Goal: Task Accomplishment & Management: Use online tool/utility

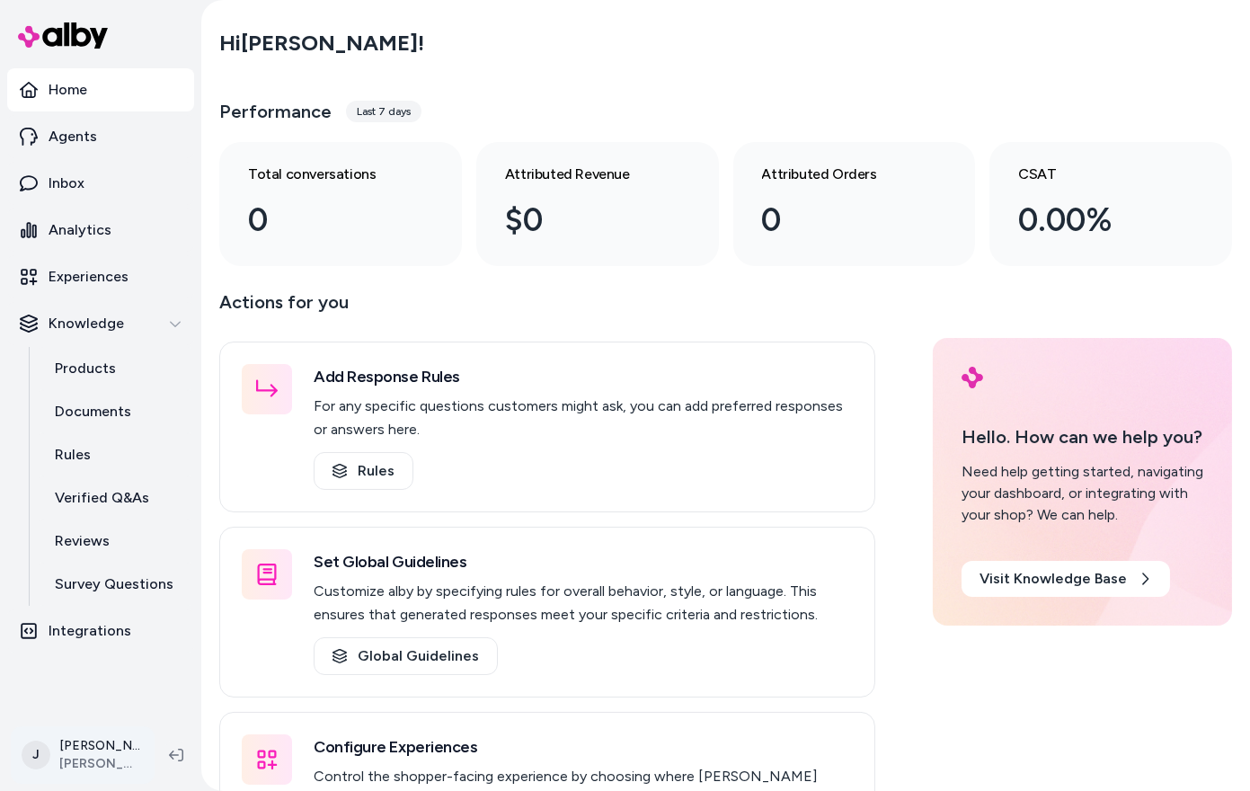
click at [60, 758] on html "Home Agents Inbox Analytics Experiences Knowledge Products Documents Rules Veri…" at bounding box center [625, 395] width 1250 height 791
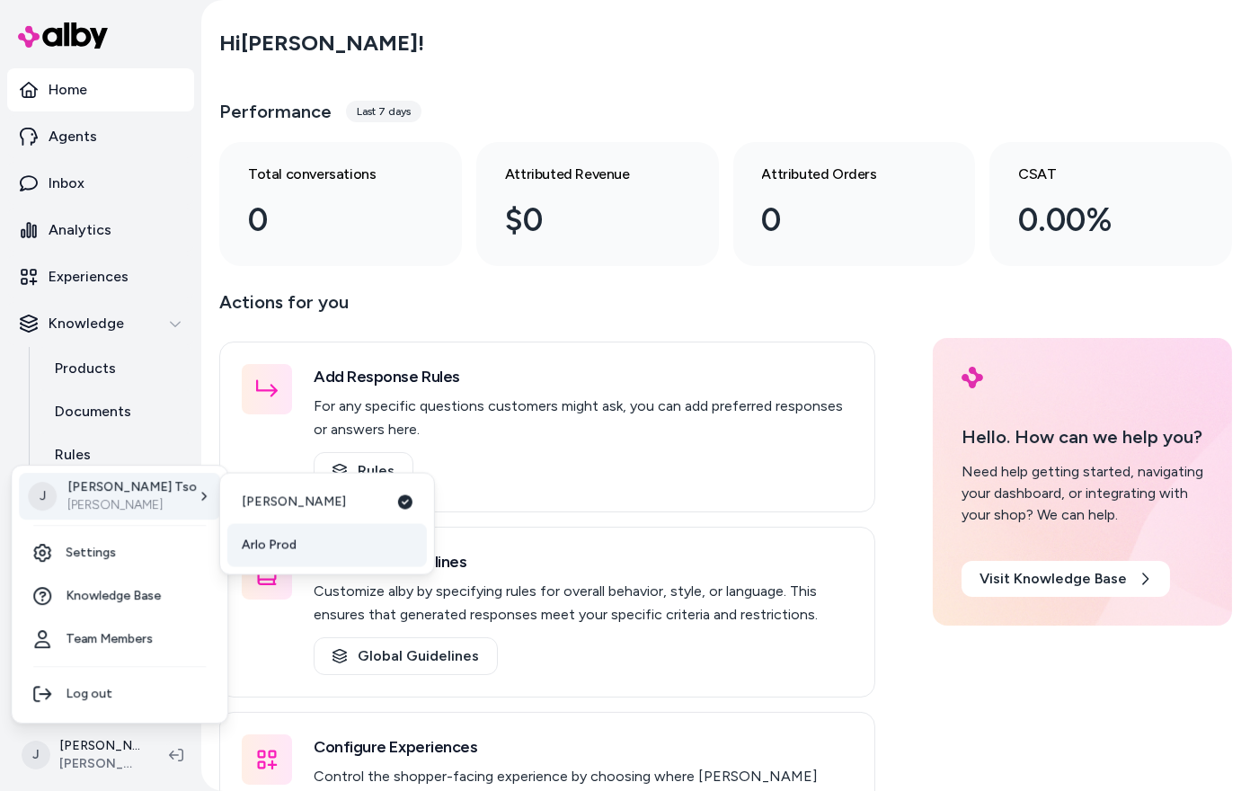
click at [272, 537] on span "Arlo Prod" at bounding box center [269, 546] width 55 height 18
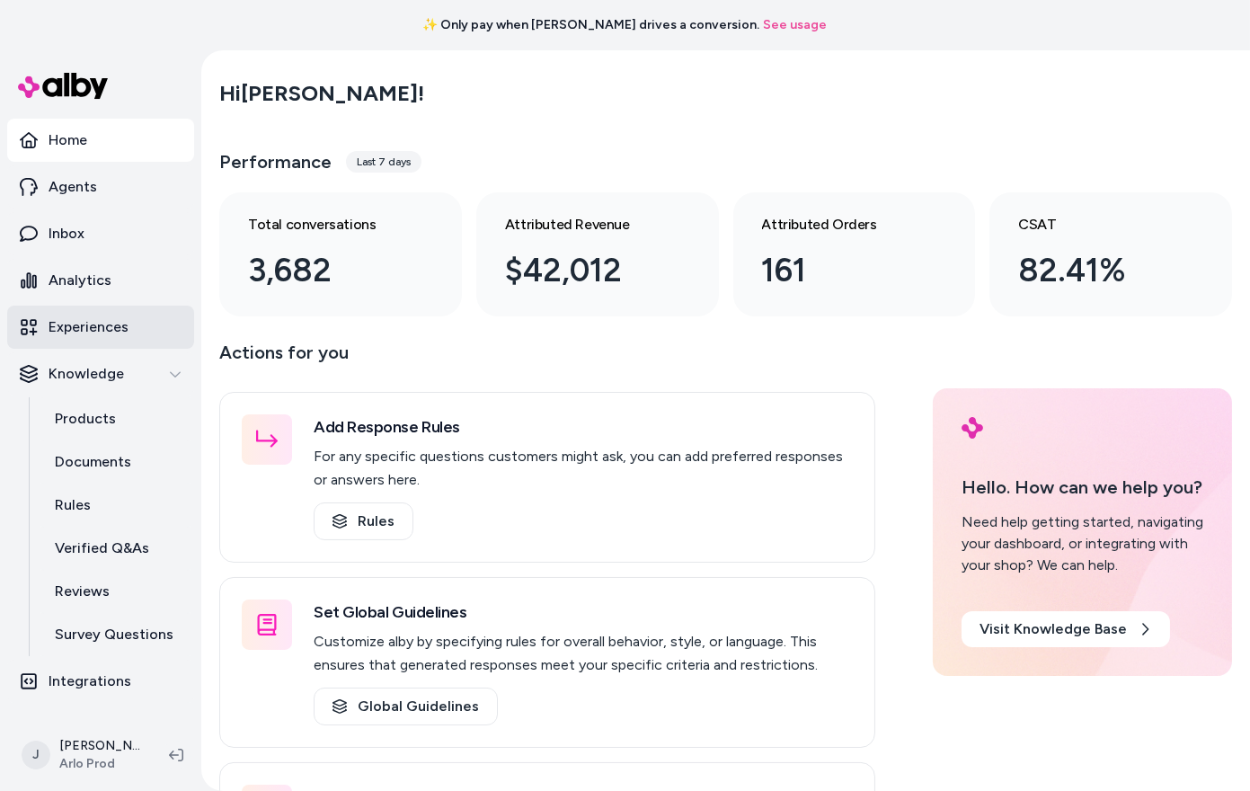
click at [84, 332] on p "Experiences" at bounding box center [89, 327] width 80 height 22
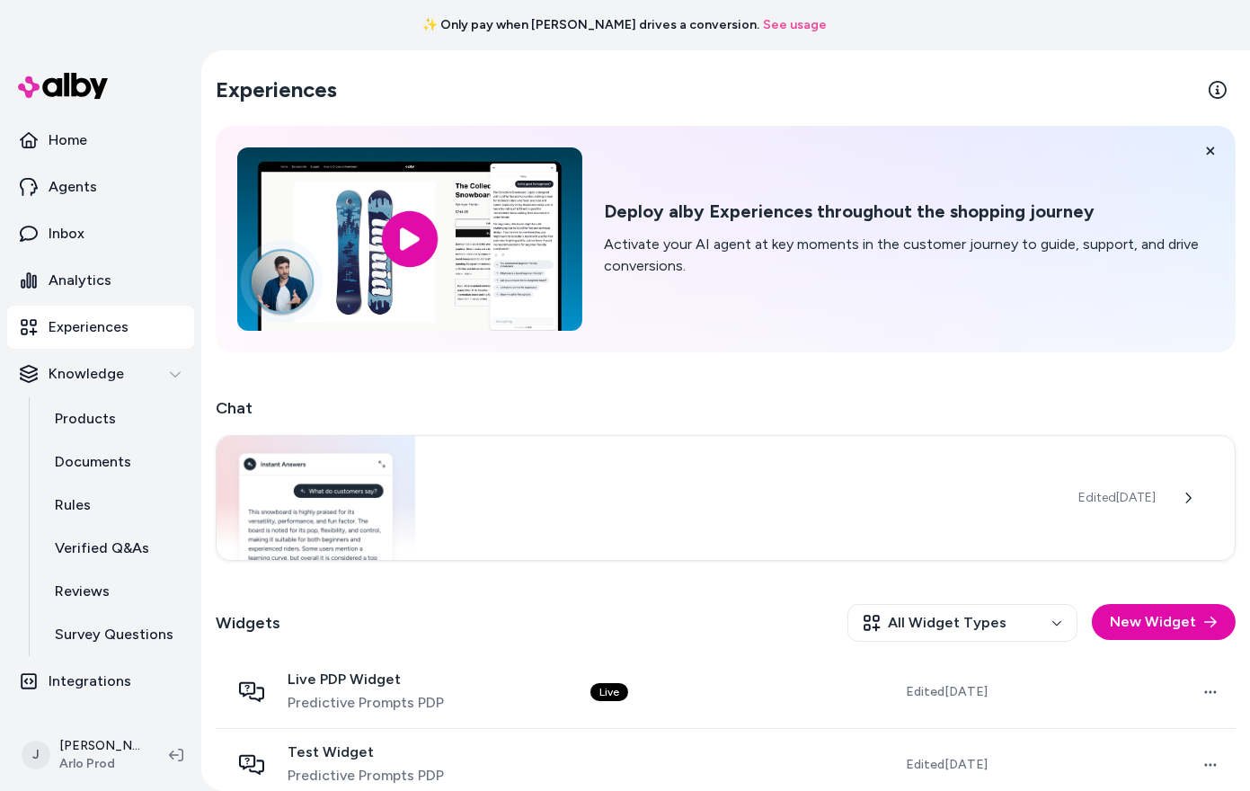
scroll to position [167, 0]
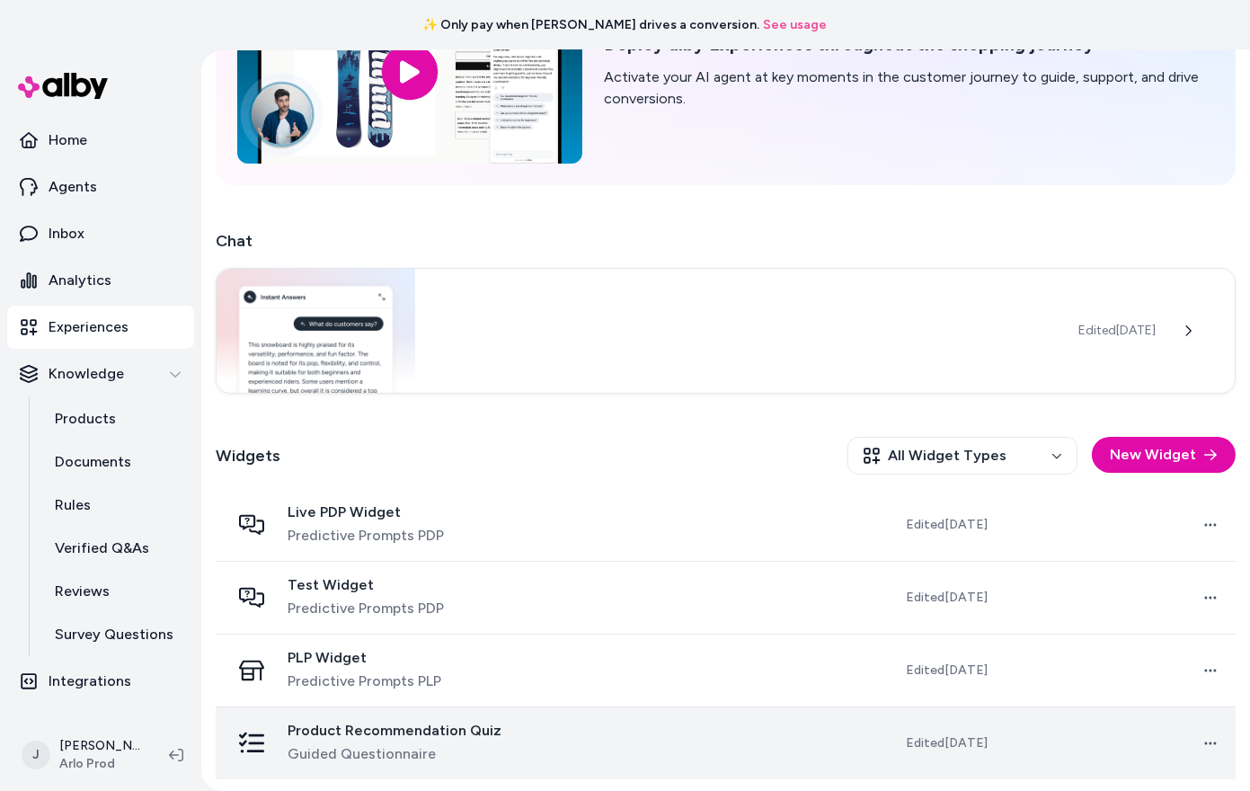
click at [626, 756] on td at bounding box center [693, 742] width 234 height 73
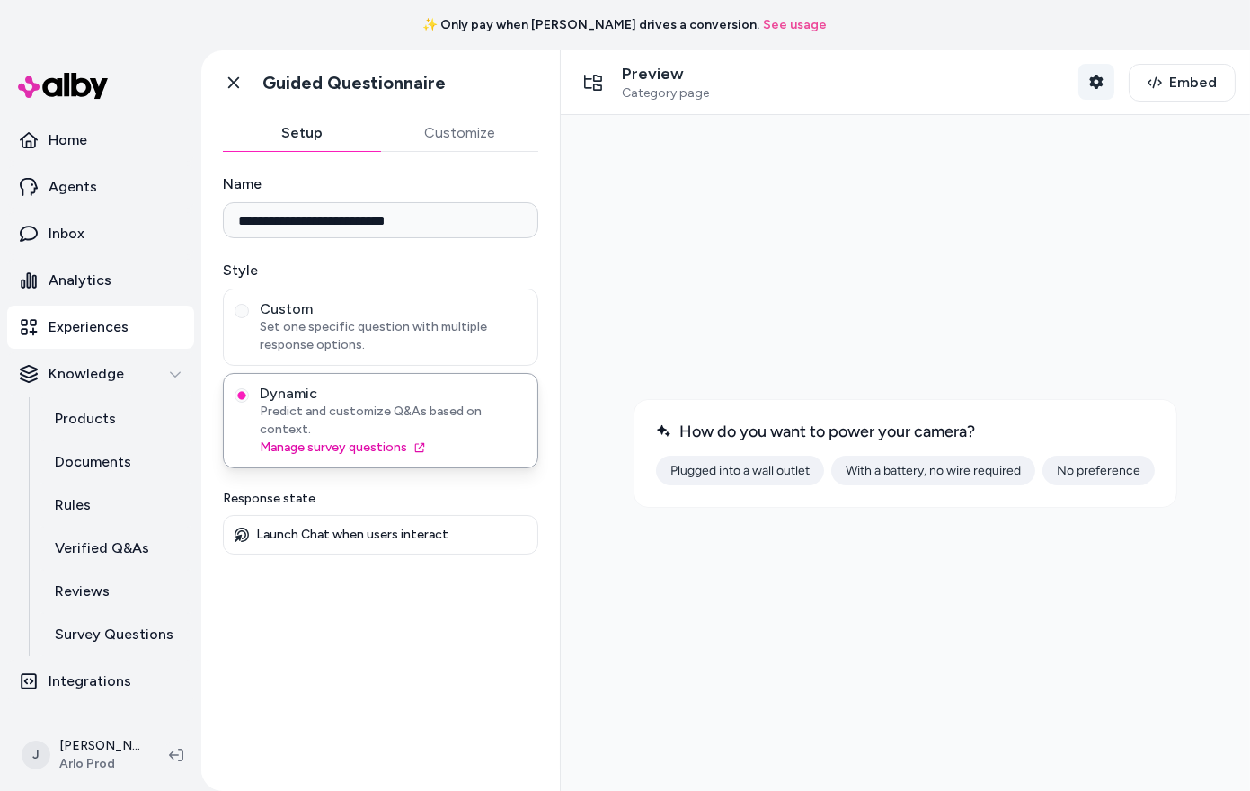
click at [1095, 85] on icon "button" at bounding box center [1095, 82] width 13 height 14
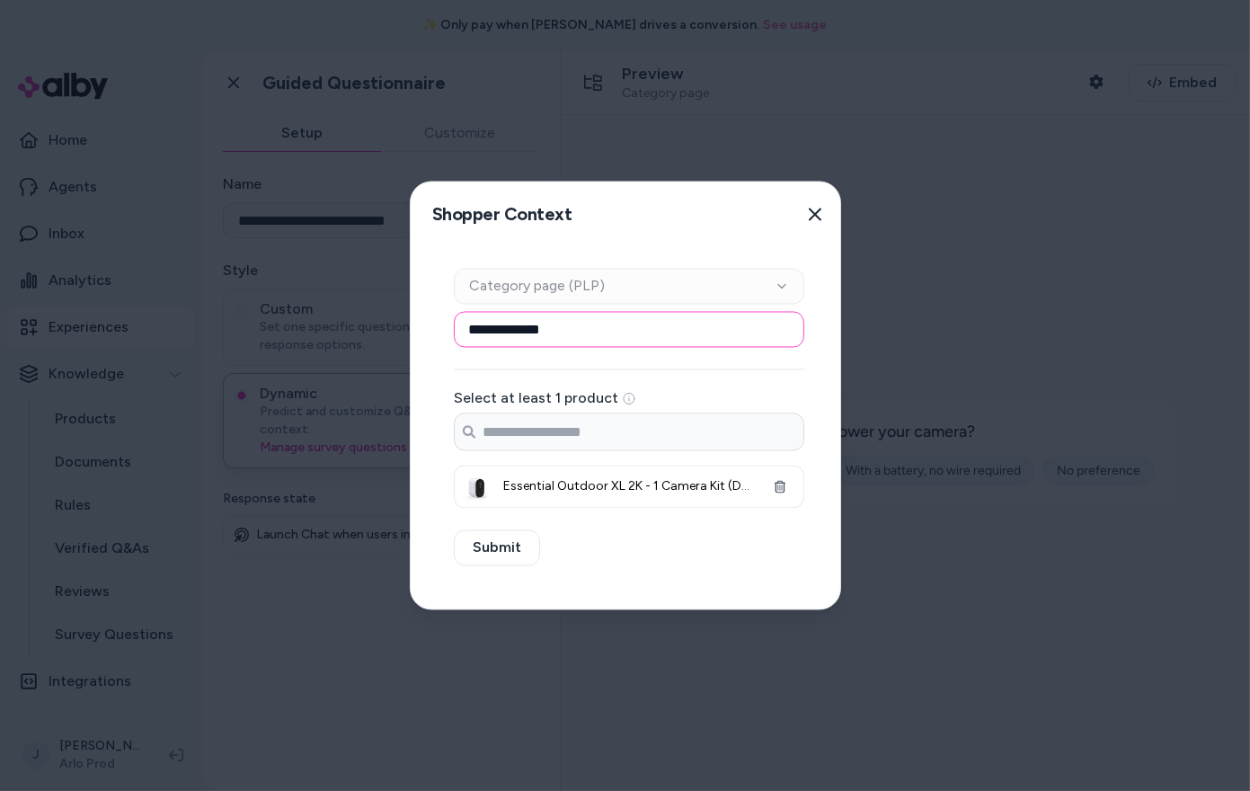
click at [546, 328] on input "**********" at bounding box center [629, 330] width 351 height 36
click at [819, 209] on icon "button" at bounding box center [815, 215] width 13 height 13
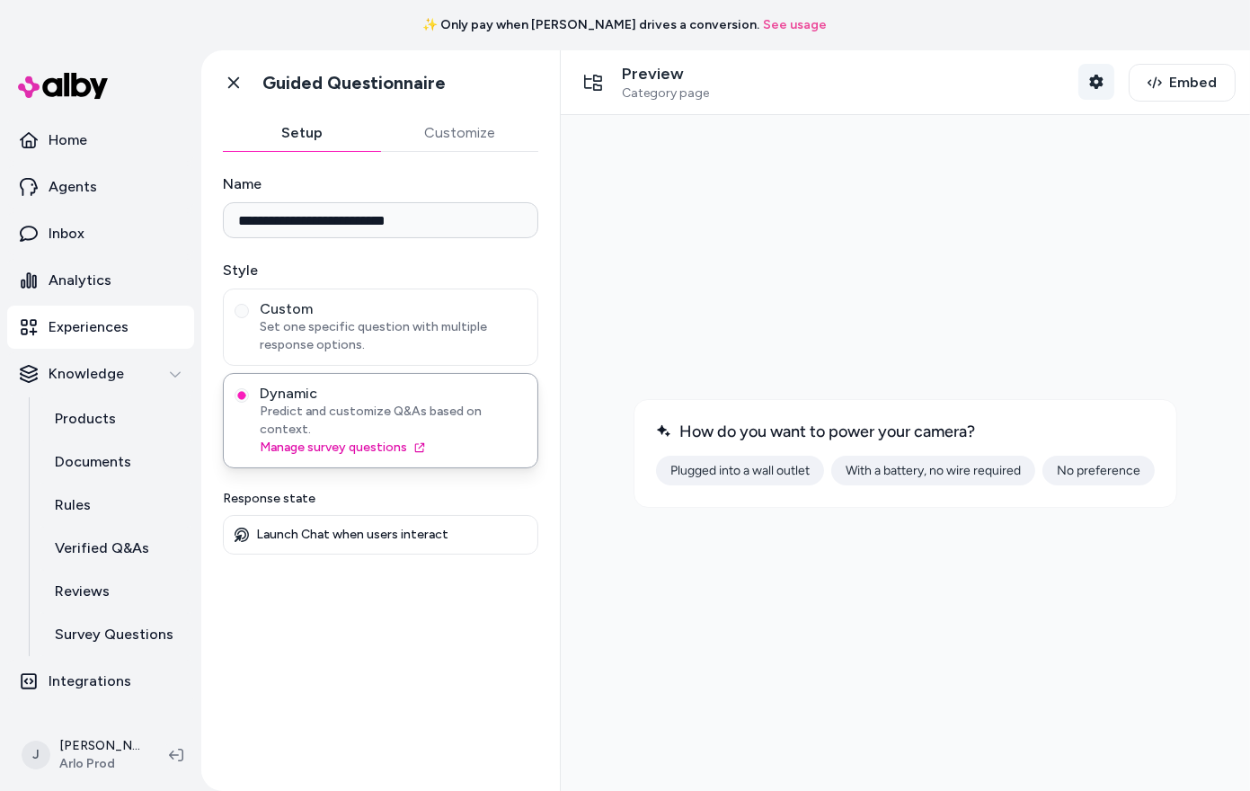
click at [1101, 84] on icon "button" at bounding box center [1095, 82] width 13 height 14
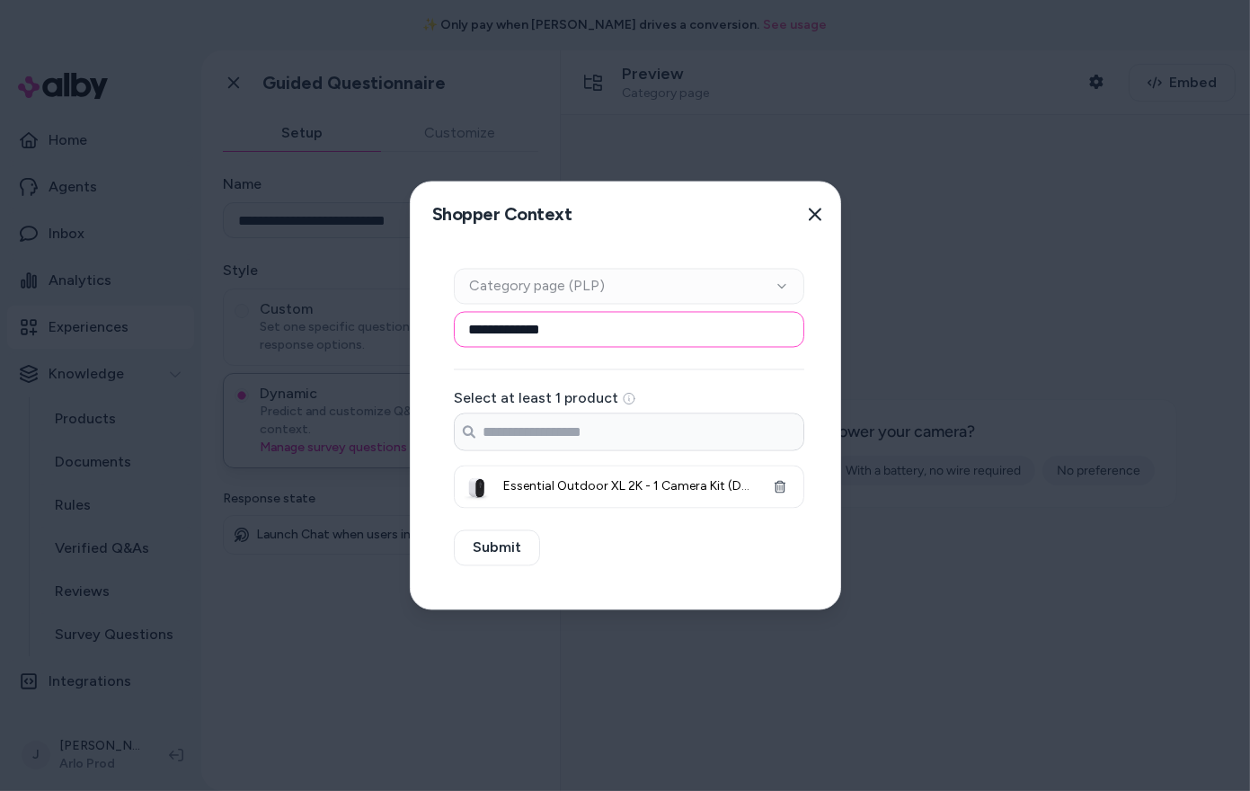
click at [721, 327] on input "**********" at bounding box center [629, 330] width 351 height 36
paste input "**********"
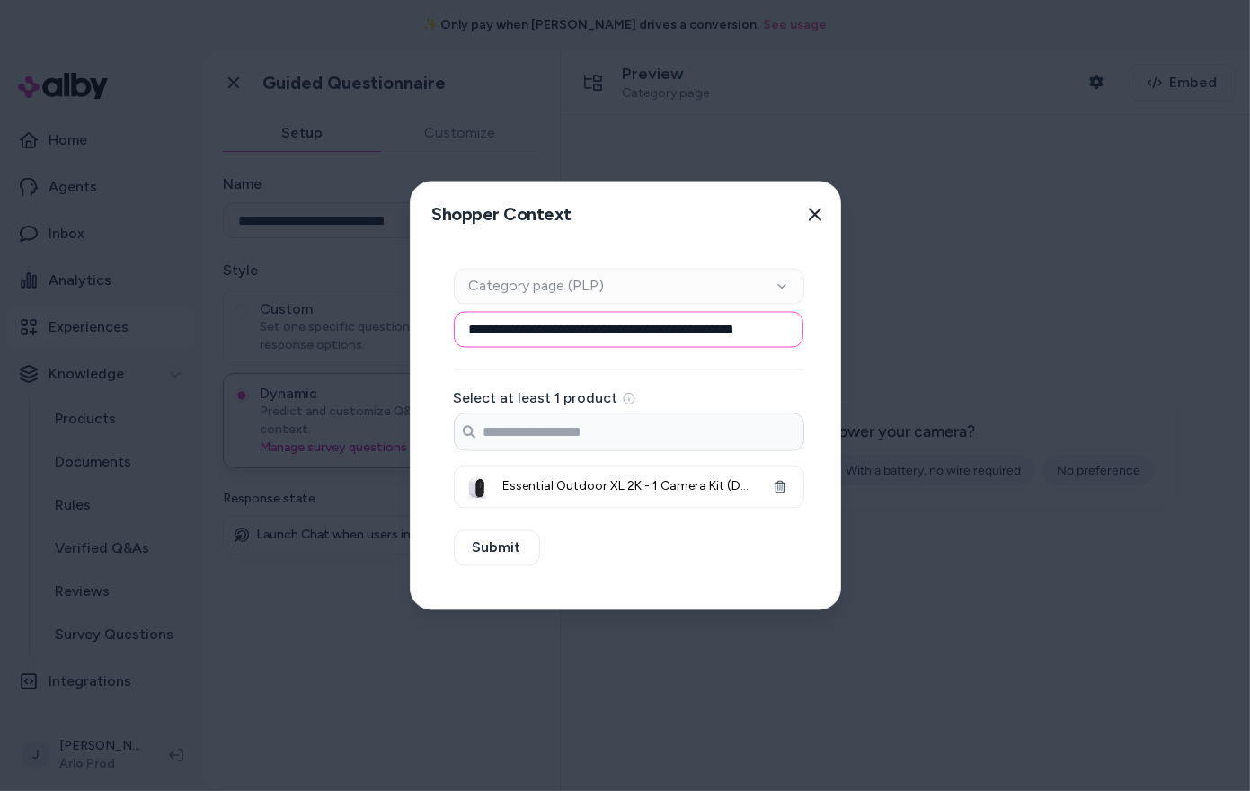
type input "**********"
click at [778, 489] on icon "button" at bounding box center [779, 487] width 11 height 13
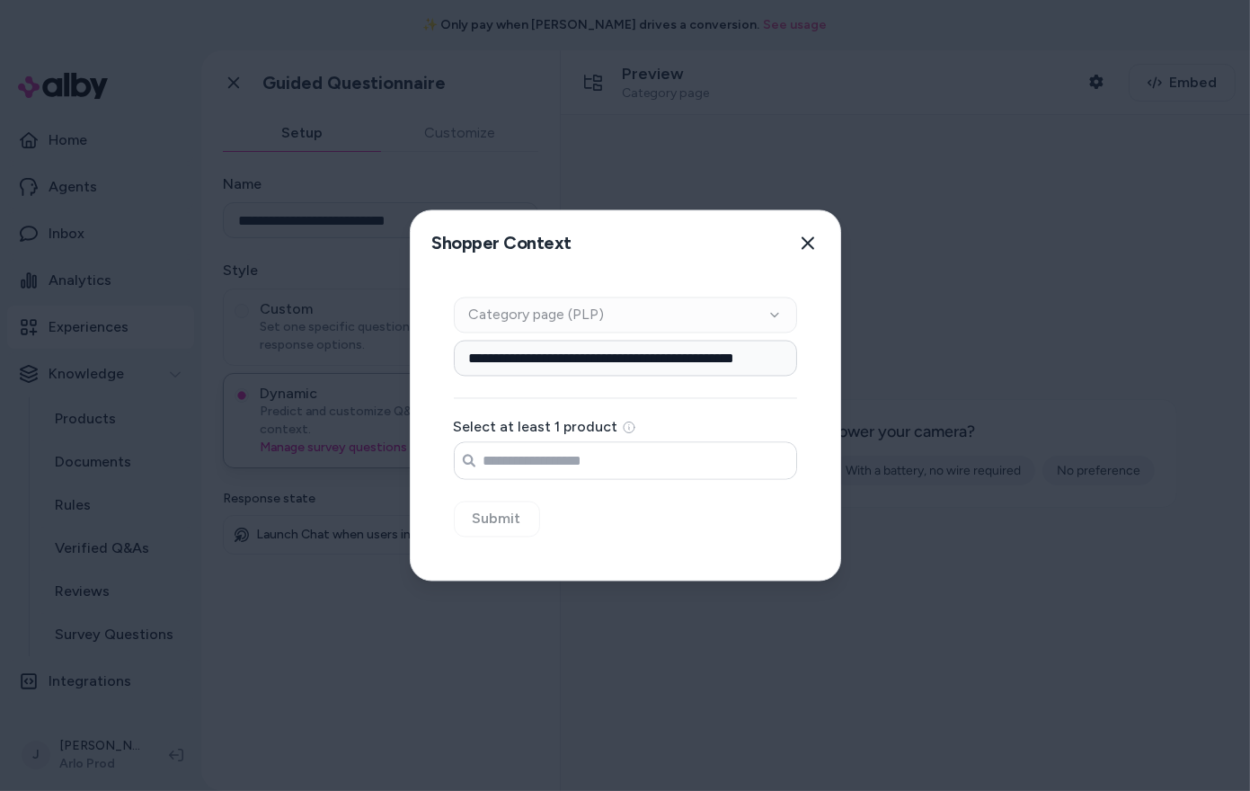
click at [672, 465] on input "Search products..." at bounding box center [626, 461] width 342 height 36
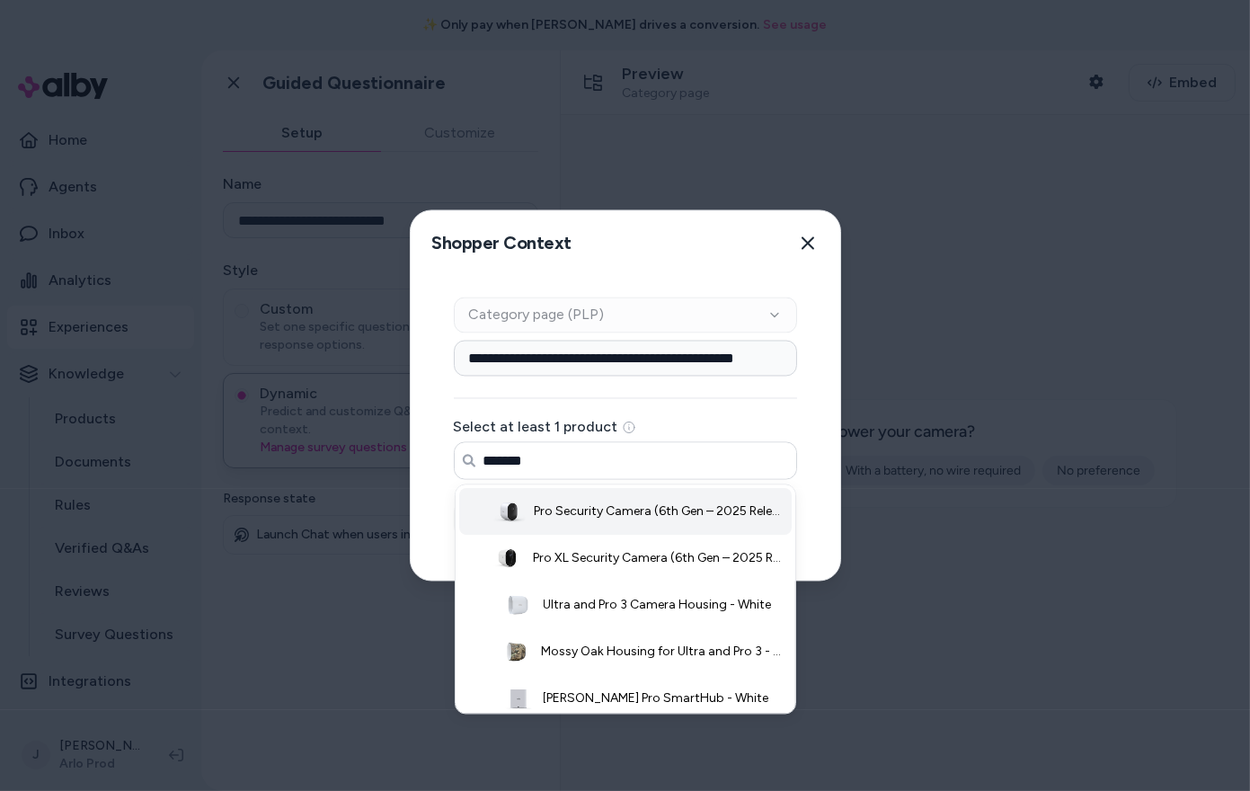
click at [646, 530] on li "Pro Security Camera (6th Gen – 2025 Release) - White / 1 Camera" at bounding box center [625, 512] width 333 height 47
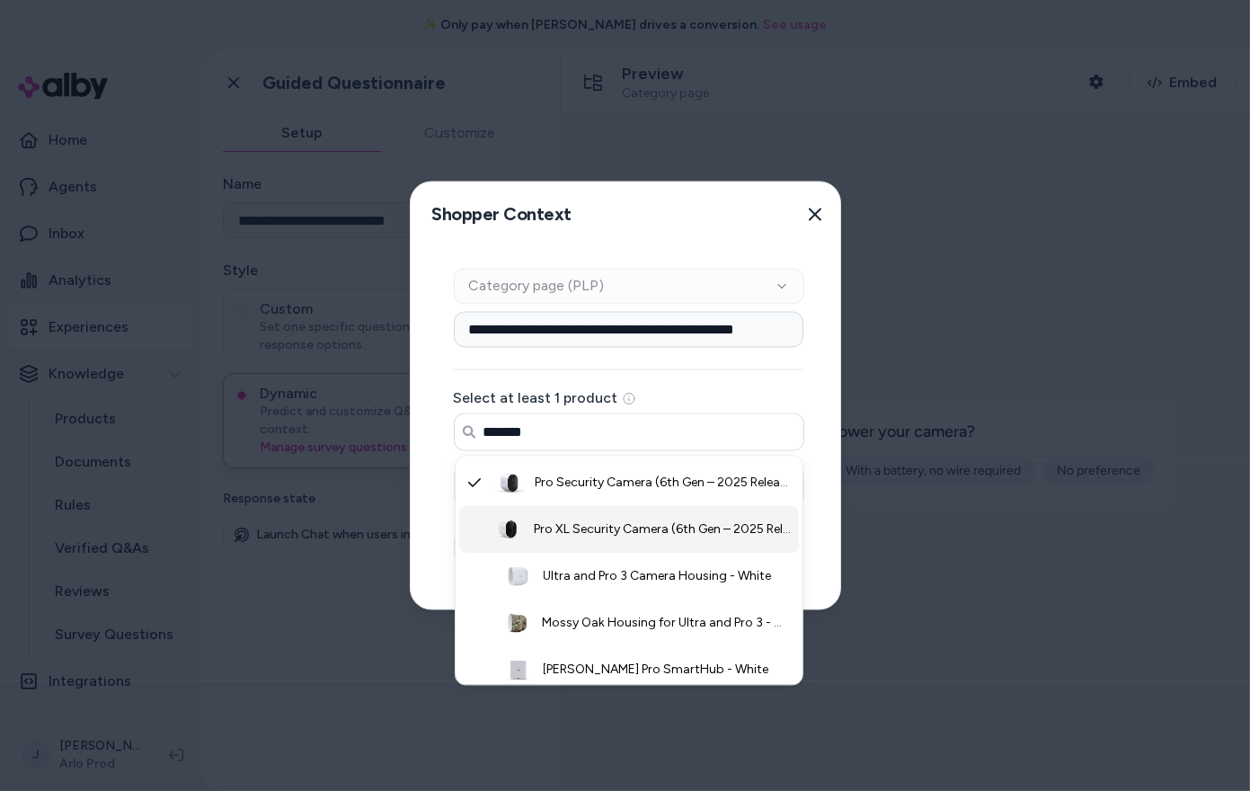
click at [632, 530] on span "Pro XL Security Camera (6th Gen – 2025 Release) - White / 1 Camera" at bounding box center [664, 530] width 260 height 18
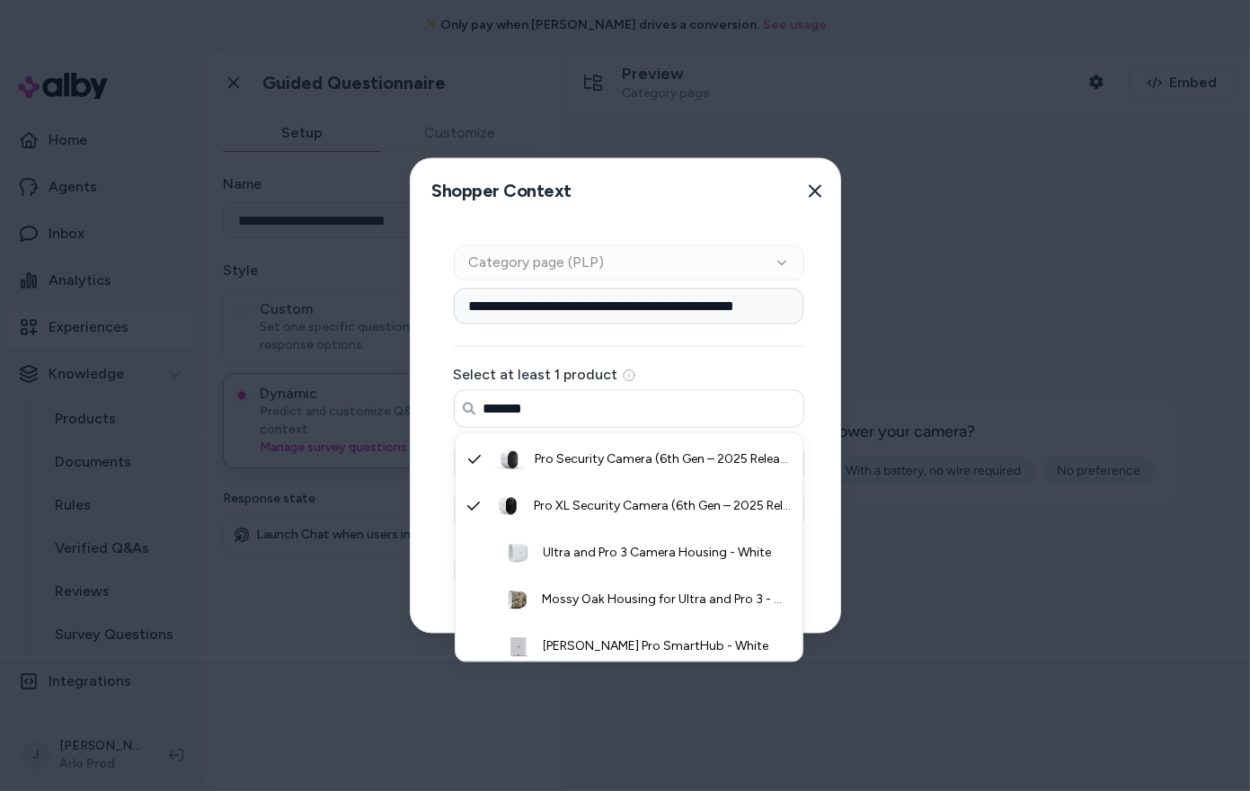
type input "*******"
click at [422, 528] on div "**********" at bounding box center [629, 428] width 437 height 409
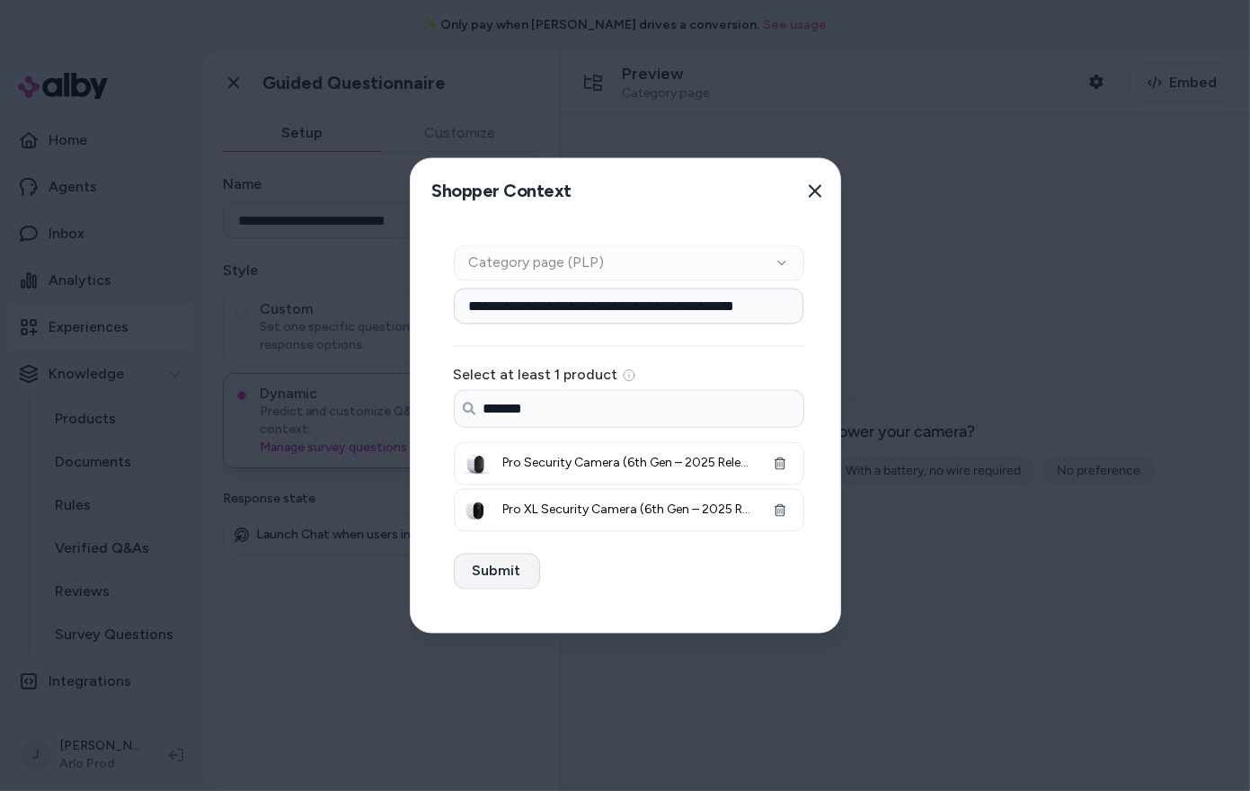
click at [485, 571] on button "Submit" at bounding box center [497, 572] width 86 height 36
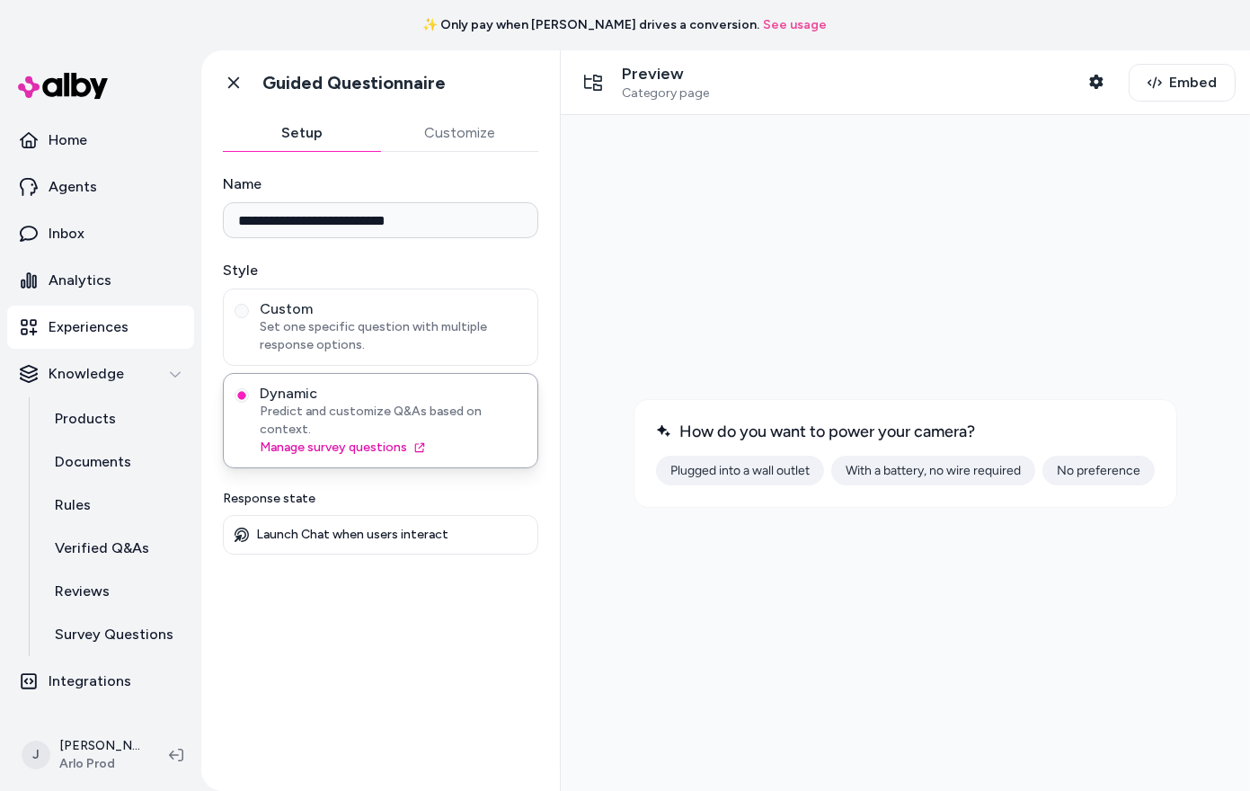
click at [888, 466] on button "With a battery, no wire required" at bounding box center [932, 470] width 204 height 30
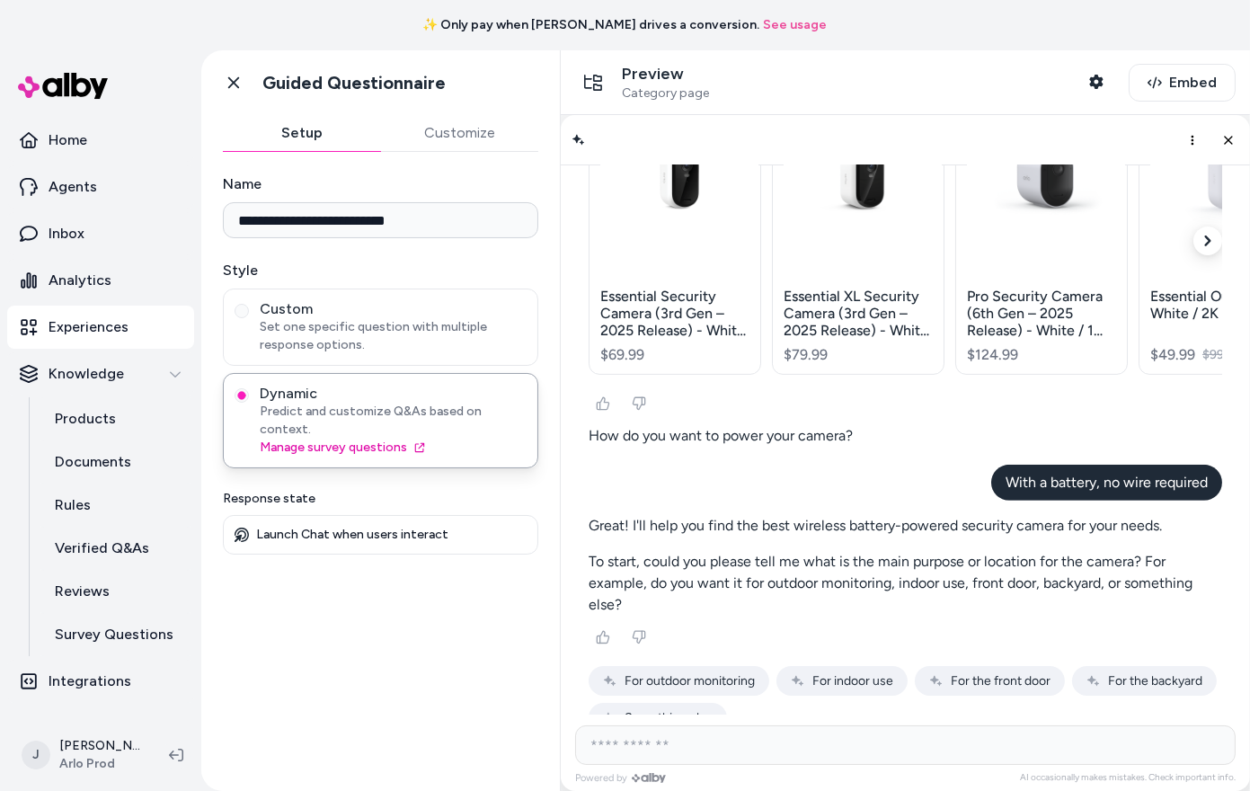
scroll to position [1131, 0]
click at [1153, 670] on span "For the backyard" at bounding box center [1154, 677] width 94 height 15
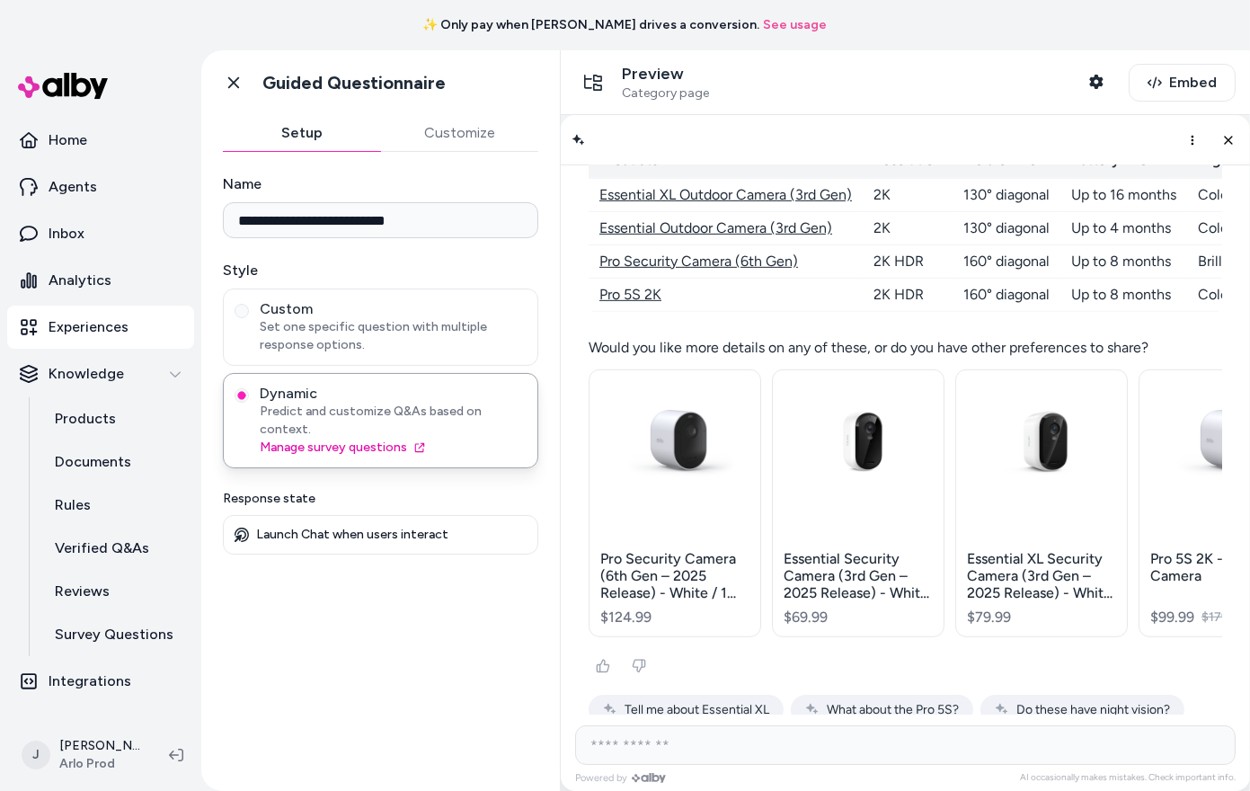
scroll to position [1777, 0]
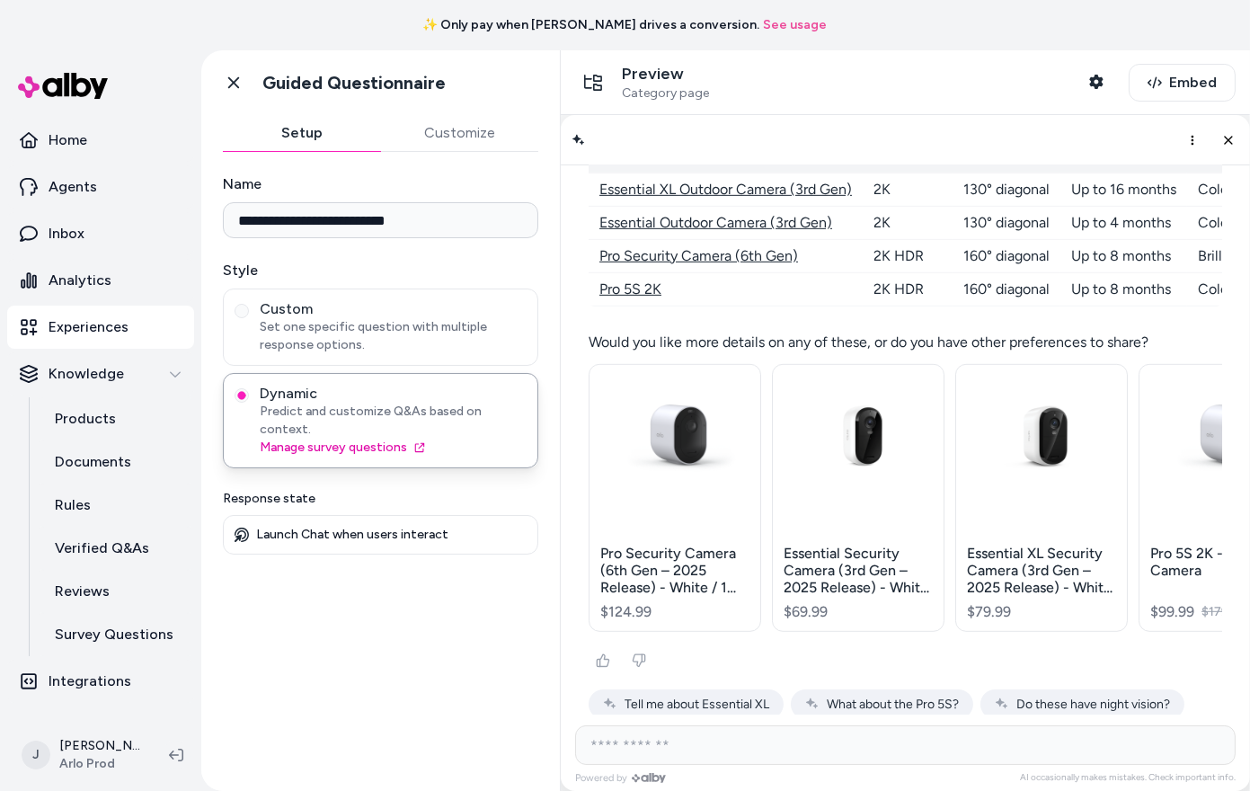
click at [713, 732] on span "What area can they cover?" at bounding box center [698, 739] width 149 height 15
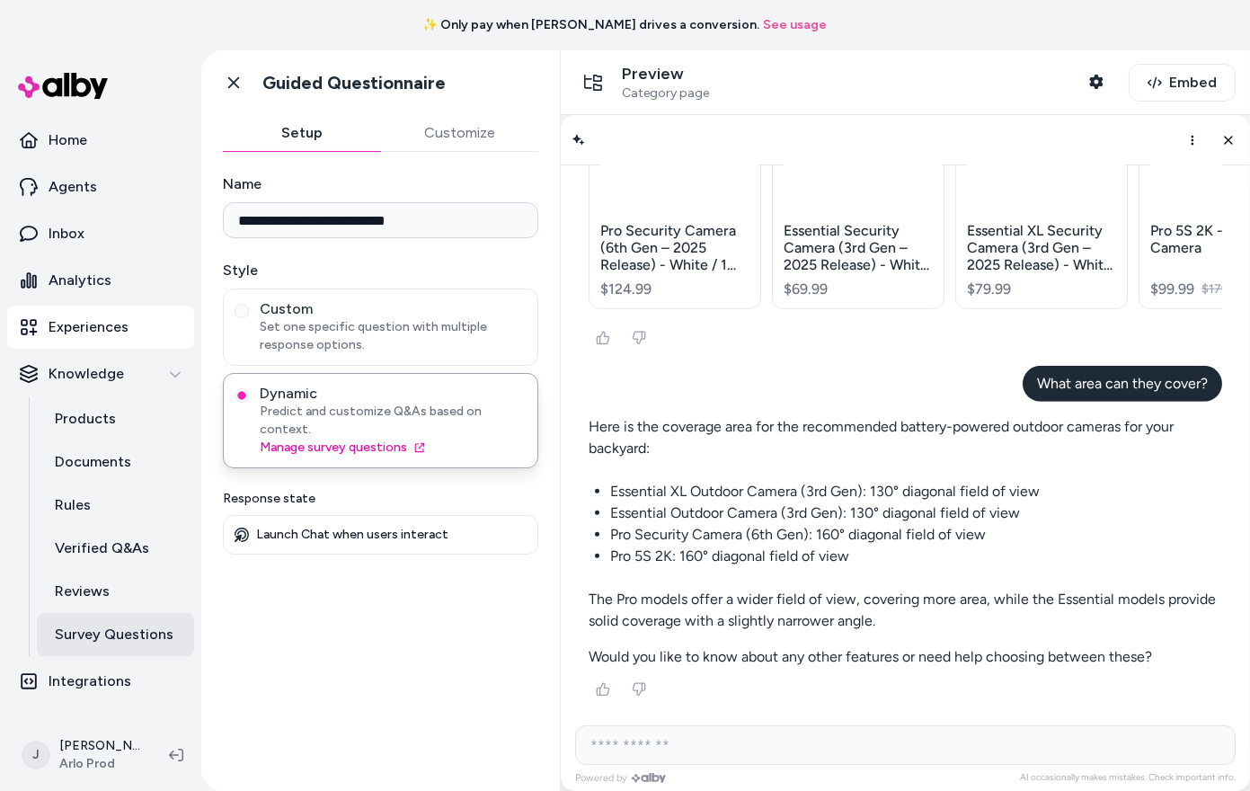
scroll to position [2108, 0]
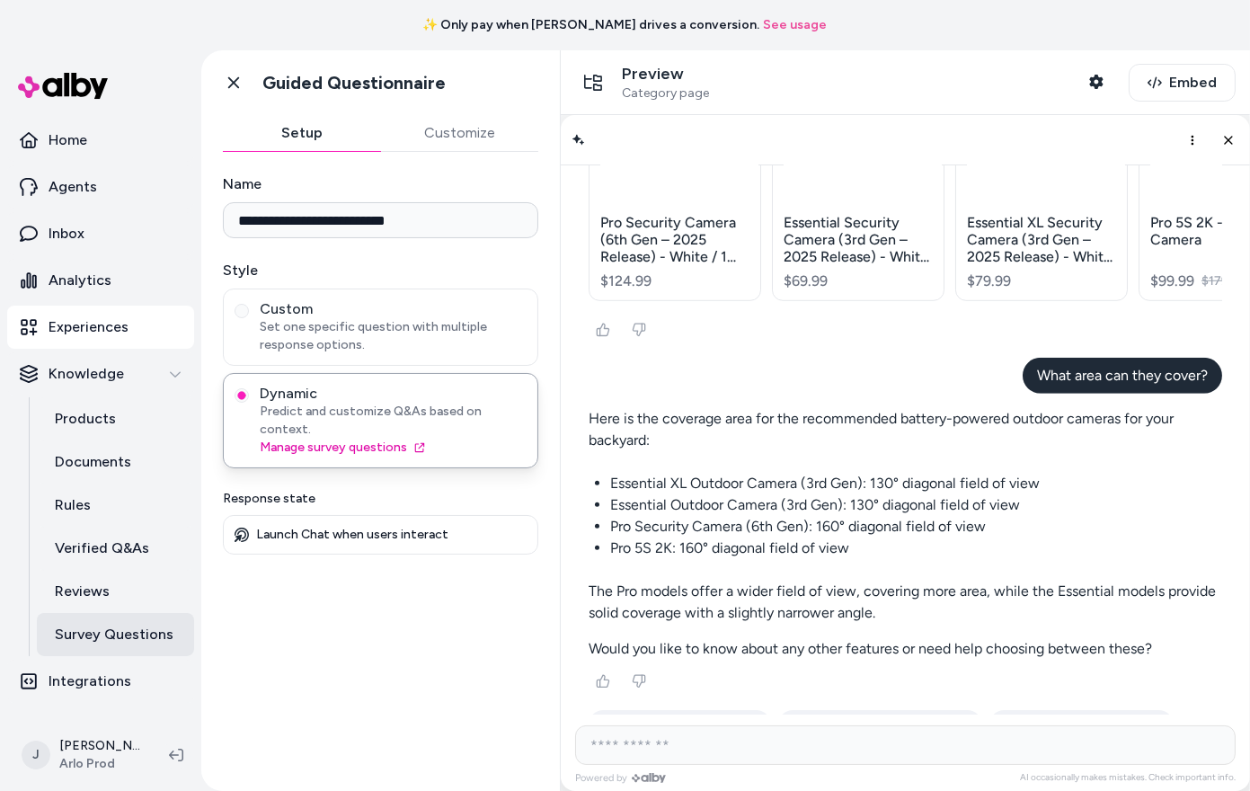
click at [120, 633] on p "Survey Questions" at bounding box center [114, 635] width 119 height 22
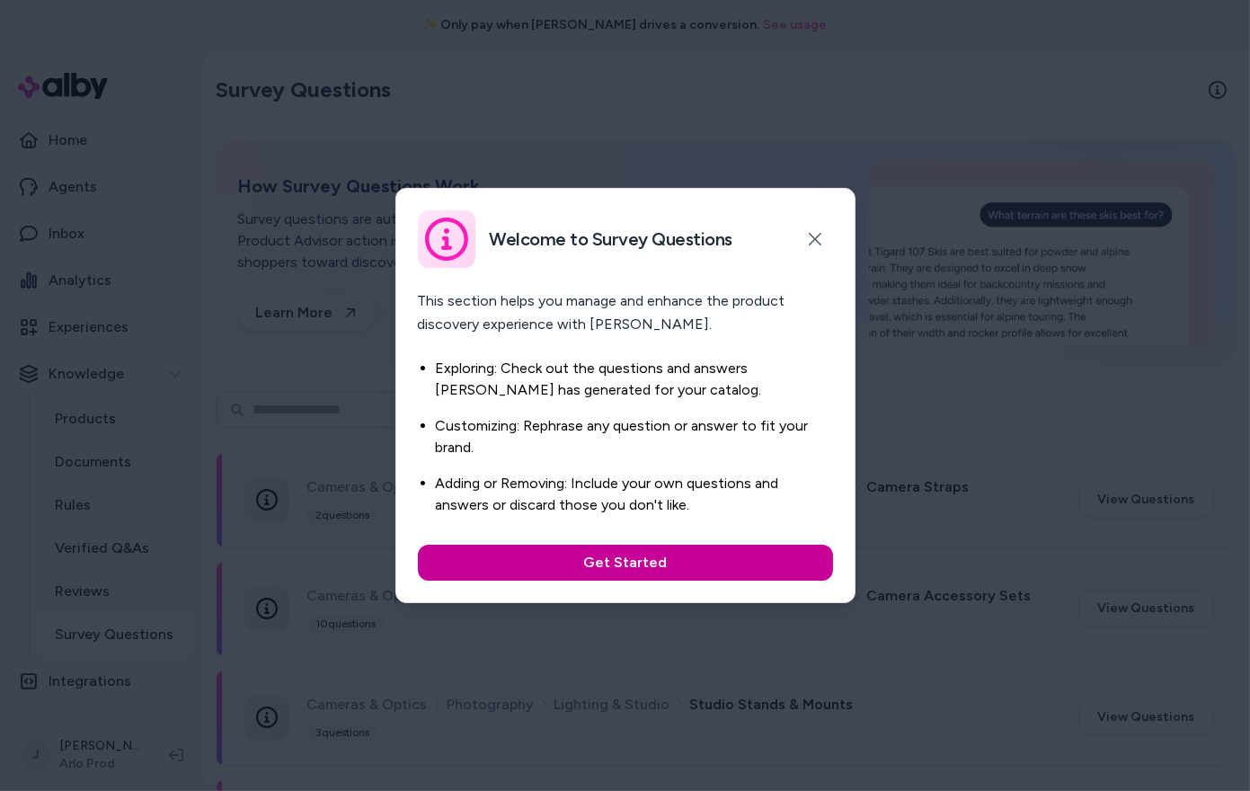
click at [541, 563] on button "Get Started" at bounding box center [625, 563] width 415 height 36
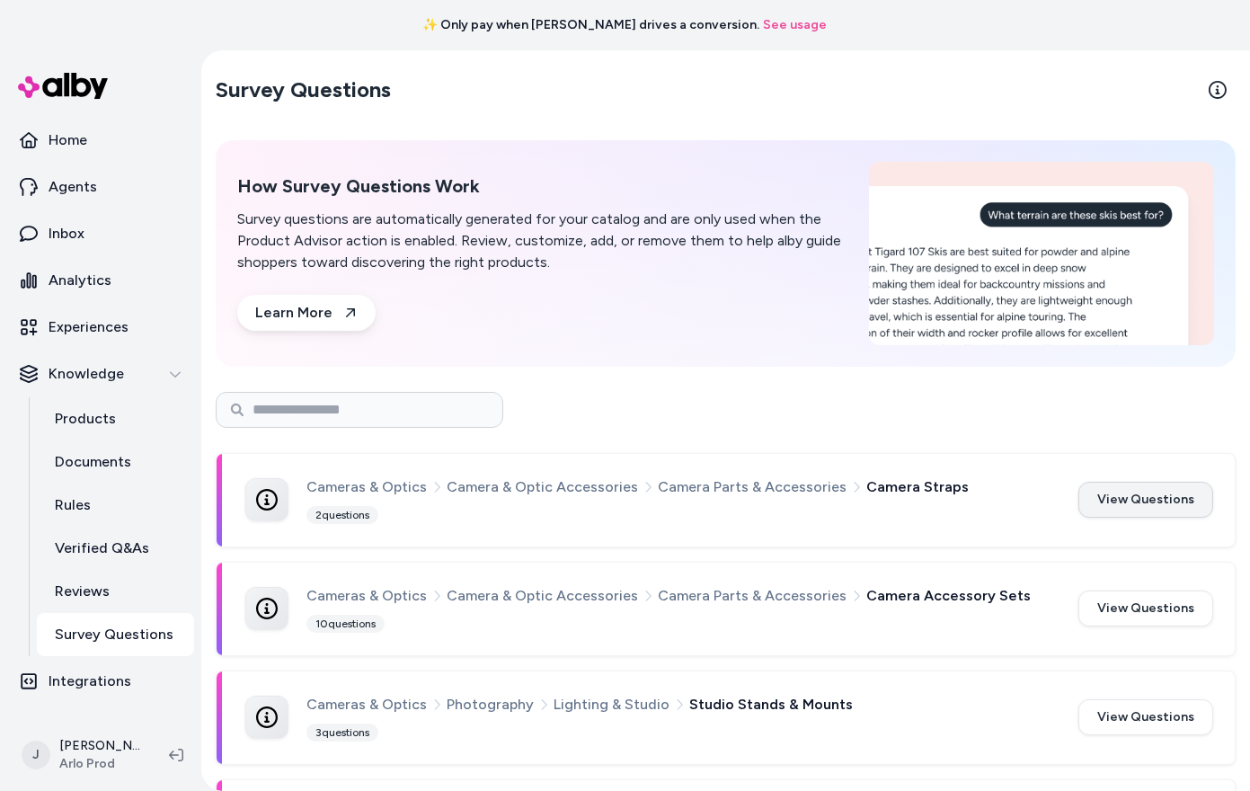
click at [1123, 509] on button "View Questions" at bounding box center [1145, 500] width 135 height 36
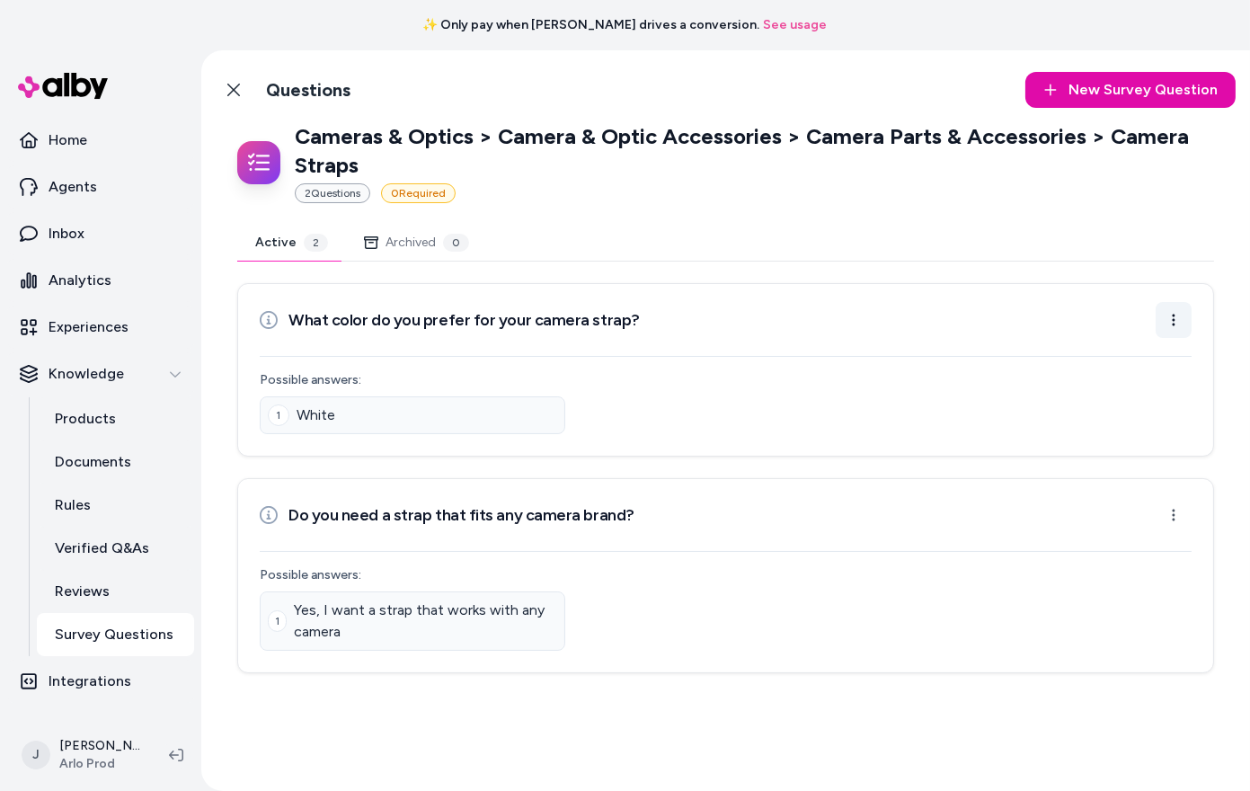
click at [1172, 316] on html "✨ Only pay when alby drives a conversion. See usage Home Agents Inbox Analytics…" at bounding box center [625, 395] width 1250 height 791
click at [1127, 390] on div "Archive Question" at bounding box center [1116, 393] width 145 height 32
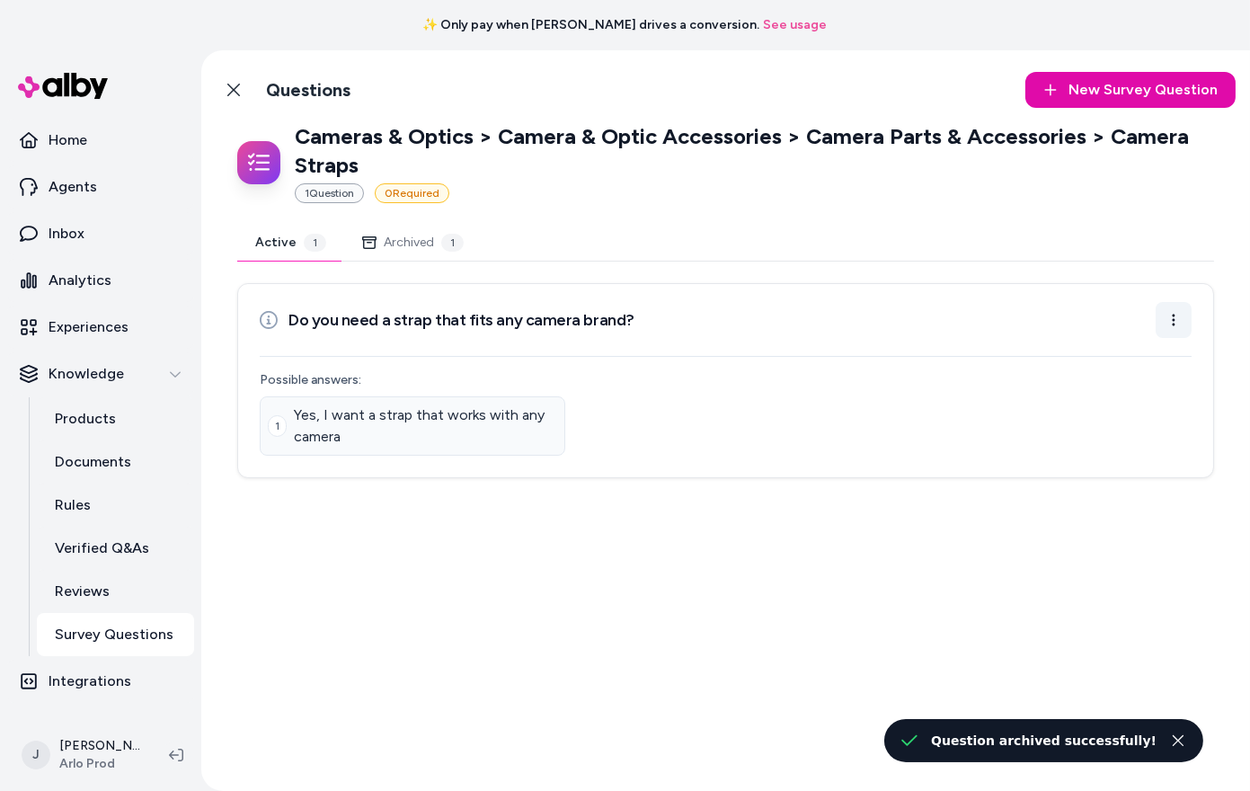
click at [1176, 316] on html "✨ Only pay when alby drives a conversion. See usage Home Agents Inbox Analytics…" at bounding box center [625, 395] width 1250 height 791
click at [1144, 399] on div "Archive Question" at bounding box center [1116, 393] width 145 height 32
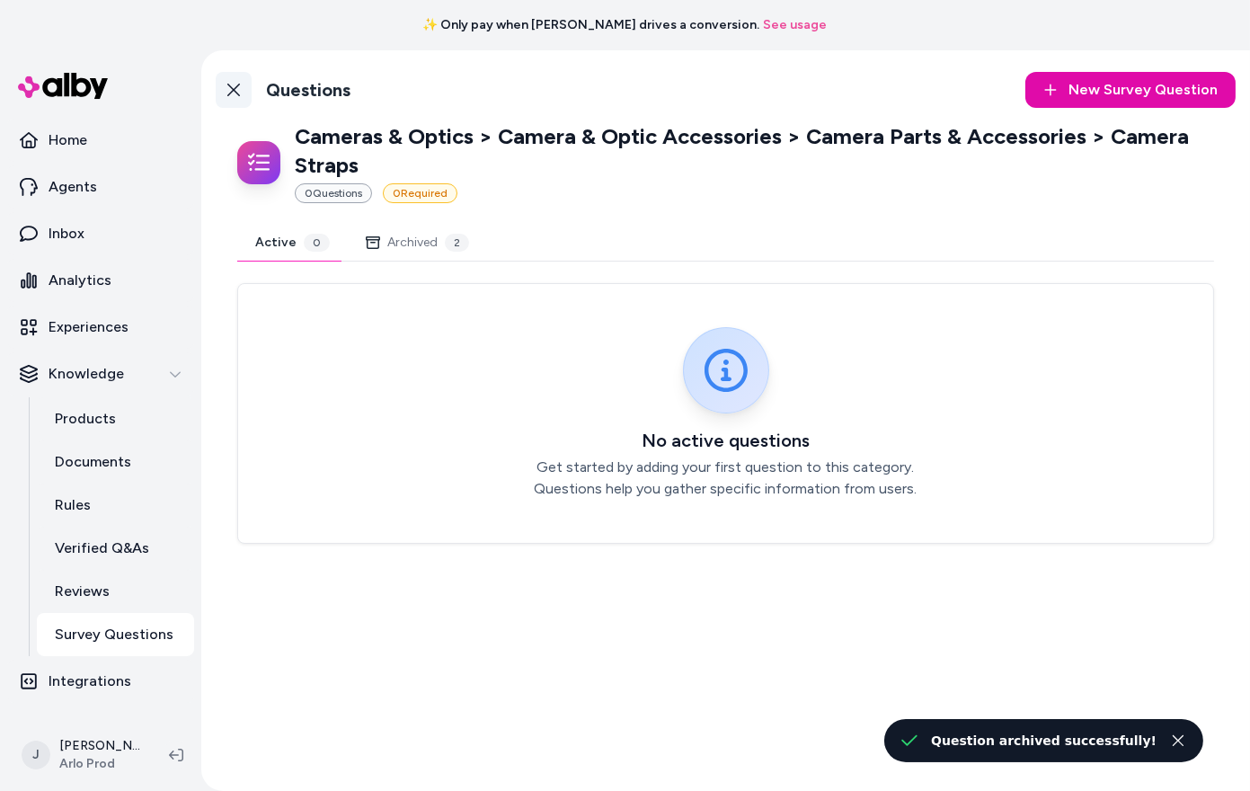
click at [229, 85] on icon at bounding box center [233, 90] width 13 height 13
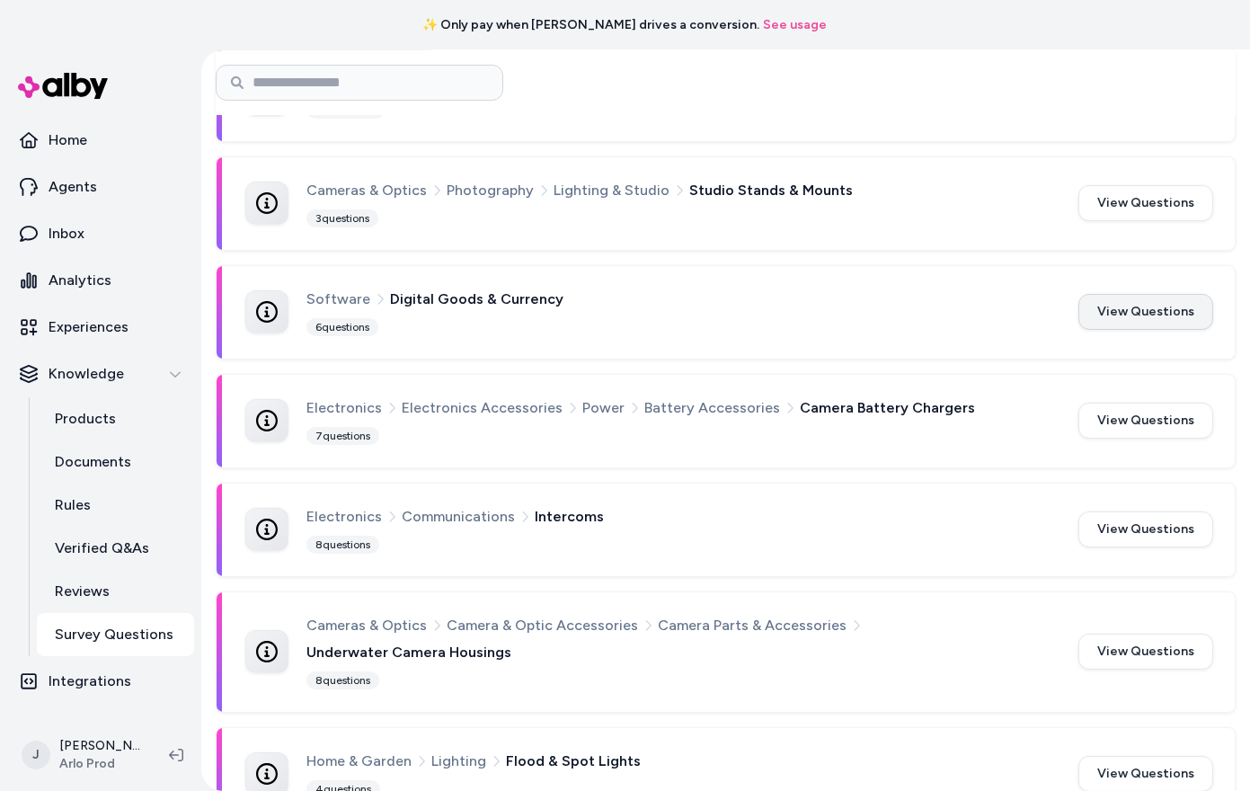
scroll to position [515, 0]
click at [1146, 520] on button "View Questions" at bounding box center [1145, 528] width 135 height 36
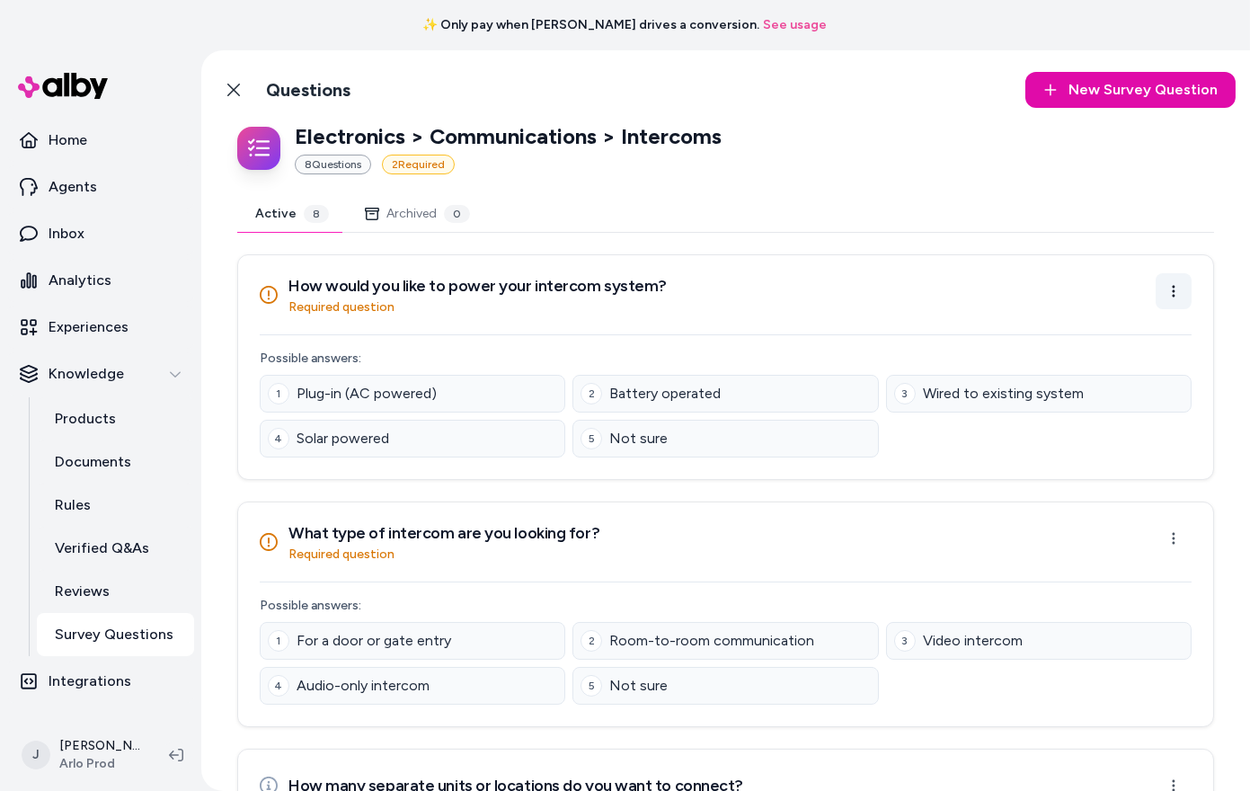
click at [1174, 292] on html "✨ Only pay when alby drives a conversion. See usage Home Agents Inbox Analytics…" at bounding box center [625, 395] width 1250 height 791
click at [1153, 372] on div "Archive Question" at bounding box center [1116, 364] width 145 height 32
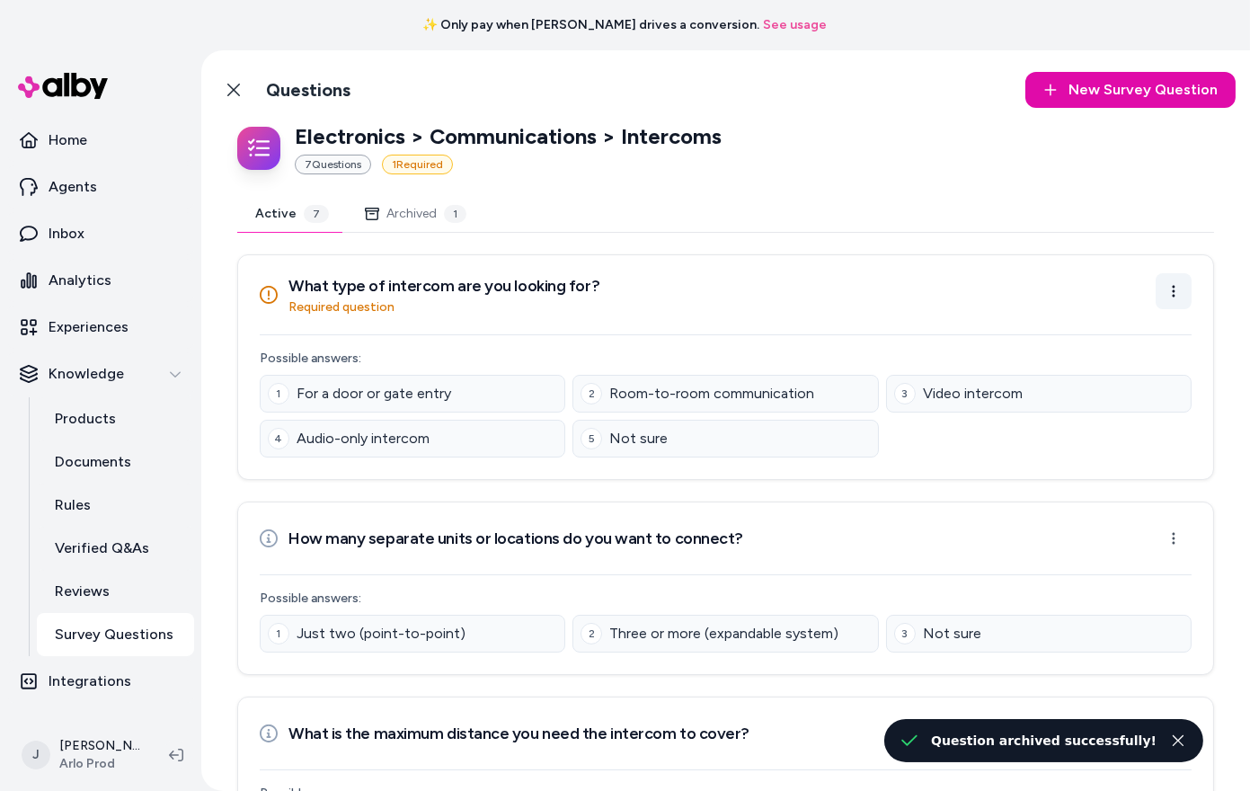
click at [1166, 288] on html "✨ Only pay when alby drives a conversion. See usage Home Agents Inbox Analytics…" at bounding box center [625, 395] width 1250 height 791
click at [1145, 367] on div "Archive Question" at bounding box center [1116, 364] width 145 height 32
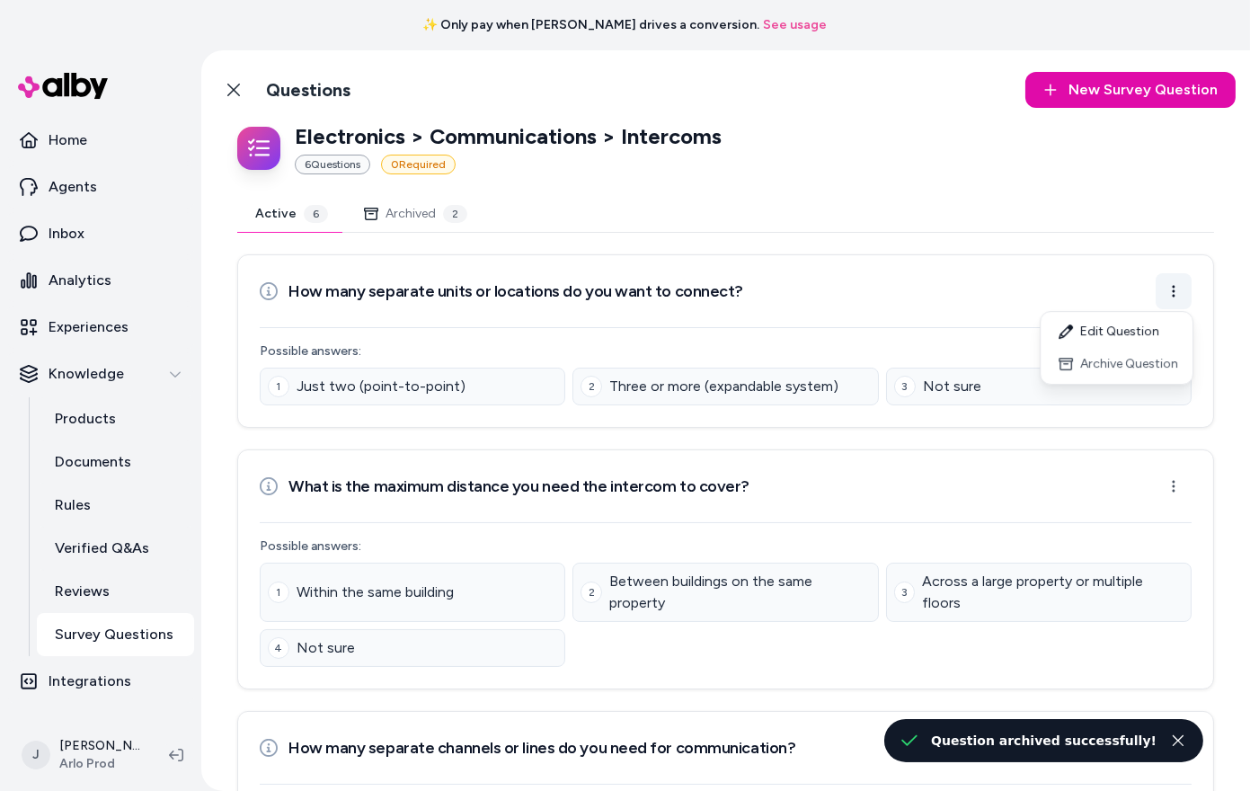
click at [1169, 277] on html "✨ Only pay when alby drives a conversion. See usage Home Agents Inbox Analytics…" at bounding box center [625, 395] width 1250 height 791
click at [1151, 360] on div "Archive Question" at bounding box center [1116, 364] width 145 height 32
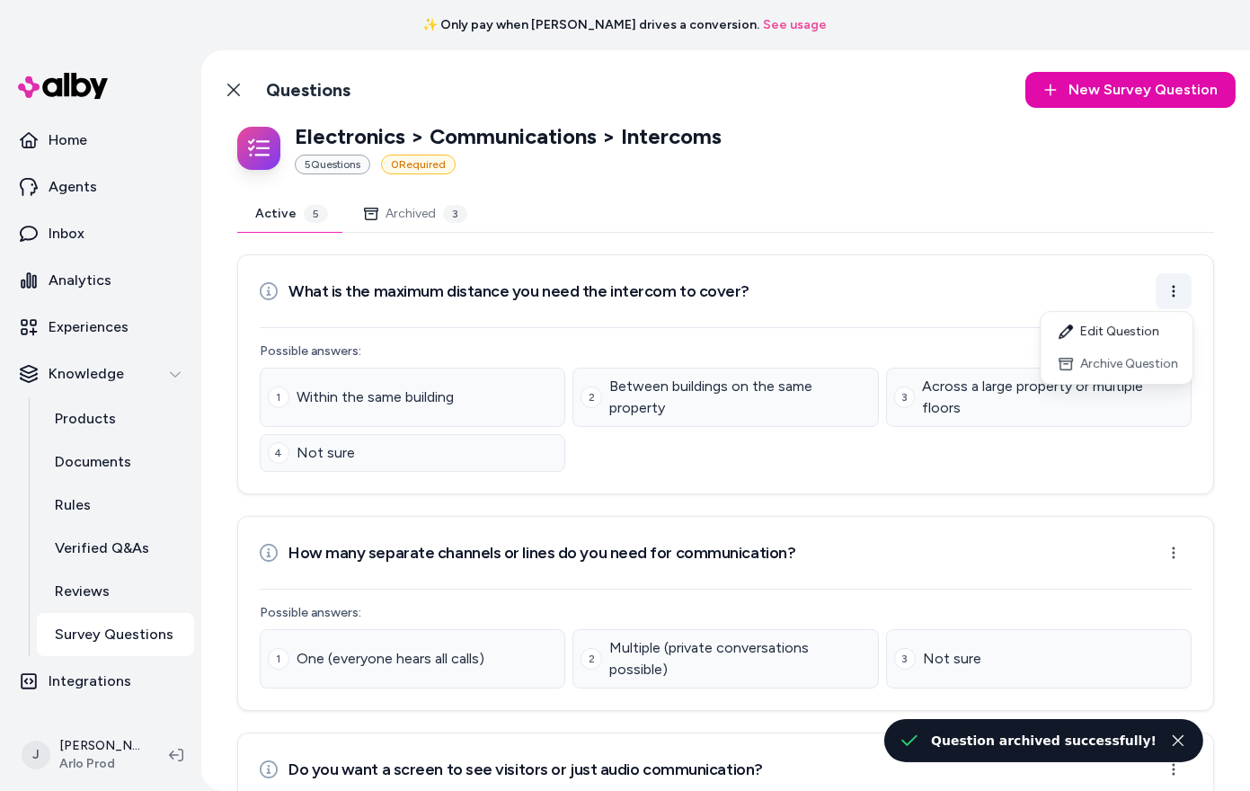
click at [1168, 287] on html "✨ Only pay when alby drives a conversion. See usage Home Agents Inbox Analytics…" at bounding box center [625, 395] width 1250 height 791
click at [1160, 370] on div "Archive Question" at bounding box center [1116, 364] width 145 height 32
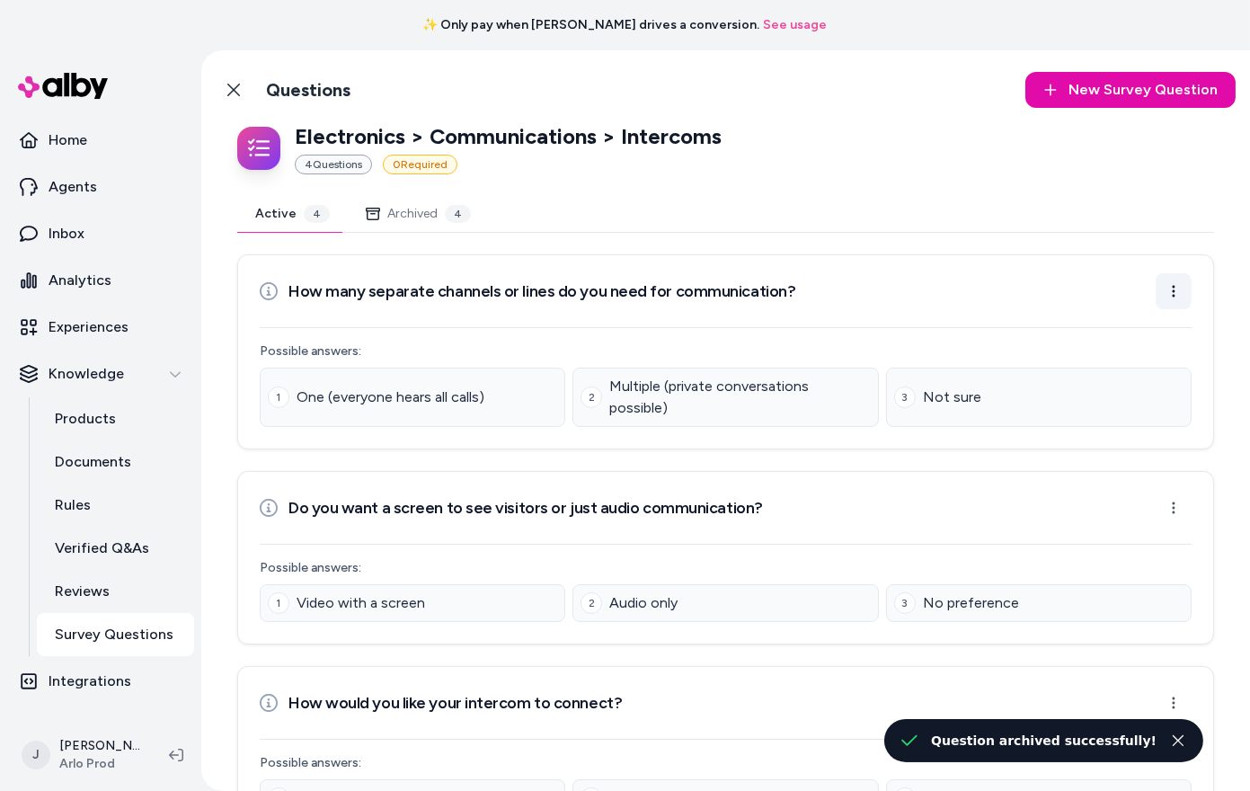
click at [1166, 285] on html "✨ Only pay when alby drives a conversion. See usage Home Agents Inbox Analytics…" at bounding box center [625, 395] width 1250 height 791
click at [1157, 357] on div "Archive Question" at bounding box center [1116, 364] width 145 height 32
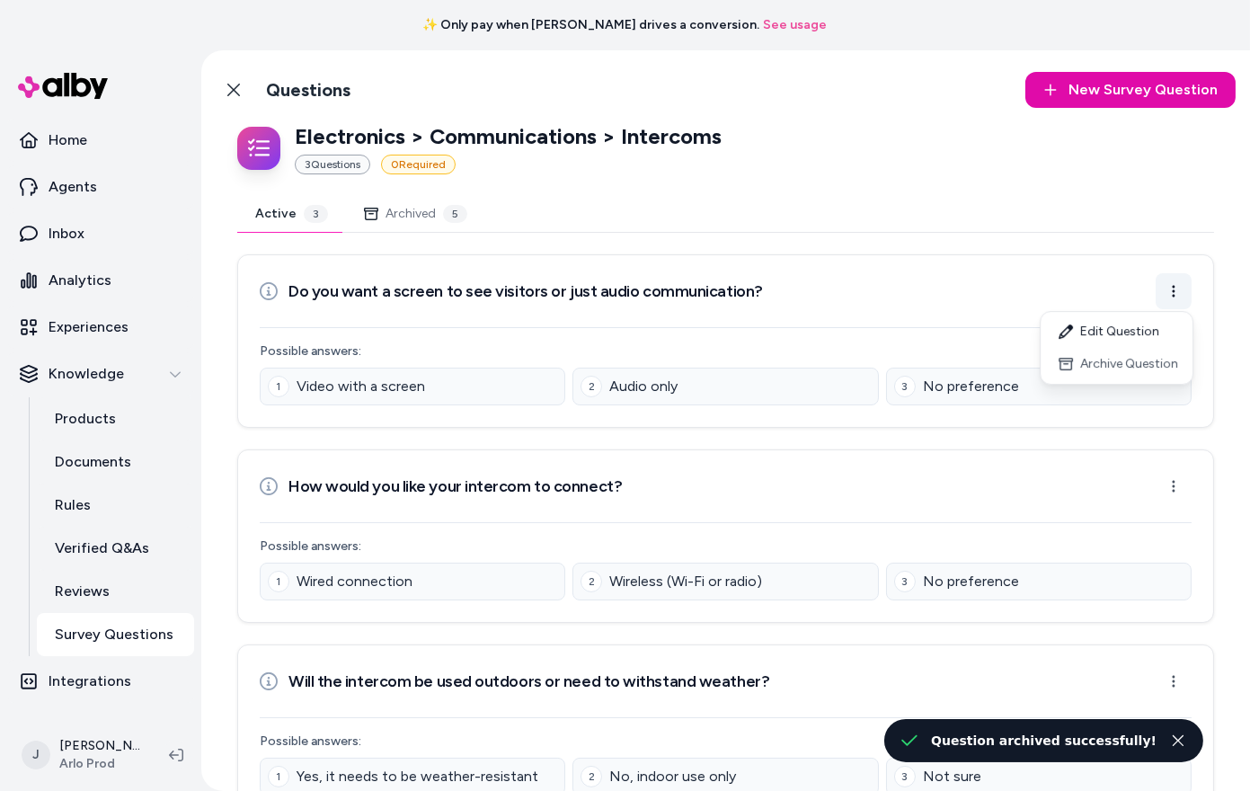
click at [1176, 284] on html "✨ Only pay when alby drives a conversion. See usage Home Agents Inbox Analytics…" at bounding box center [625, 395] width 1250 height 791
click at [1164, 355] on div "Archive Question" at bounding box center [1116, 364] width 145 height 32
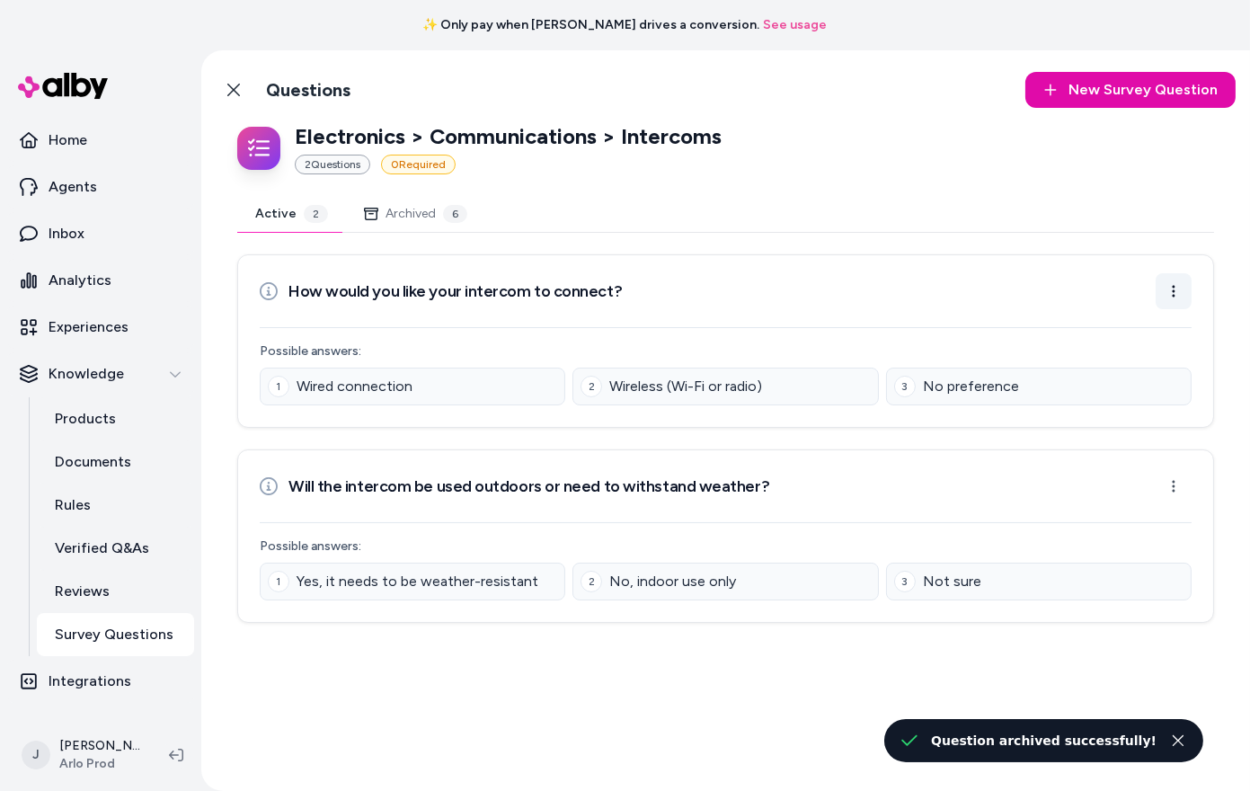
click at [1167, 288] on html "✨ Only pay when alby drives a conversion. See usage Home Agents Inbox Analytics…" at bounding box center [625, 395] width 1250 height 791
click at [1144, 370] on div "Archive Question" at bounding box center [1116, 364] width 145 height 32
click at [1171, 288] on div "How would you like your intercom to connect? Open menu Possible answers: 1 Wire…" at bounding box center [725, 438] width 977 height 368
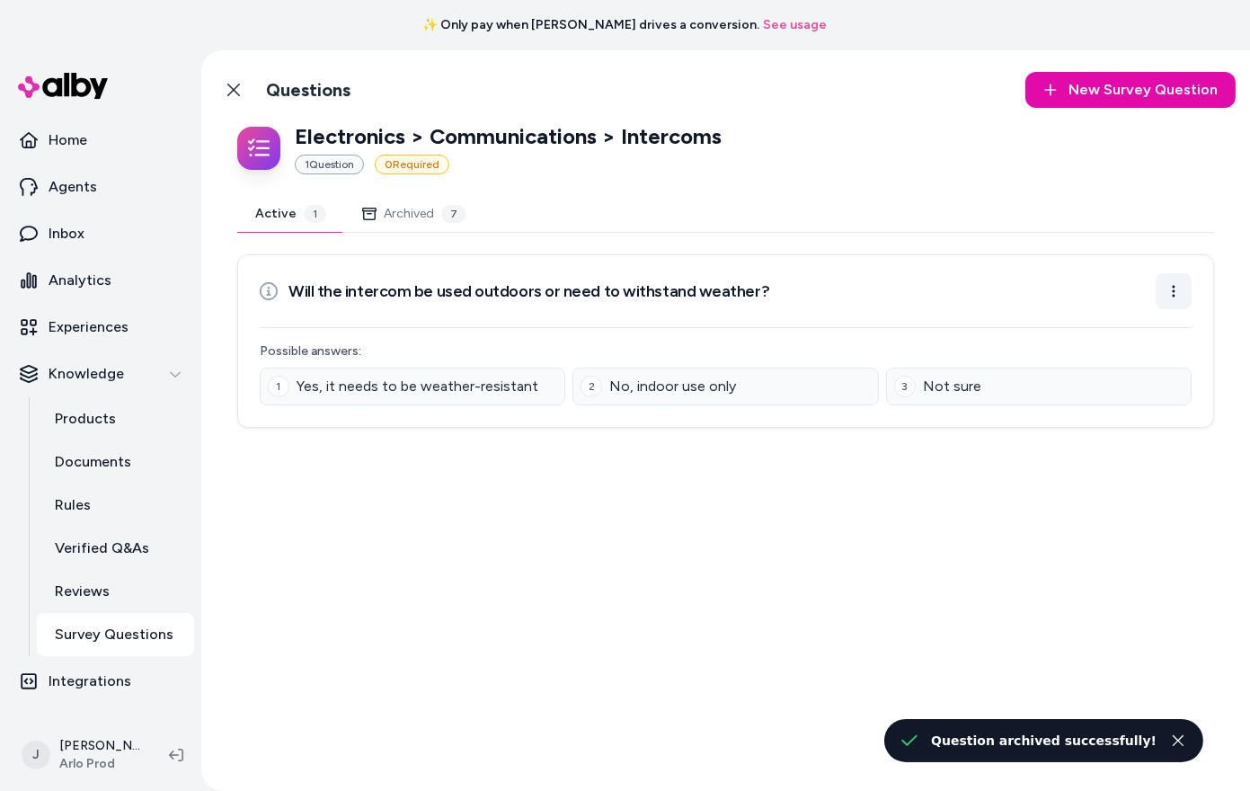
click at [1173, 293] on html "✨ Only pay when alby drives a conversion. See usage Home Agents Inbox Analytics…" at bounding box center [625, 395] width 1250 height 791
click at [1128, 371] on div "Archive Question" at bounding box center [1116, 364] width 145 height 32
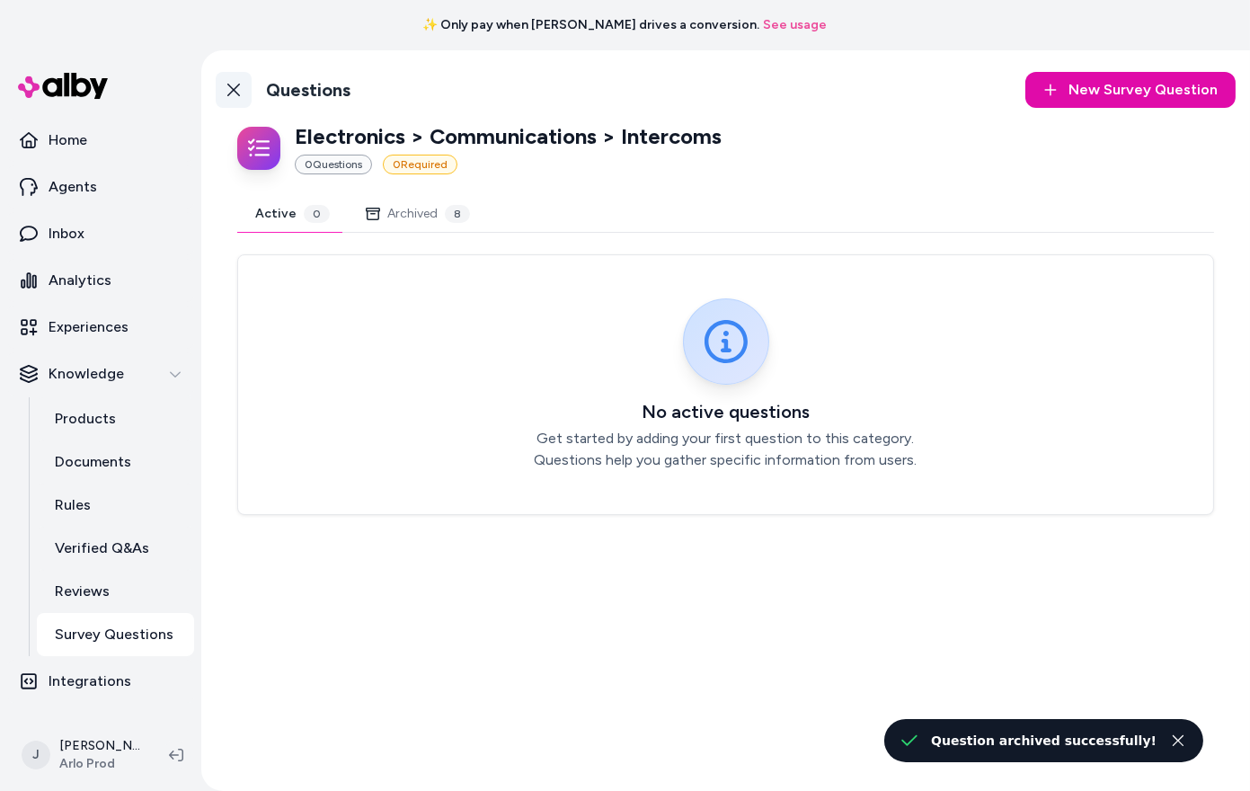
click at [219, 90] on link "Back to Categories" at bounding box center [234, 90] width 36 height 36
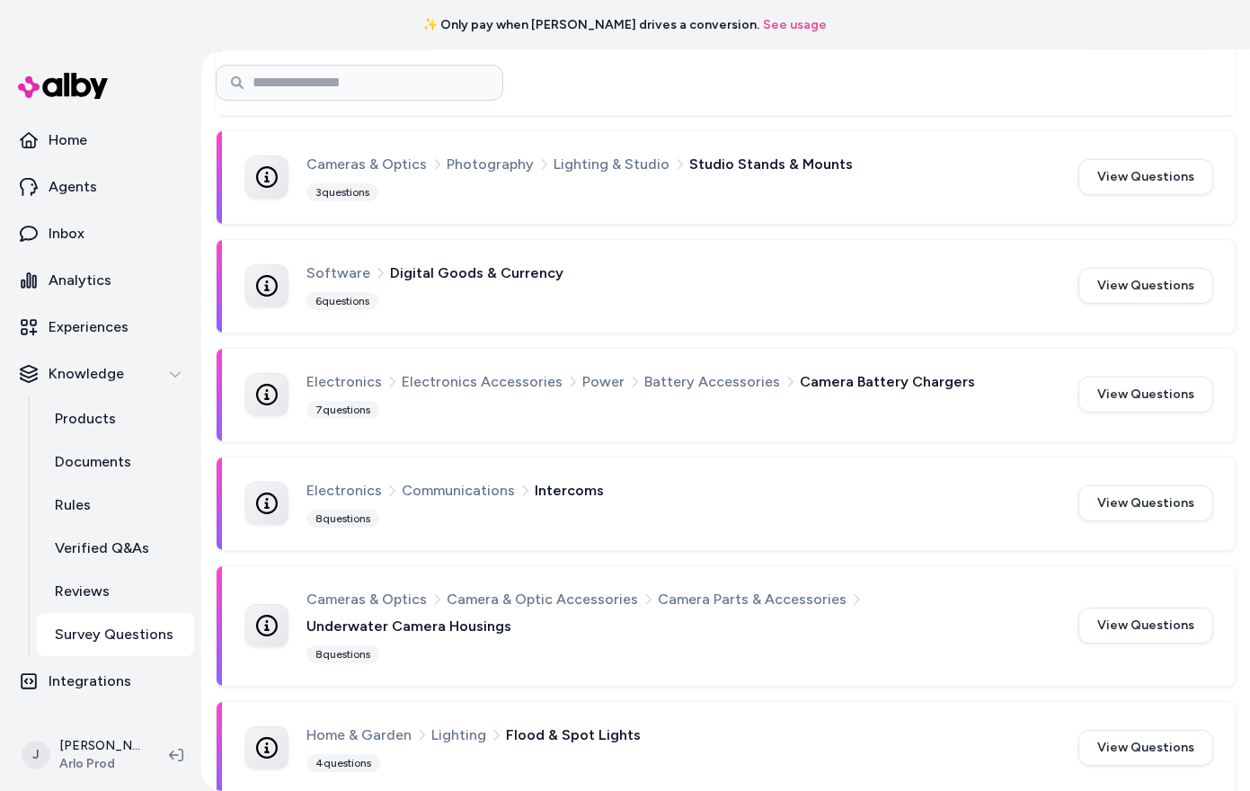
scroll to position [169, 0]
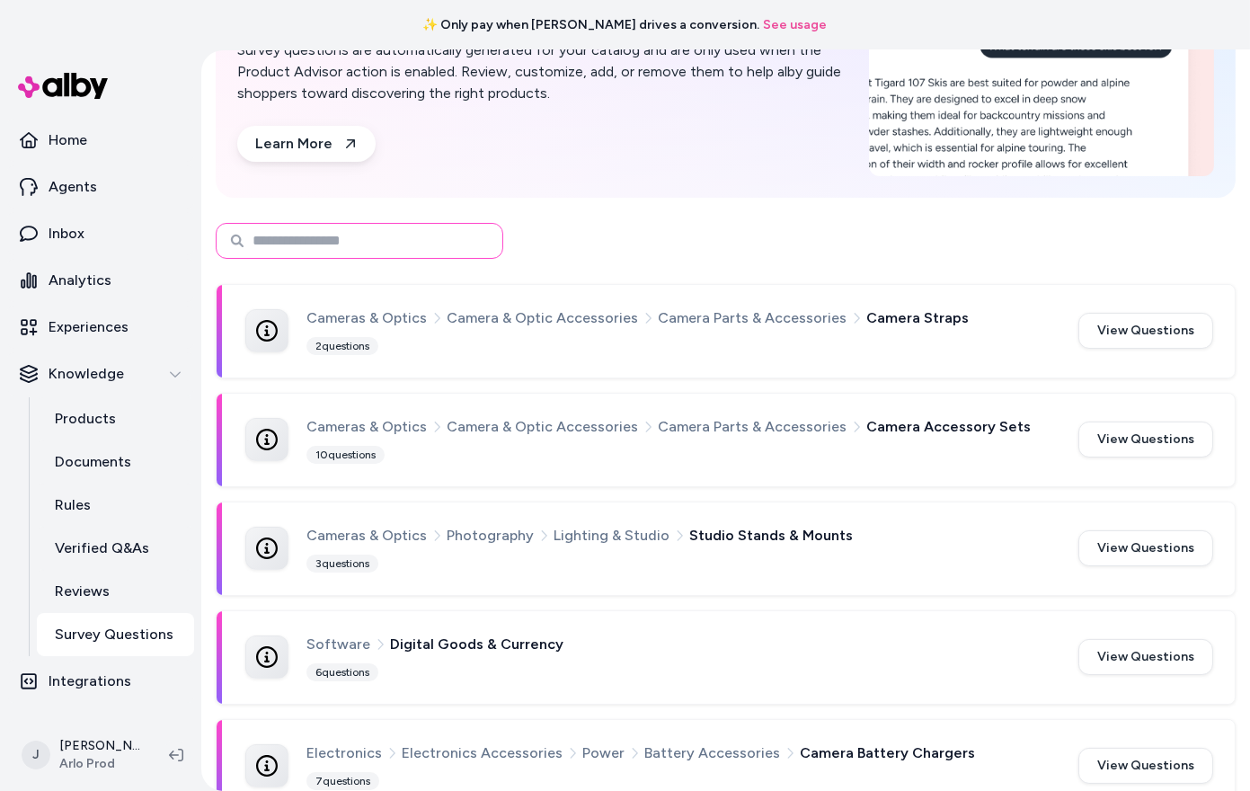
click at [354, 244] on input at bounding box center [360, 241] width 288 height 36
type input "*******"
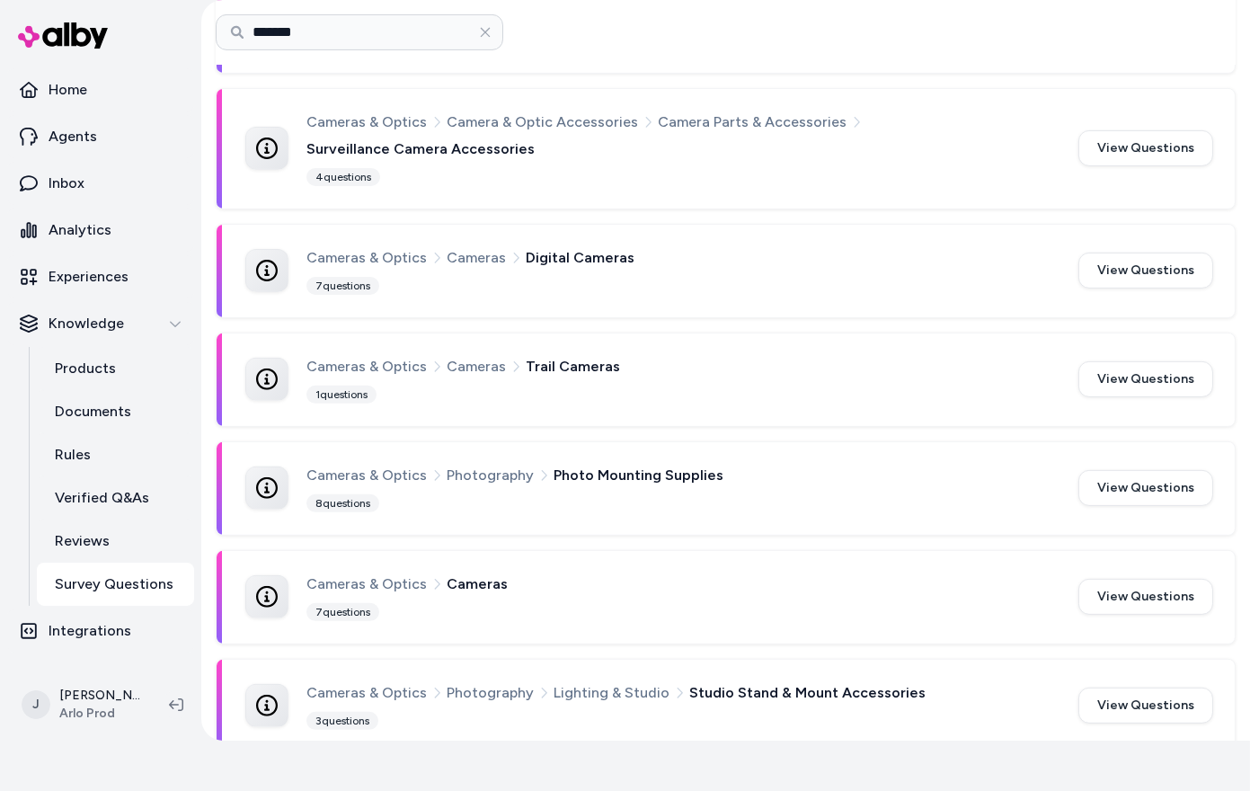
scroll to position [1067, 0]
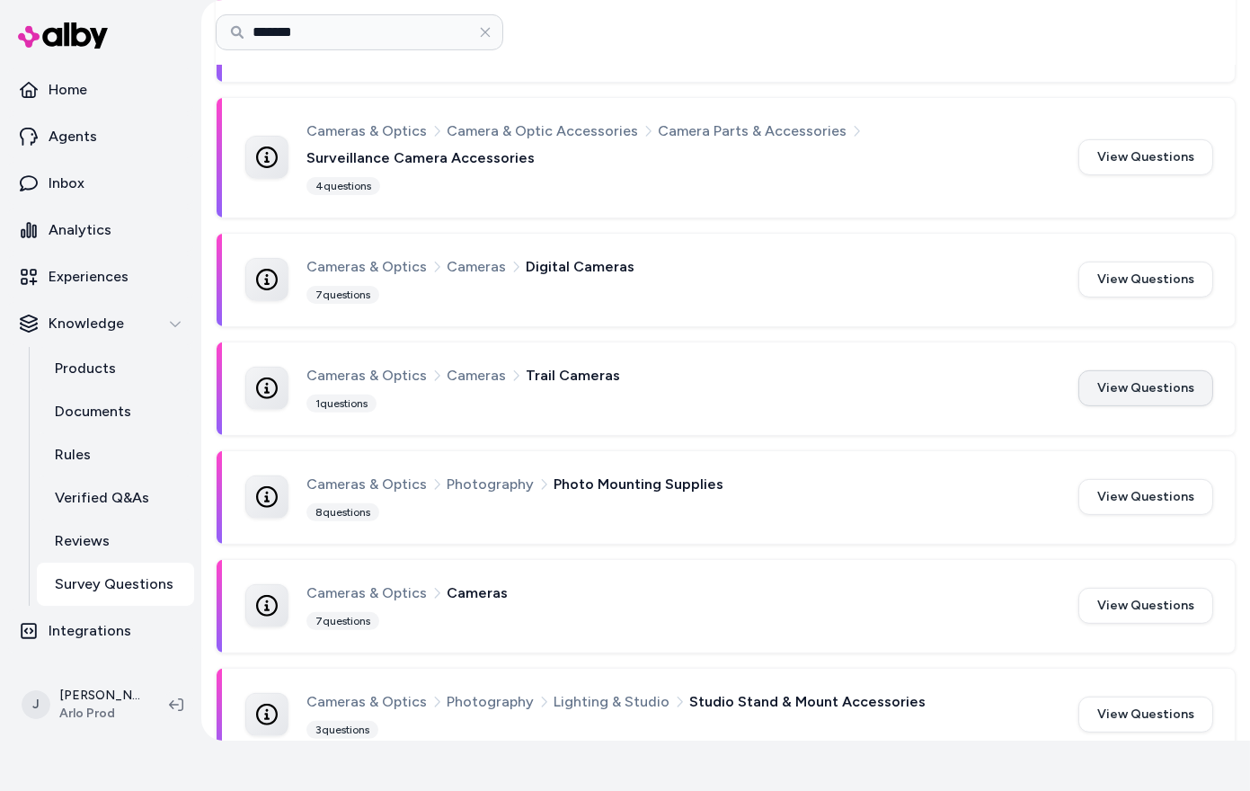
click at [1141, 370] on button "View Questions" at bounding box center [1145, 388] width 135 height 36
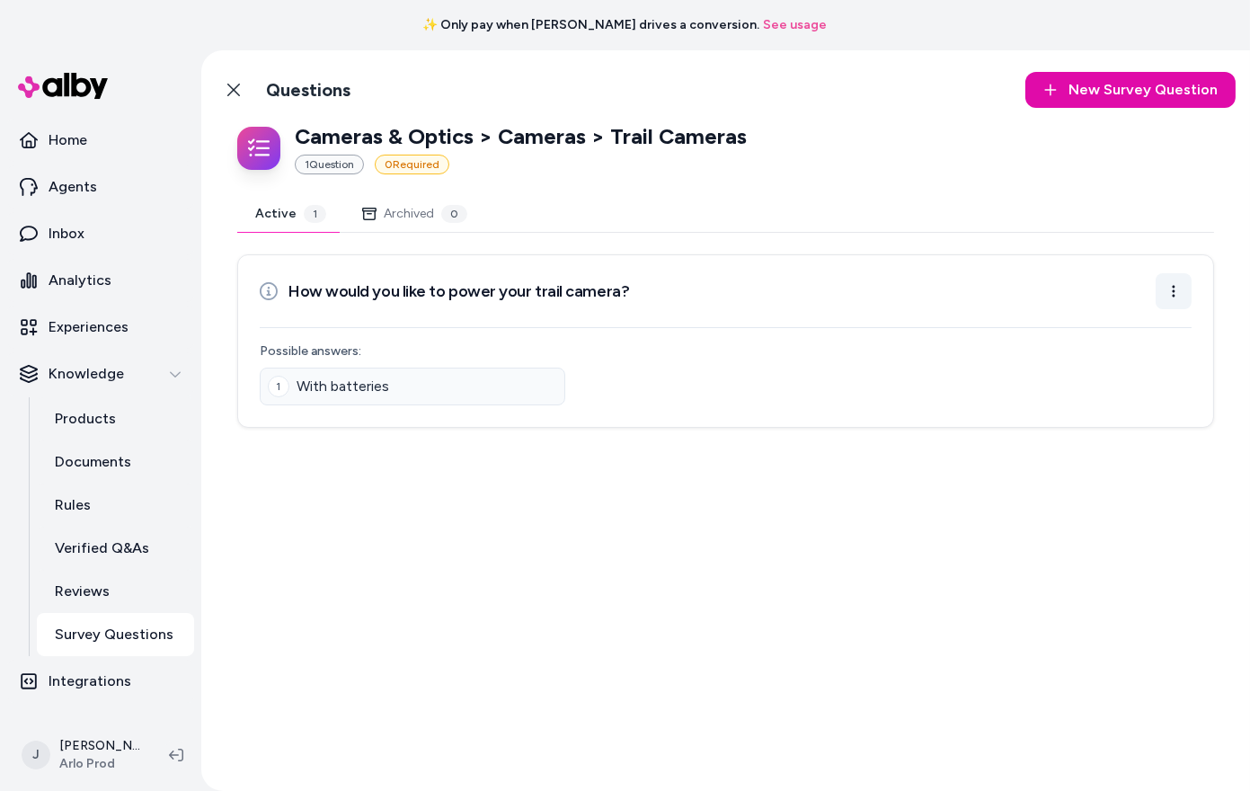
click at [1176, 279] on html "✨ Only pay when alby drives a conversion. See usage Home Agents Inbox Analytics…" at bounding box center [625, 395] width 1250 height 791
click at [1138, 356] on div "Archive Question" at bounding box center [1116, 364] width 145 height 32
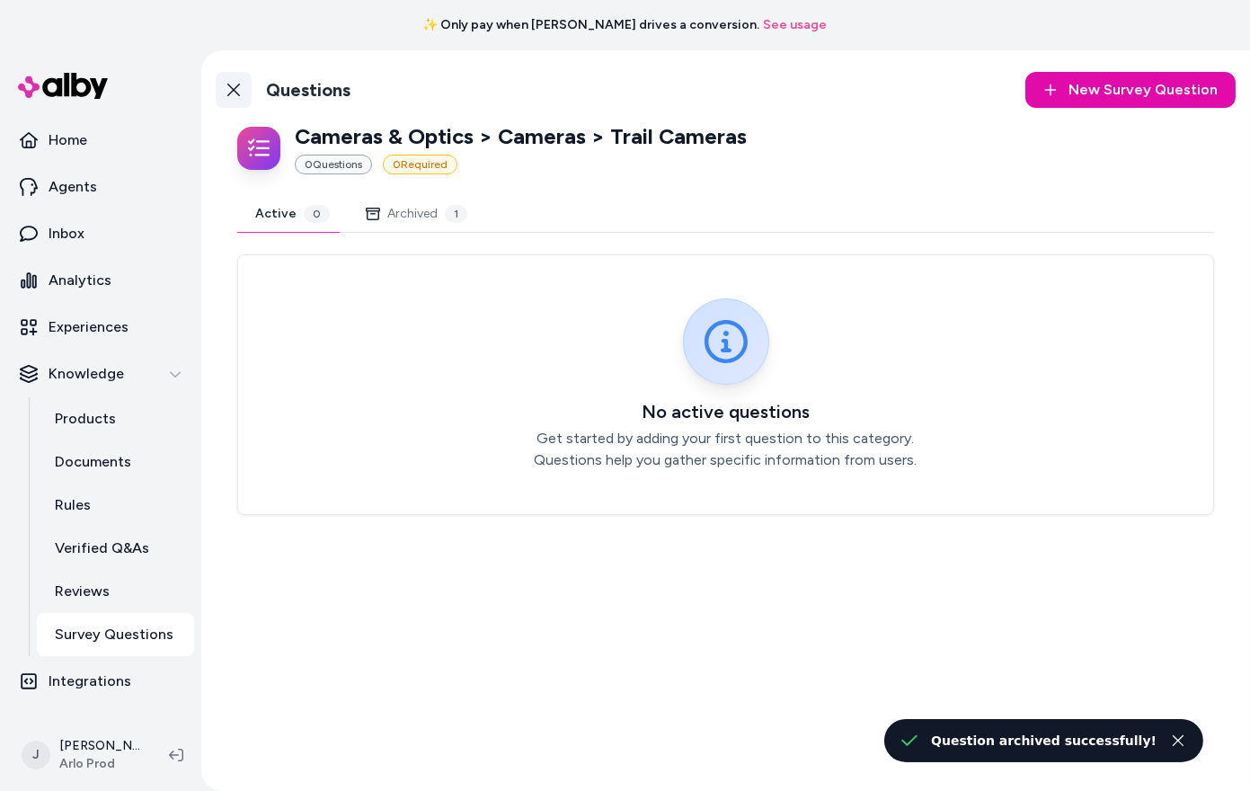
click at [243, 93] on link "Back to Categories" at bounding box center [234, 90] width 36 height 36
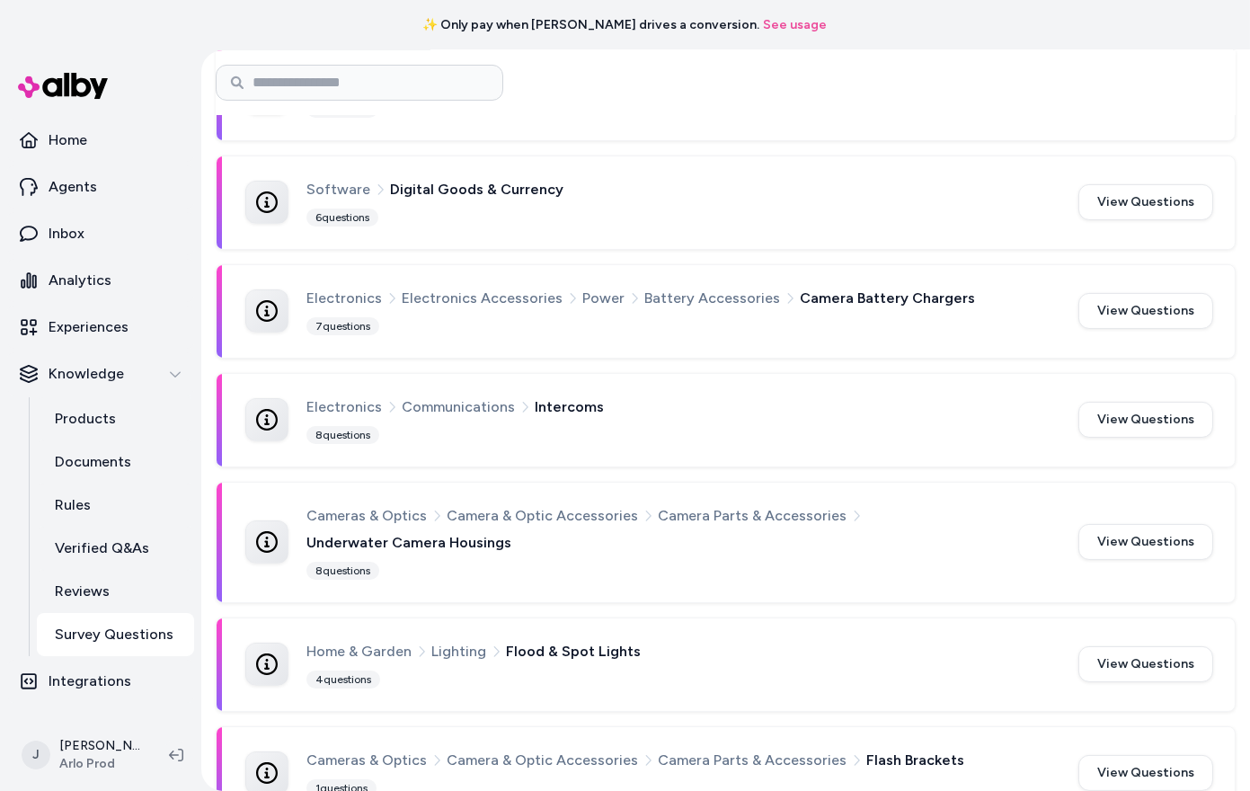
scroll to position [660, 0]
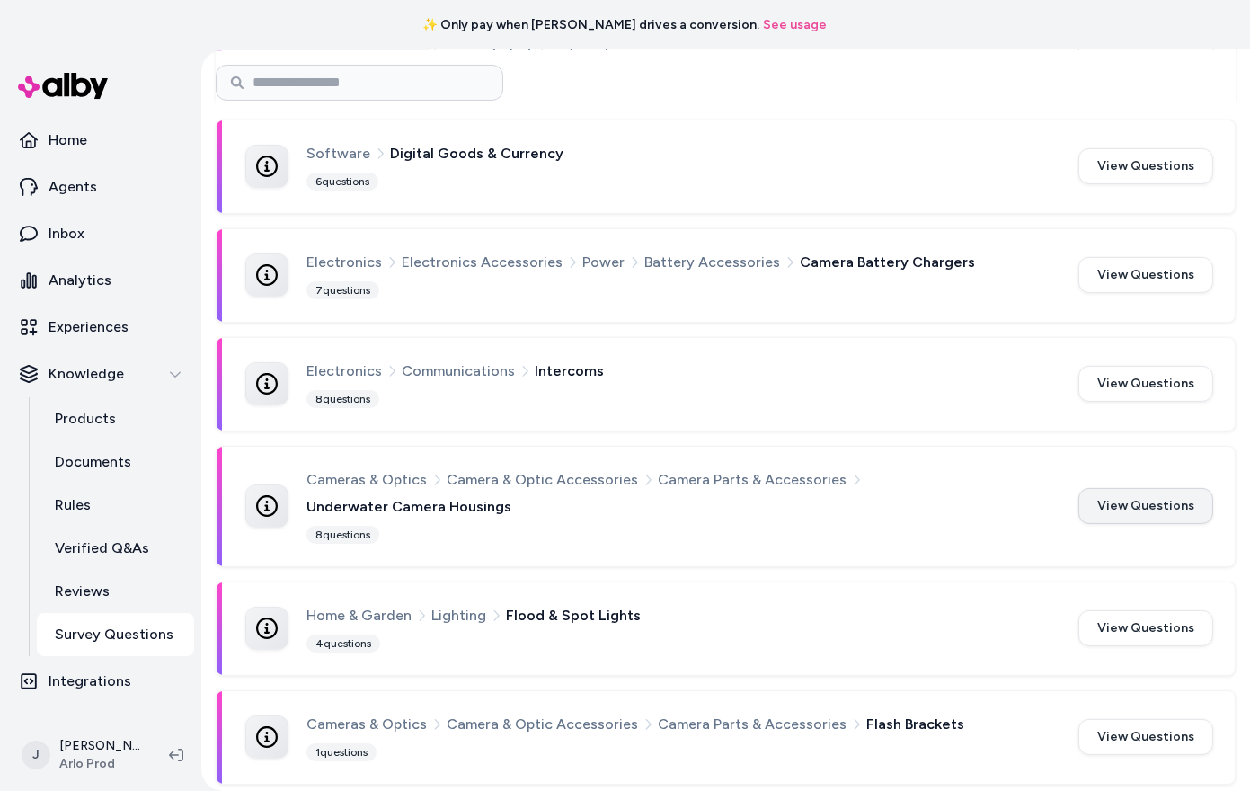
click at [1113, 488] on button "View Questions" at bounding box center [1145, 506] width 135 height 36
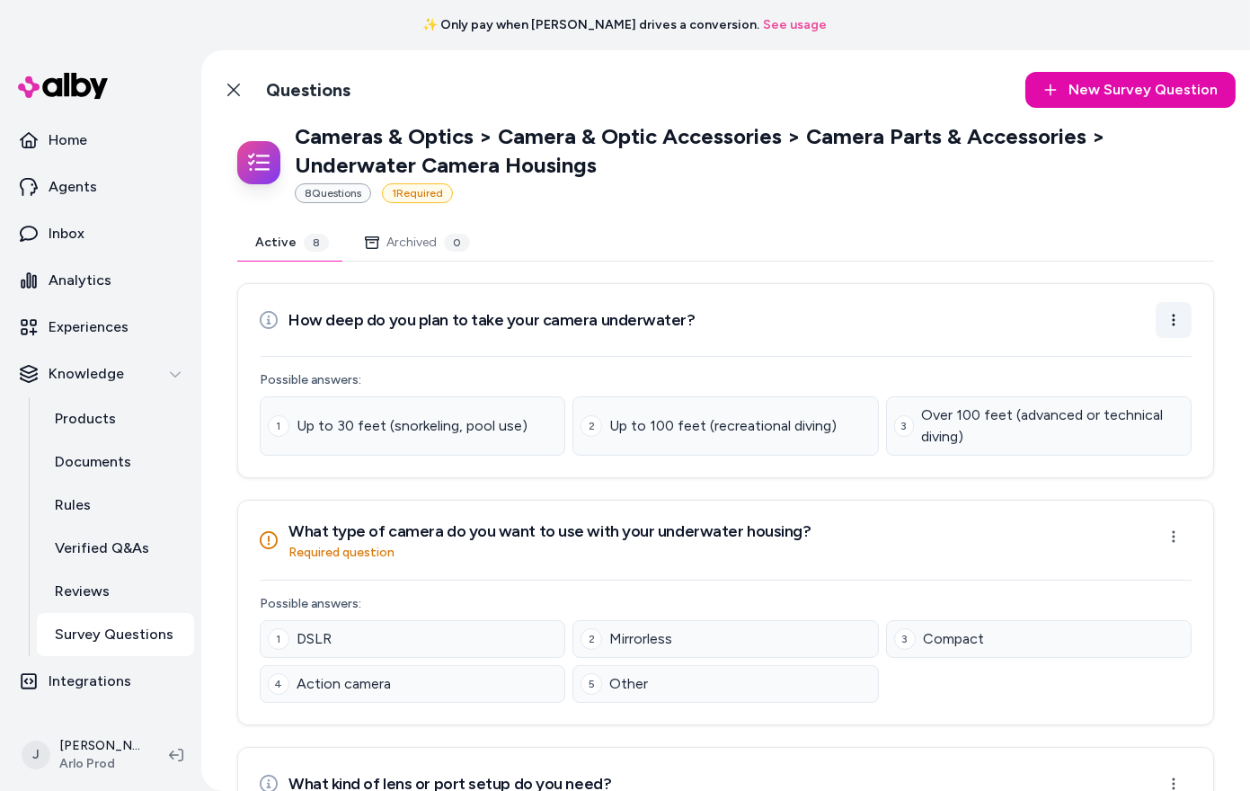
click at [1181, 308] on html "✨ Only pay when alby drives a conversion. See usage Home Agents Inbox Analytics…" at bounding box center [625, 395] width 1250 height 791
click at [1151, 397] on div "Archive Question" at bounding box center [1116, 393] width 145 height 32
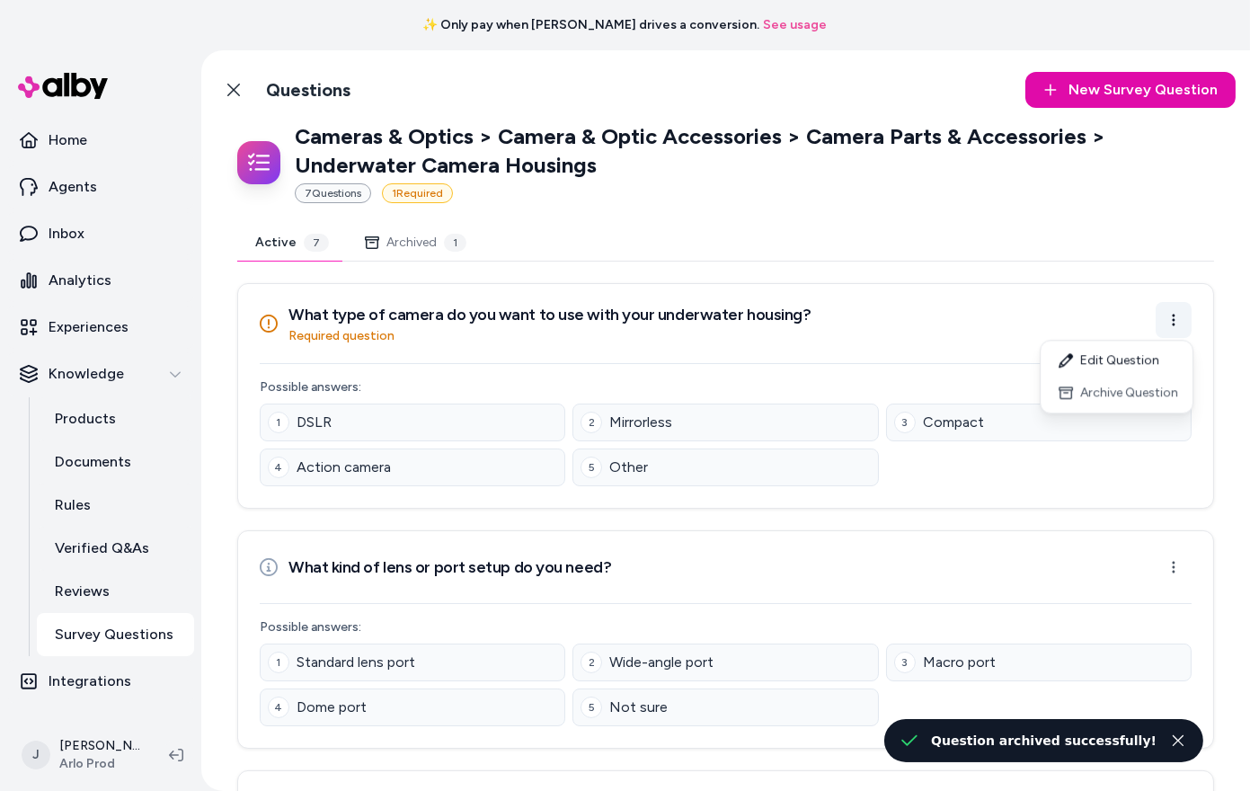
click at [1169, 315] on html "✨ Only pay when alby drives a conversion. See usage Home Agents Inbox Analytics…" at bounding box center [625, 395] width 1250 height 791
click at [1167, 395] on div "Archive Question" at bounding box center [1116, 393] width 145 height 32
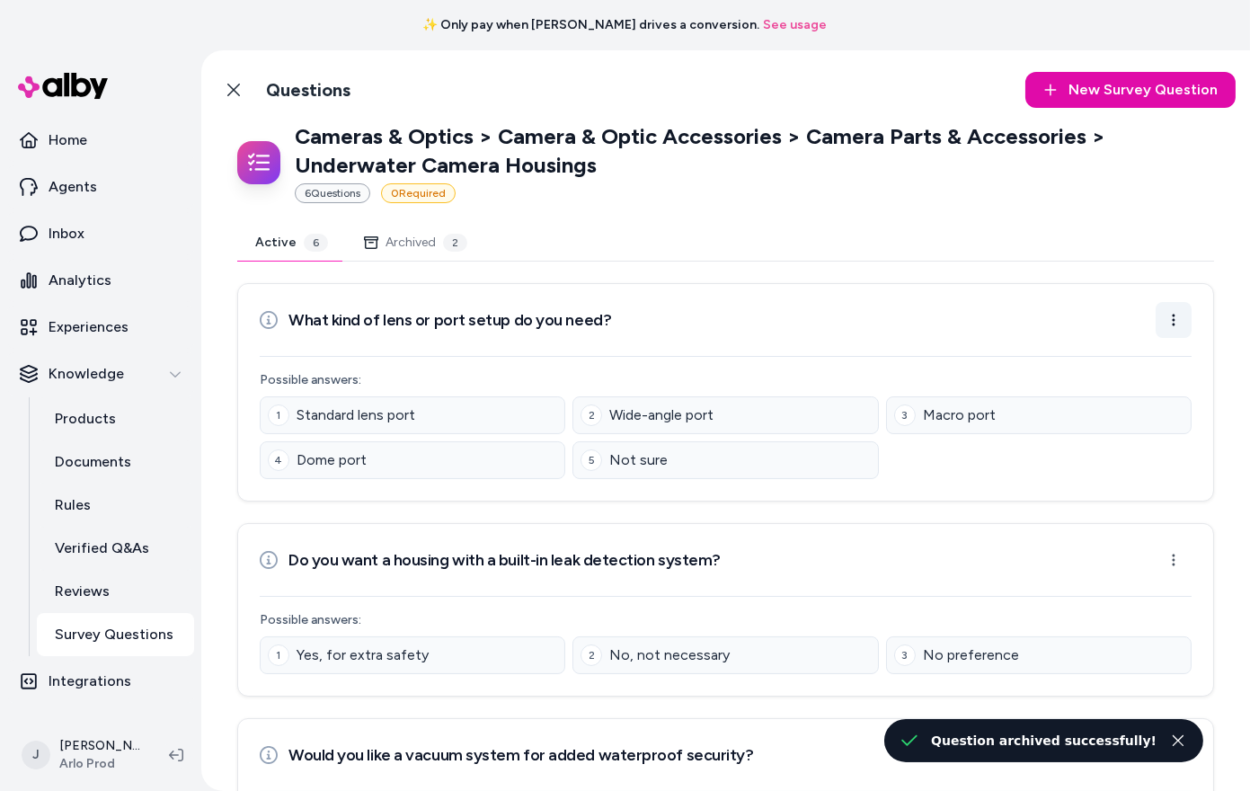
click at [1175, 314] on html "✨ Only pay when alby drives a conversion. See usage Home Agents Inbox Analytics…" at bounding box center [625, 395] width 1250 height 791
click at [1167, 392] on div "Archive Question" at bounding box center [1116, 393] width 145 height 32
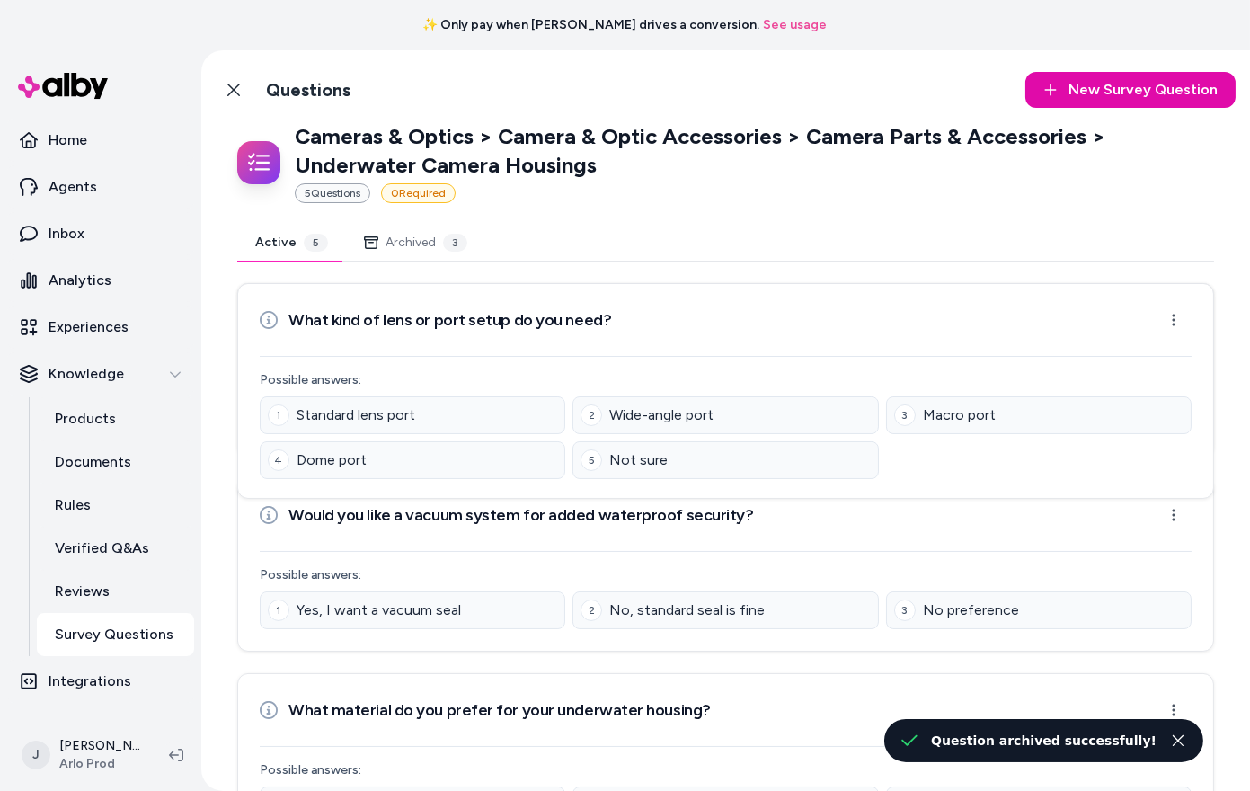
click at [1171, 319] on html "✨ Only pay when alby drives a conversion. See usage Home Agents Inbox Analytics…" at bounding box center [625, 395] width 1250 height 791
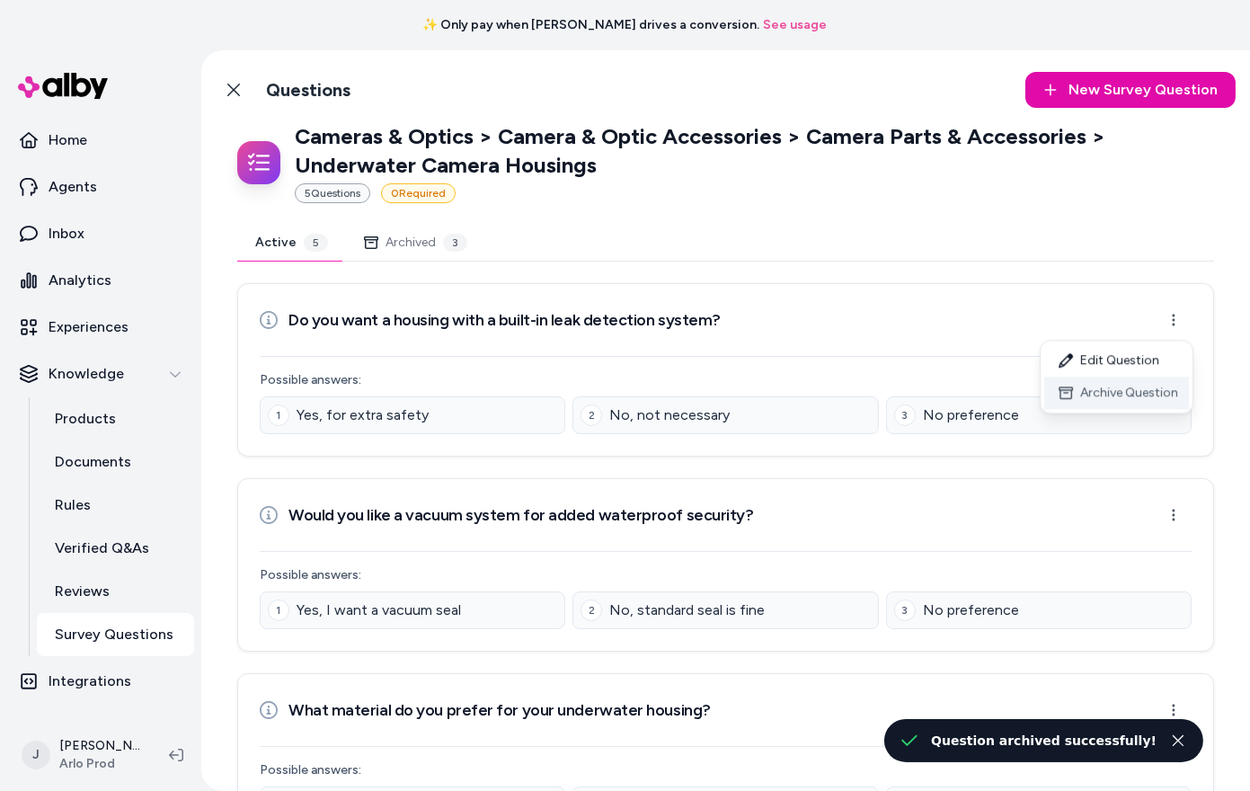
click at [1165, 387] on div "Archive Question" at bounding box center [1116, 393] width 145 height 32
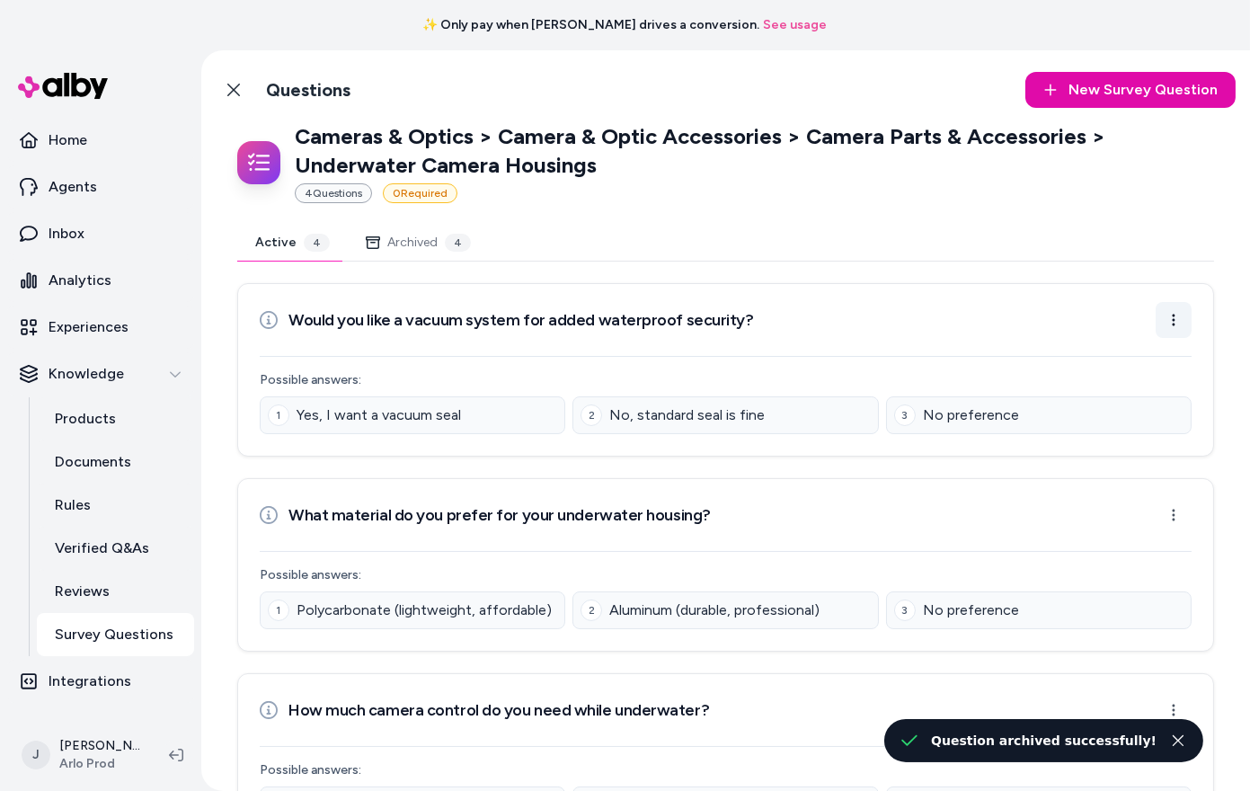
click at [1167, 326] on html "✨ Only pay when alby drives a conversion. See usage Home Agents Inbox Analytics…" at bounding box center [625, 395] width 1250 height 791
click at [1162, 384] on div "Archive Question" at bounding box center [1116, 393] width 145 height 32
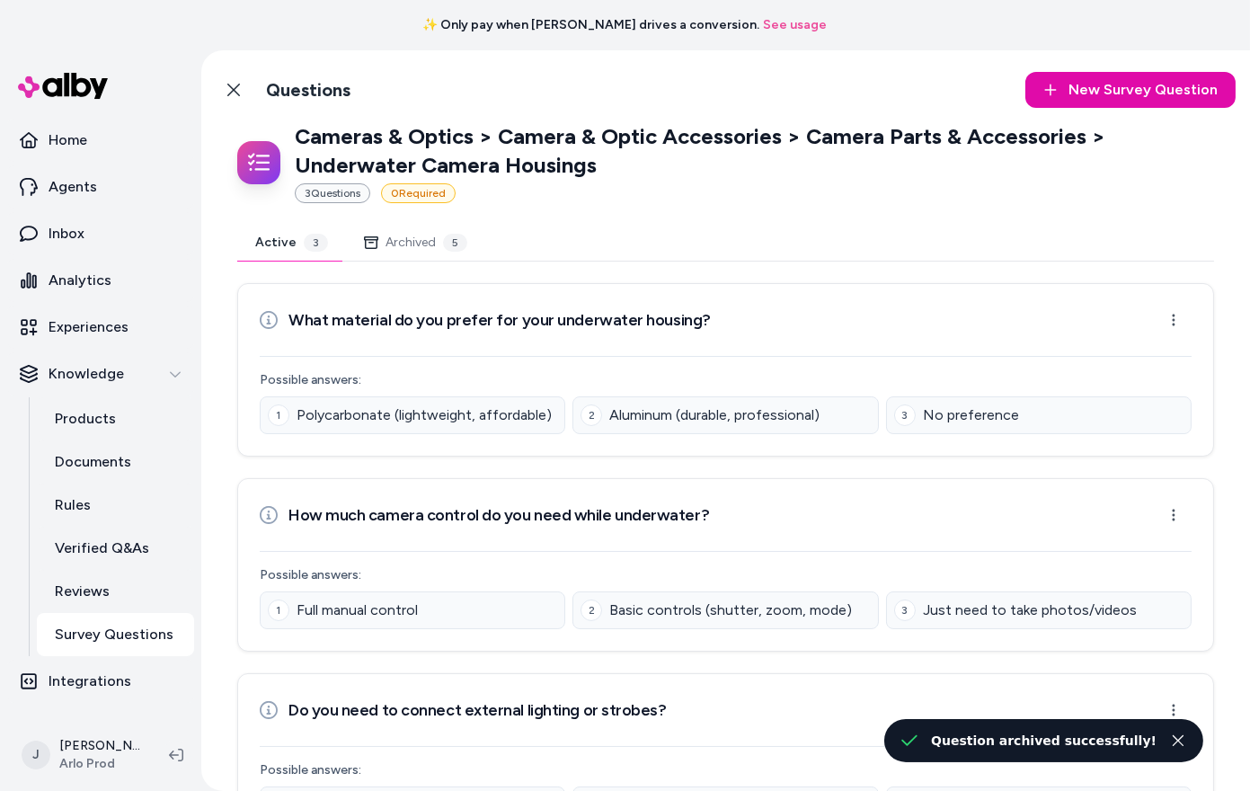
click at [1173, 328] on html "✨ Only pay when alby drives a conversion. See usage Home Agents Inbox Analytics…" at bounding box center [625, 395] width 1250 height 791
click at [1165, 385] on div "Archive Question" at bounding box center [1116, 393] width 145 height 32
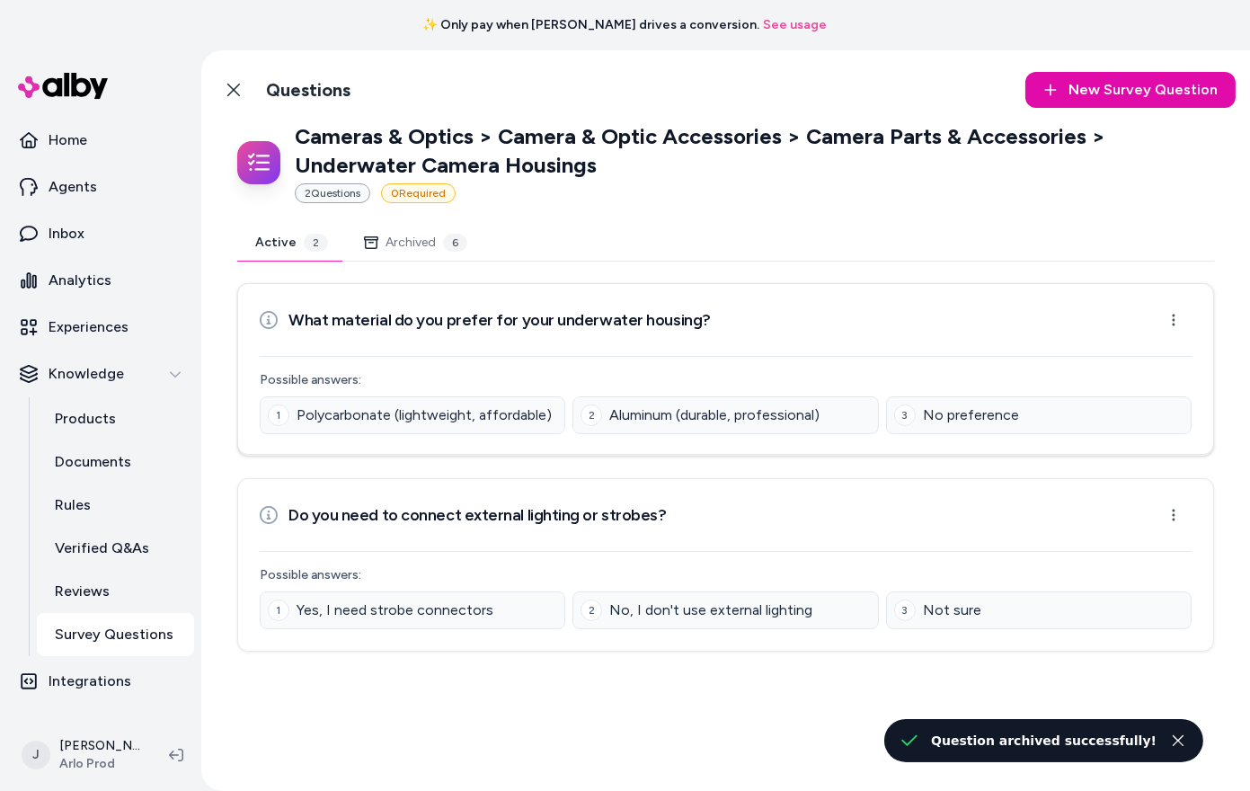
click at [1168, 317] on html "✨ Only pay when alby drives a conversion. See usage Home Agents Inbox Analytics…" at bounding box center [625, 395] width 1250 height 791
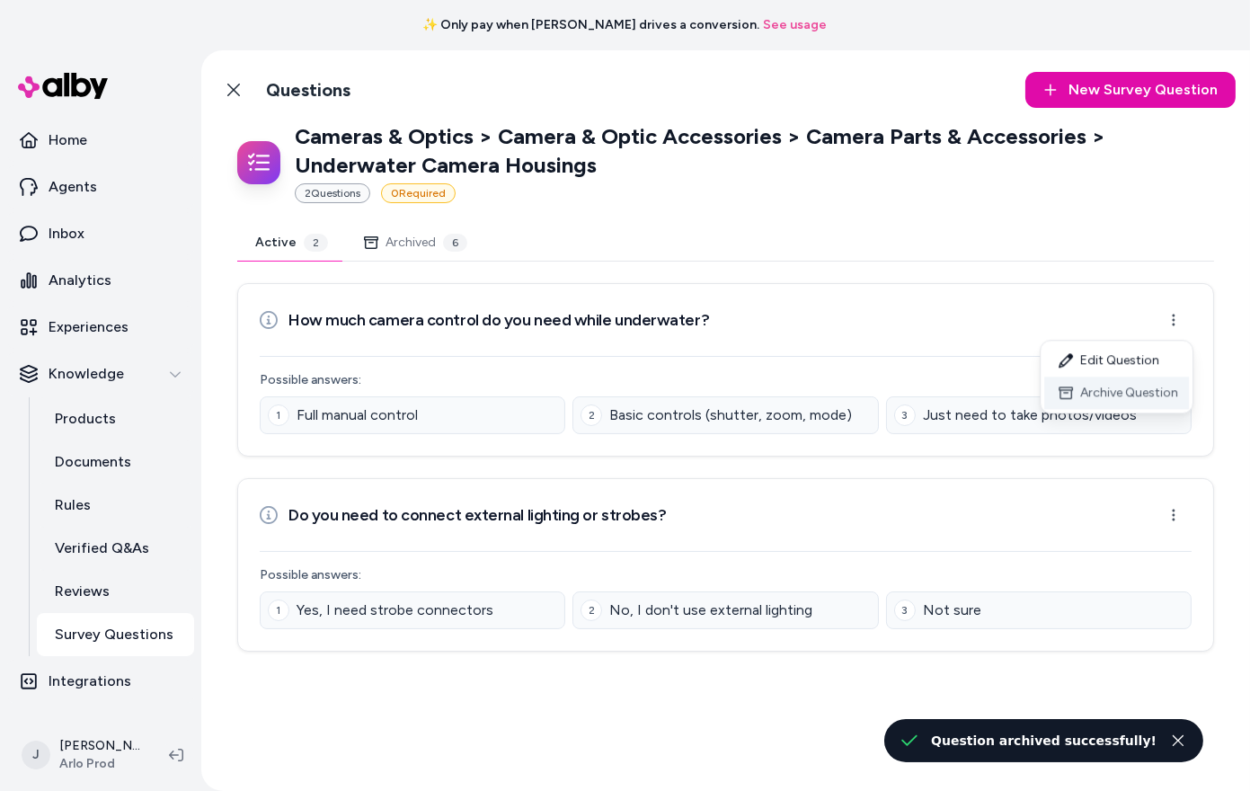
click at [1158, 386] on div "Archive Question" at bounding box center [1116, 393] width 145 height 32
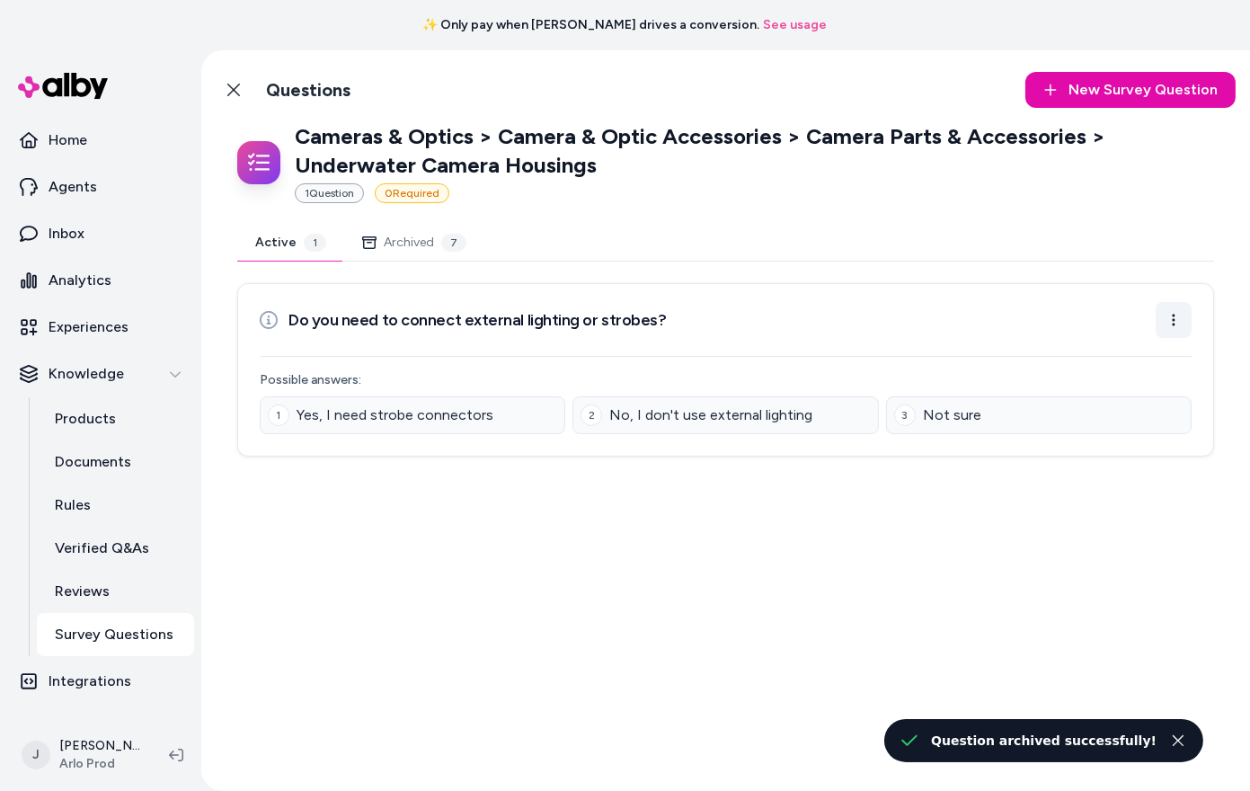
click at [1165, 306] on html "✨ Only pay when alby drives a conversion. See usage Home Agents Inbox Analytics…" at bounding box center [625, 395] width 1250 height 791
click at [1149, 382] on div "Archive Question" at bounding box center [1116, 393] width 145 height 32
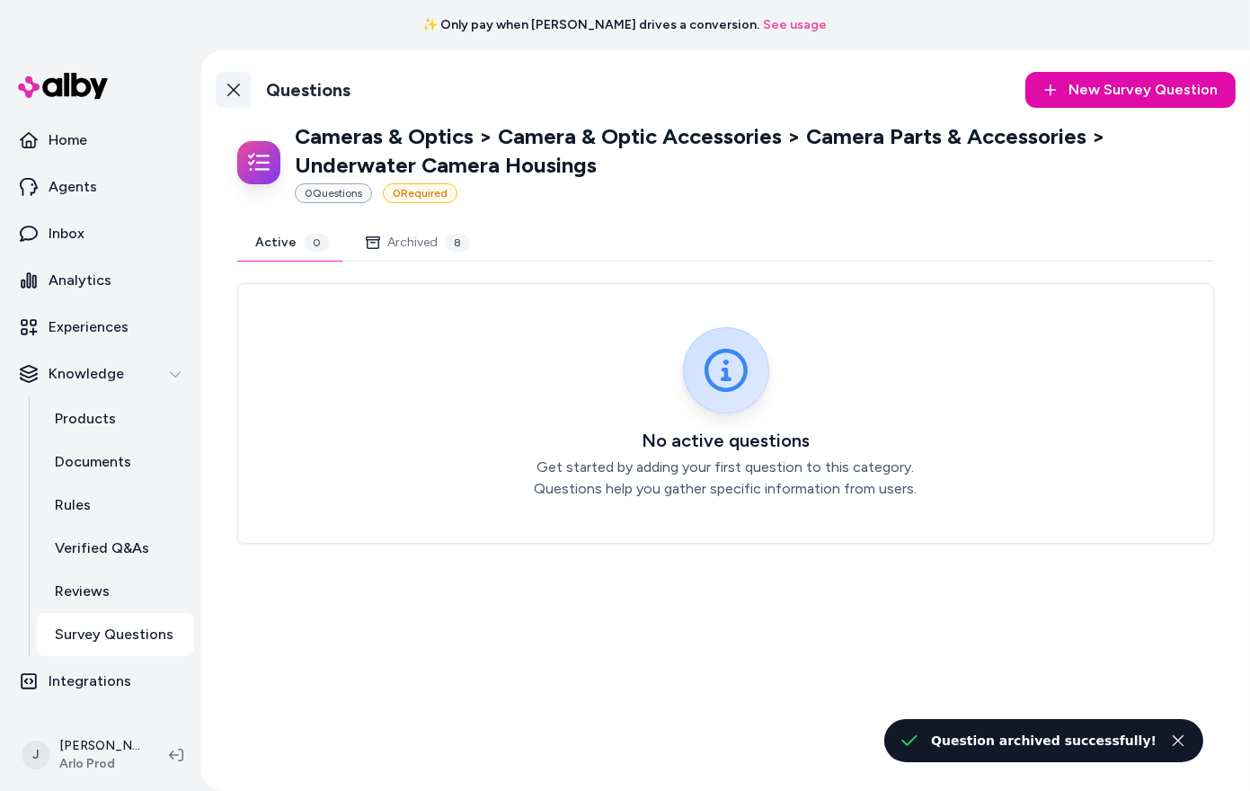
click at [228, 91] on icon at bounding box center [233, 90] width 14 height 14
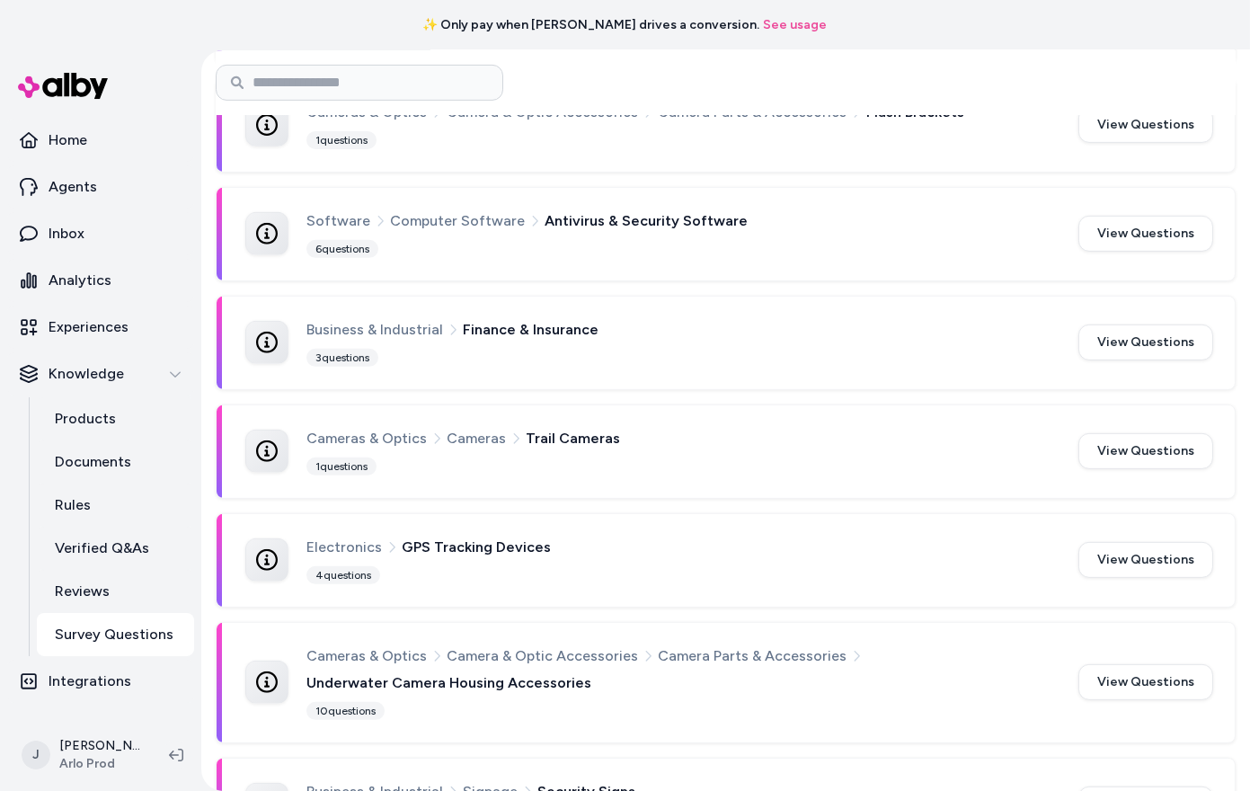
scroll to position [1276, 0]
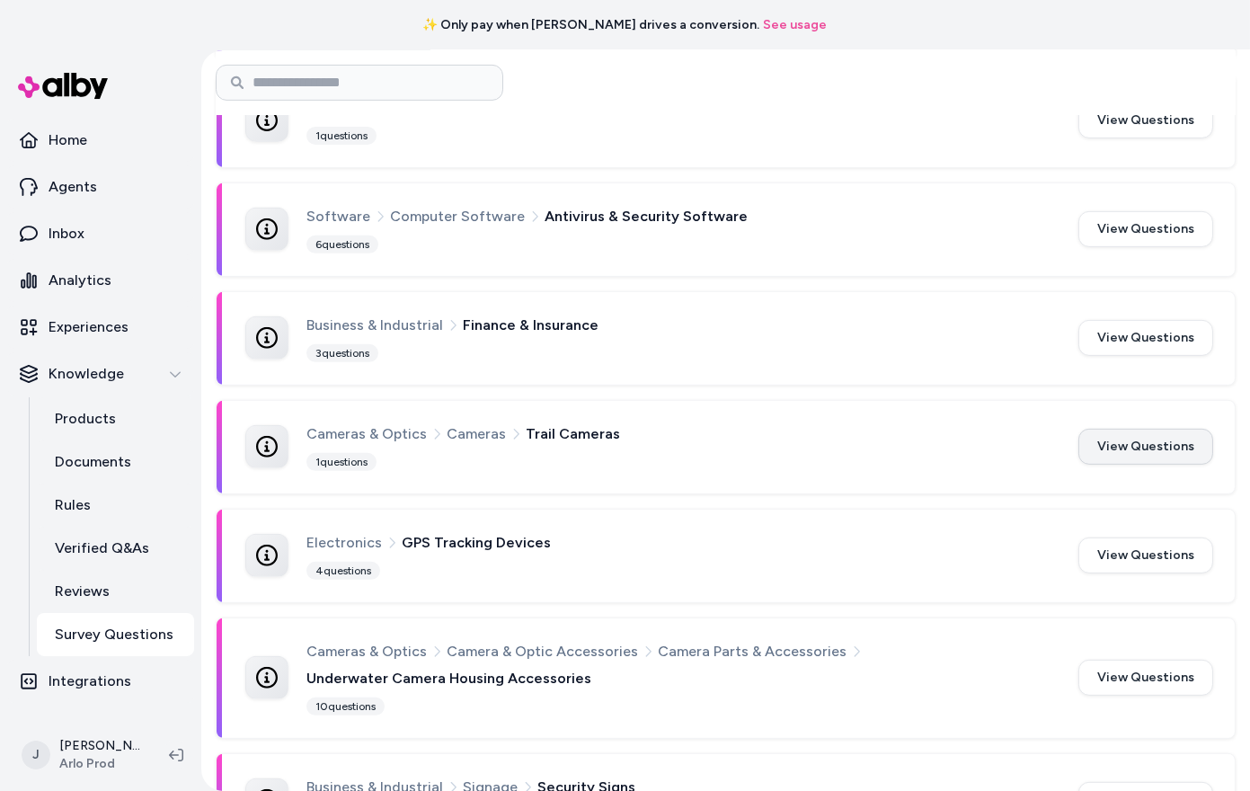
click at [1140, 429] on button "View Questions" at bounding box center [1145, 447] width 135 height 36
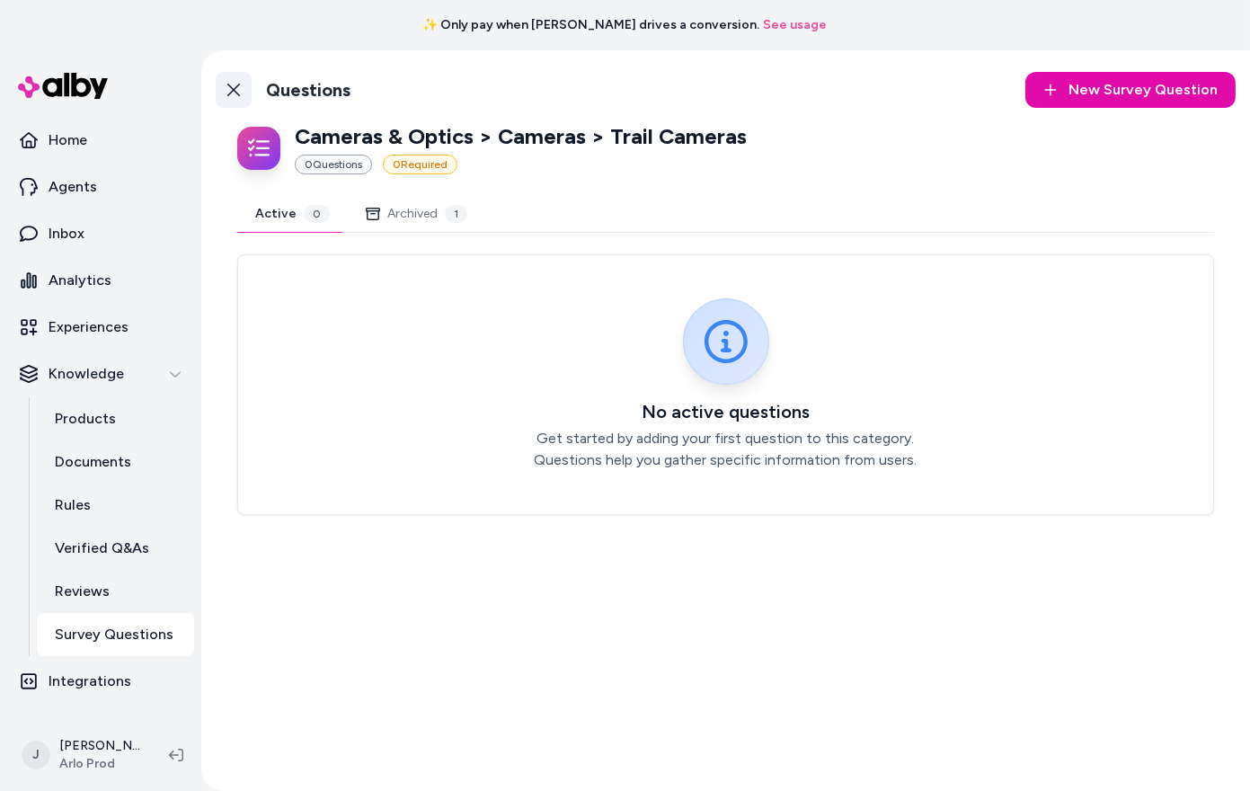
click at [251, 91] on link "Back to Categories" at bounding box center [234, 90] width 36 height 36
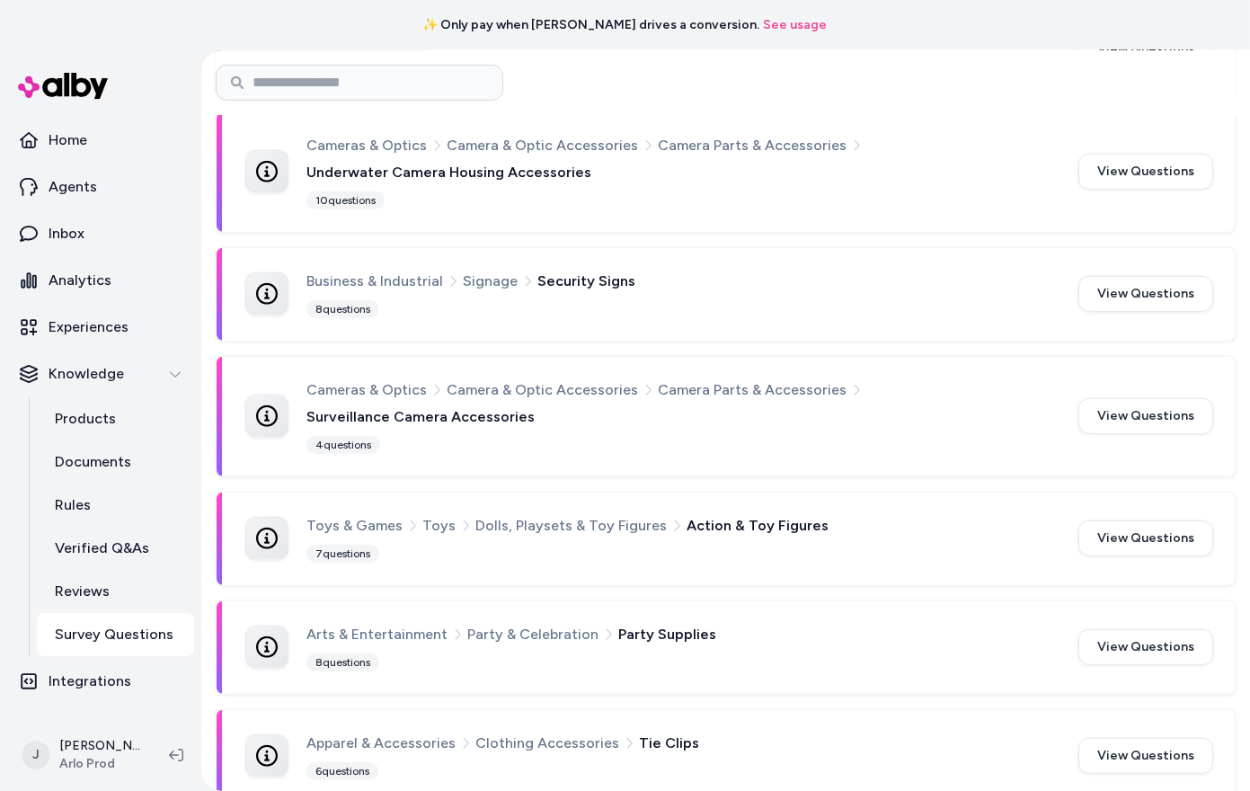
scroll to position [1783, 0]
click at [1131, 275] on button "View Questions" at bounding box center [1145, 293] width 135 height 36
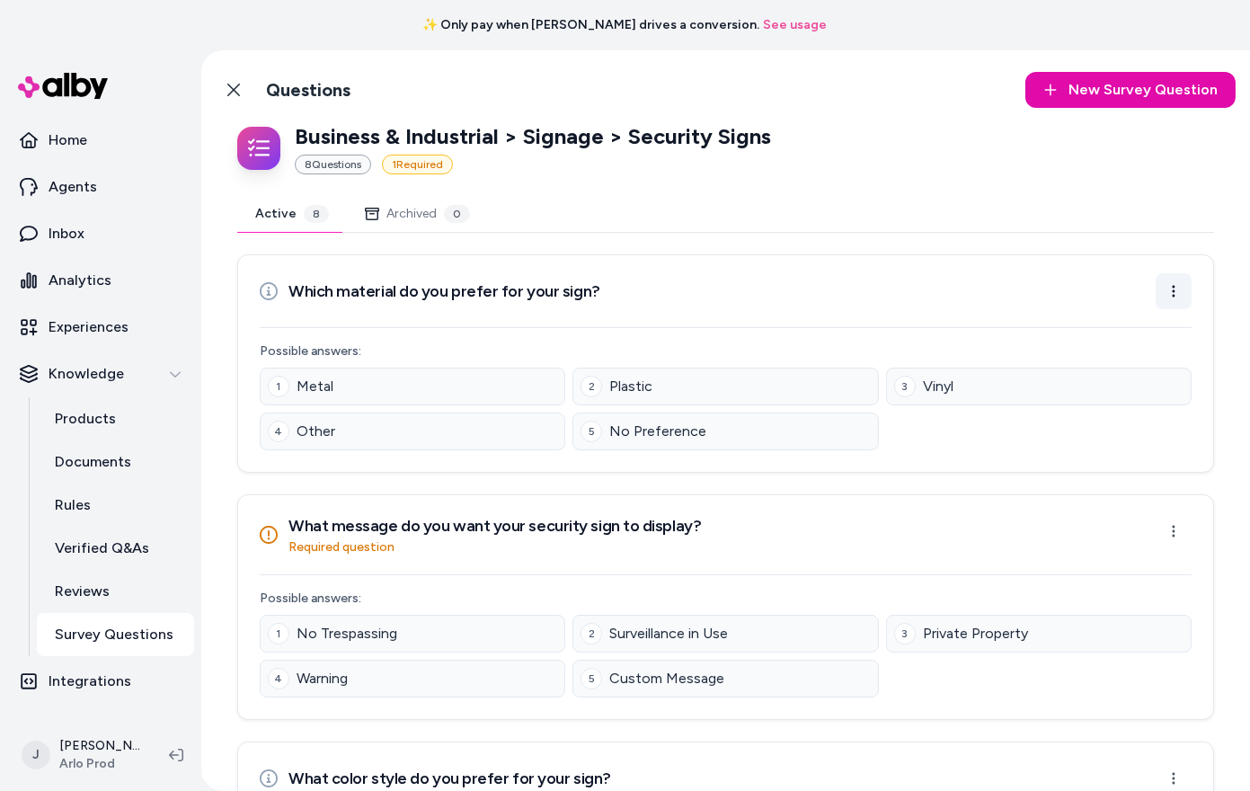
click at [1177, 293] on html "✨ Only pay when alby drives a conversion. See usage Home Agents Inbox Analytics…" at bounding box center [625, 395] width 1250 height 791
click at [1118, 357] on div "Archive Question" at bounding box center [1116, 364] width 145 height 32
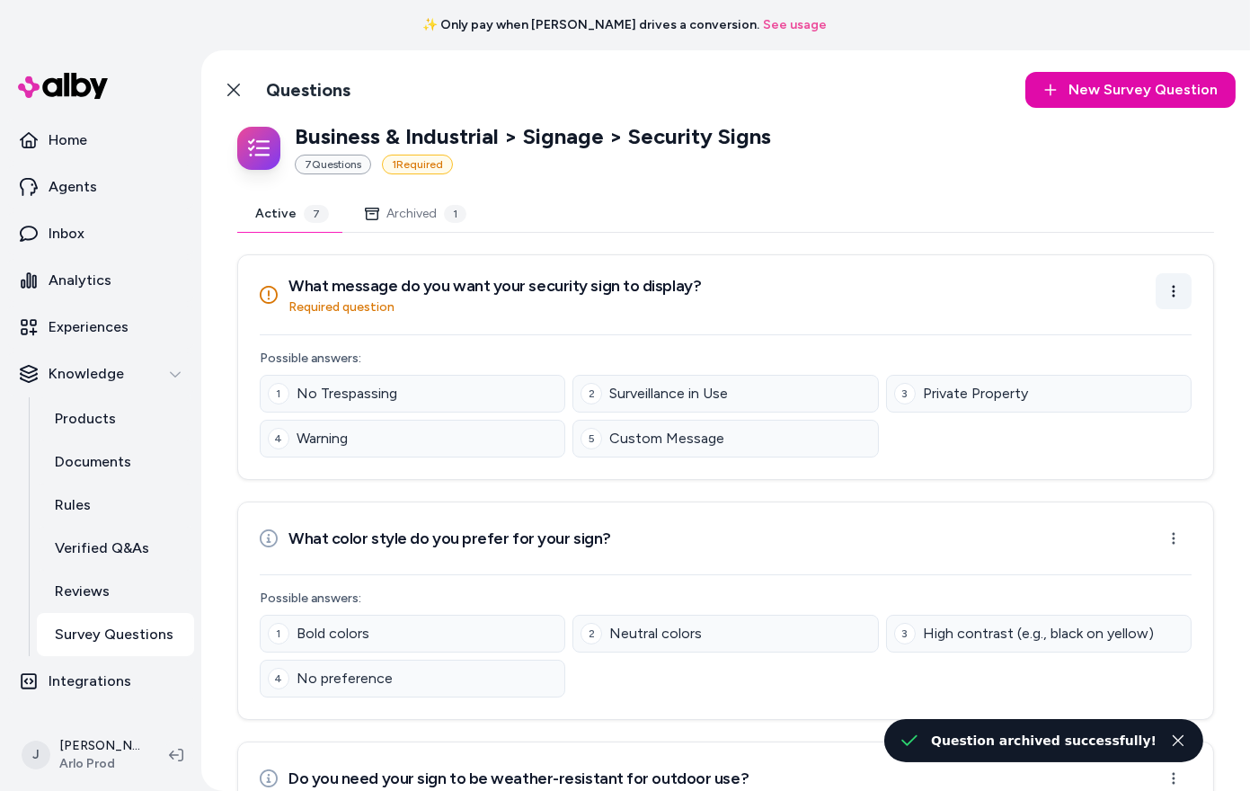
click at [1177, 288] on html "✨ Only pay when alby drives a conversion. See usage Home Agents Inbox Analytics…" at bounding box center [625, 395] width 1250 height 791
click at [1128, 357] on div "Archive Question" at bounding box center [1116, 364] width 145 height 32
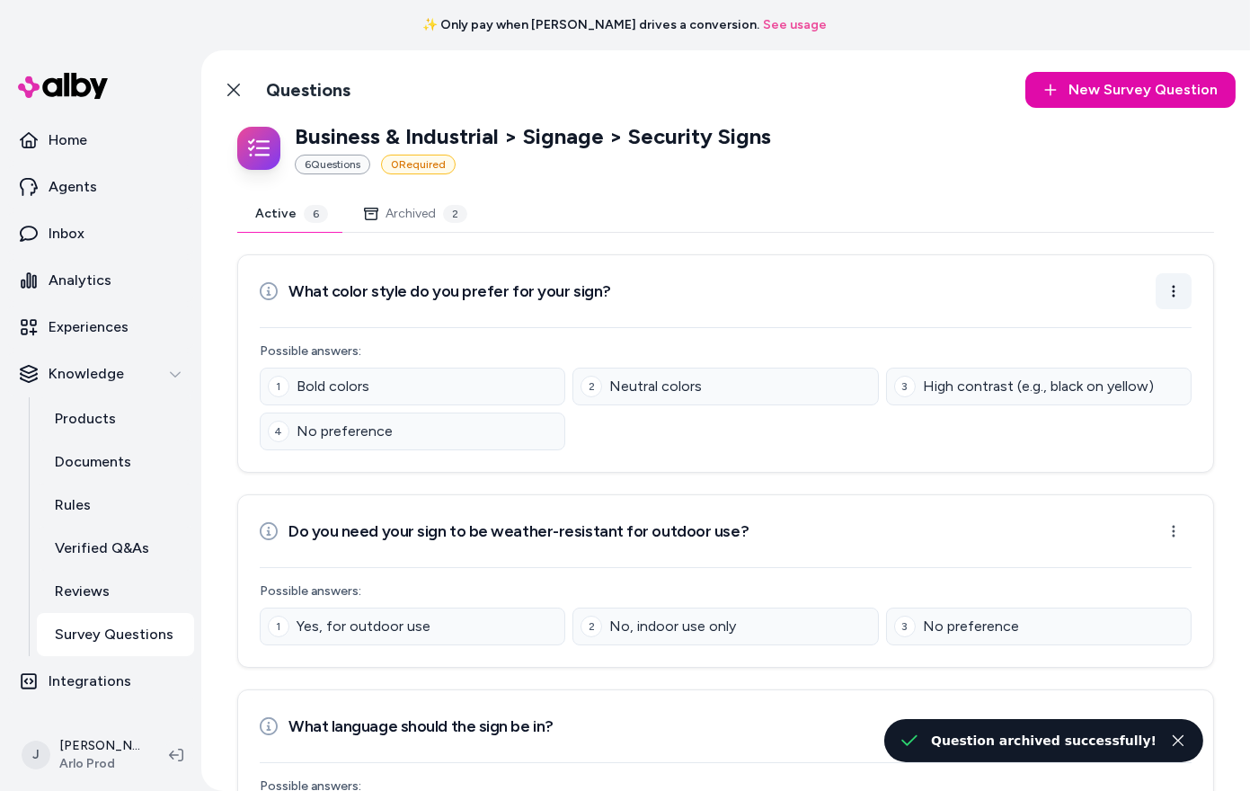
click at [1176, 295] on html "✨ Only pay when alby drives a conversion. See usage Home Agents Inbox Analytics…" at bounding box center [625, 395] width 1250 height 791
click at [1130, 368] on div "Archive Question" at bounding box center [1116, 364] width 145 height 32
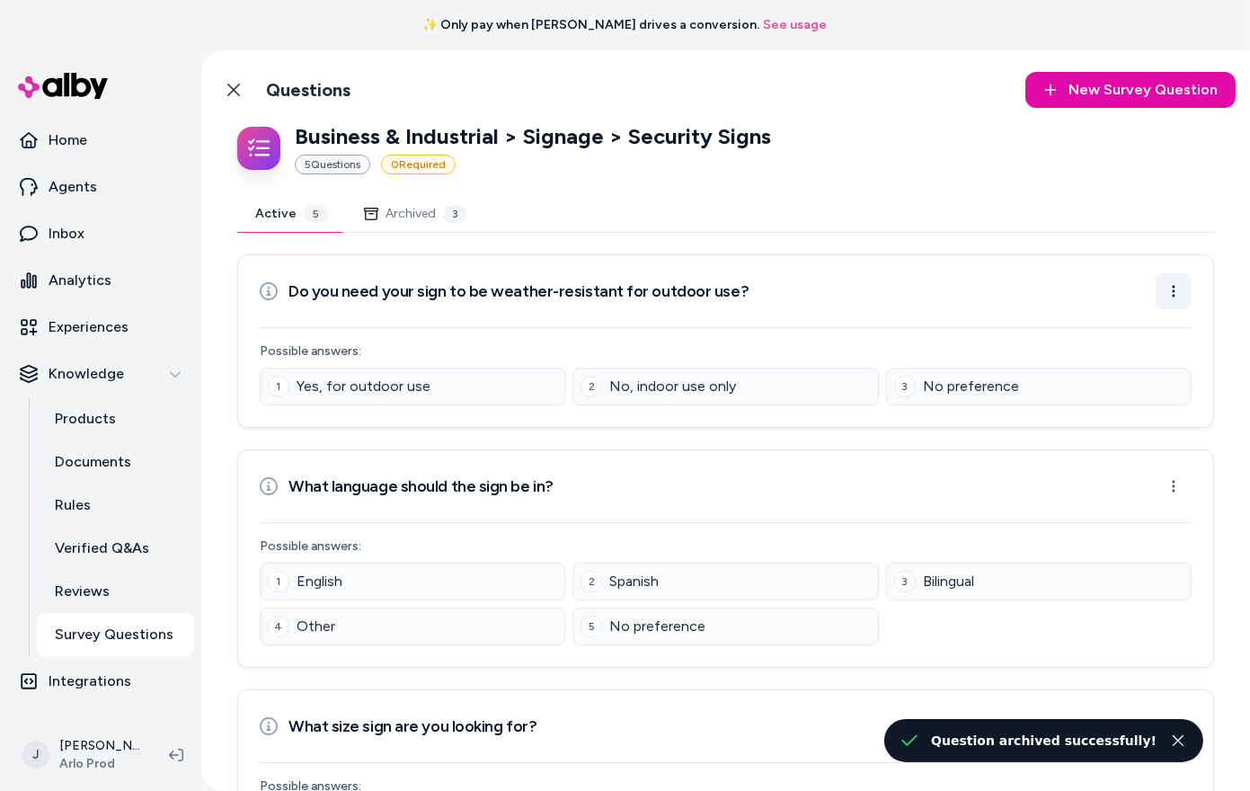
click at [1174, 291] on html "✨ Only pay when alby drives a conversion. See usage Home Agents Inbox Analytics…" at bounding box center [625, 395] width 1250 height 791
click at [1147, 346] on div "Edit Question" at bounding box center [1116, 331] width 145 height 32
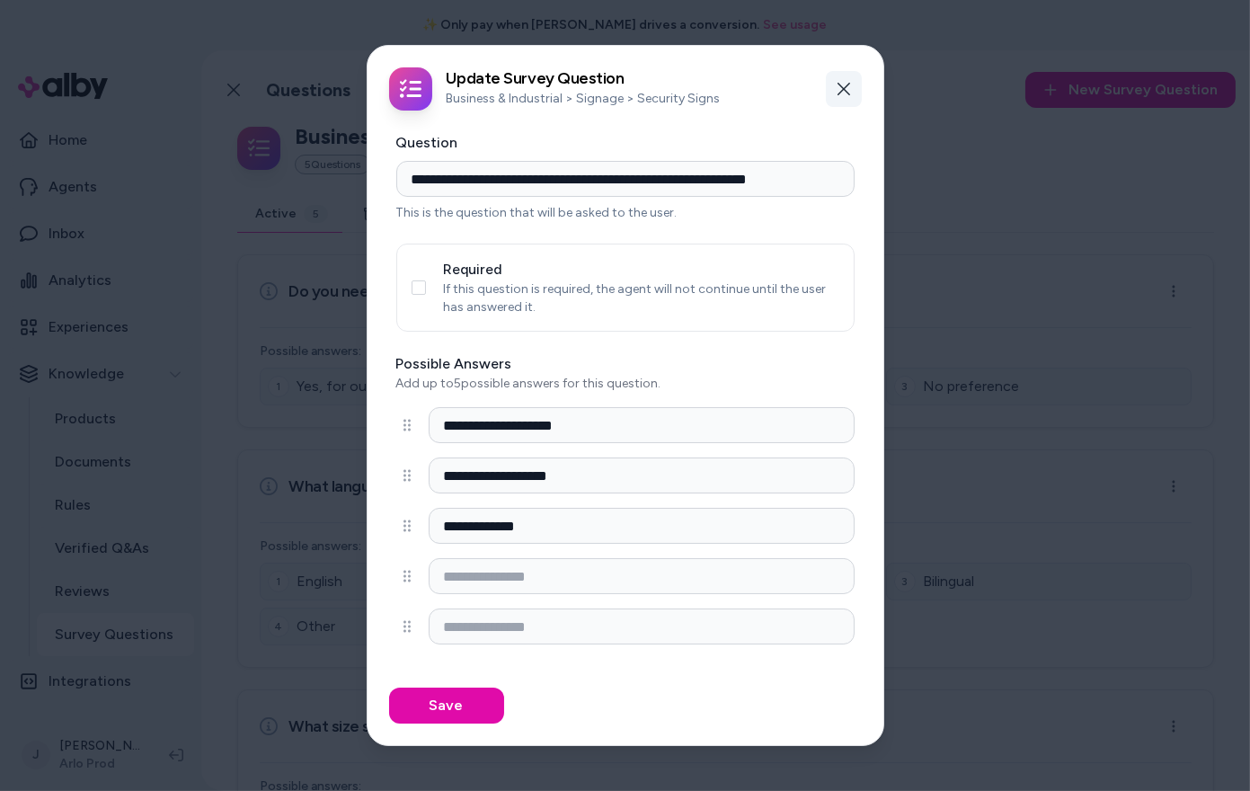
click at [843, 93] on icon "button" at bounding box center [844, 89] width 14 height 14
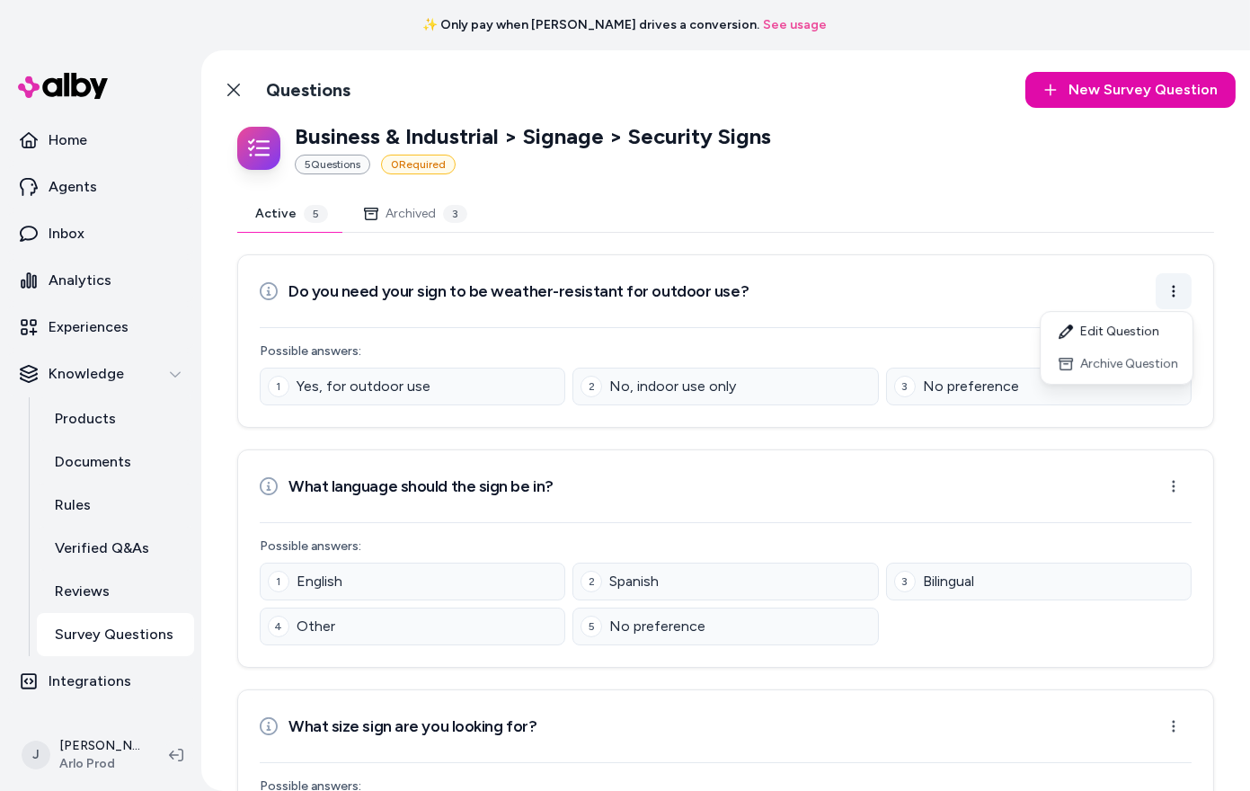
click at [1181, 285] on html "✨ Only pay when alby drives a conversion. See usage Home Agents Inbox Analytics…" at bounding box center [625, 395] width 1250 height 791
click at [1106, 367] on div "Archive Question" at bounding box center [1116, 364] width 145 height 32
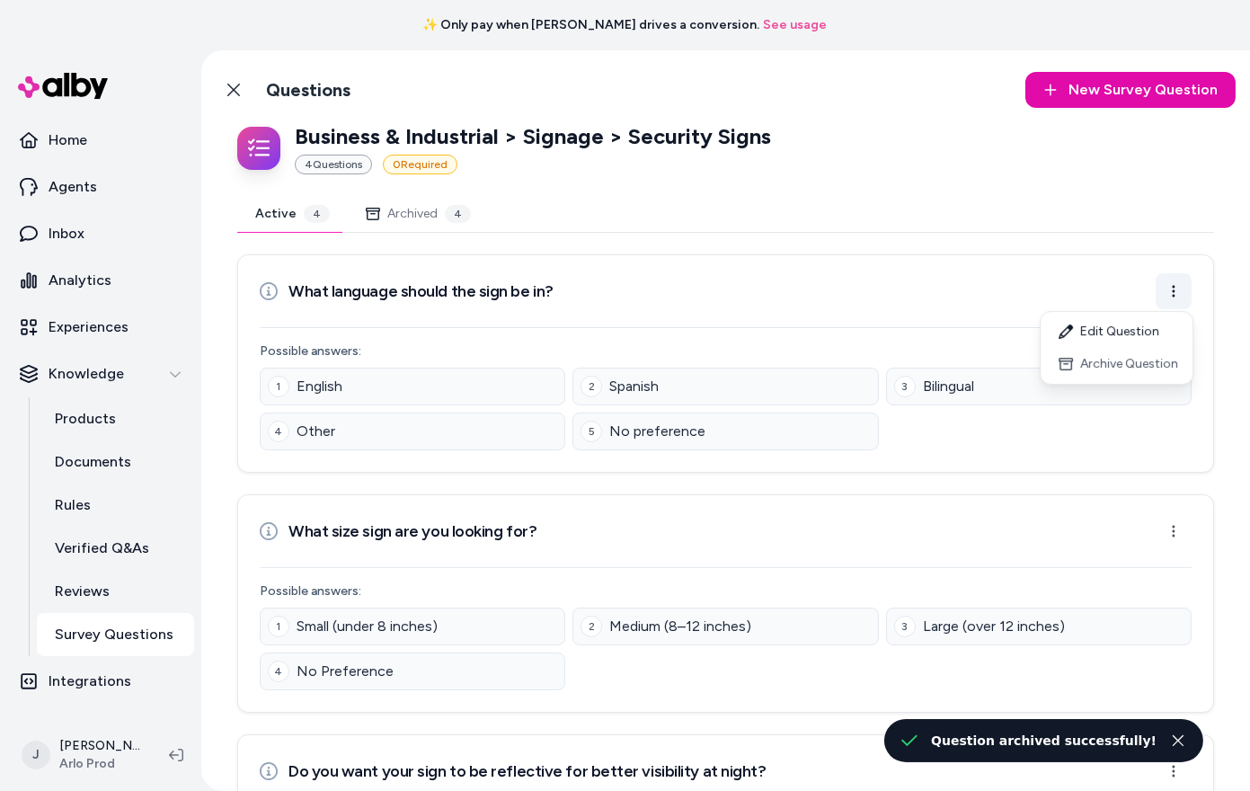
click at [1171, 289] on html "✨ Only pay when alby drives a conversion. See usage Home Agents Inbox Analytics…" at bounding box center [625, 395] width 1250 height 791
click at [1116, 369] on div "Archive Question" at bounding box center [1116, 364] width 145 height 32
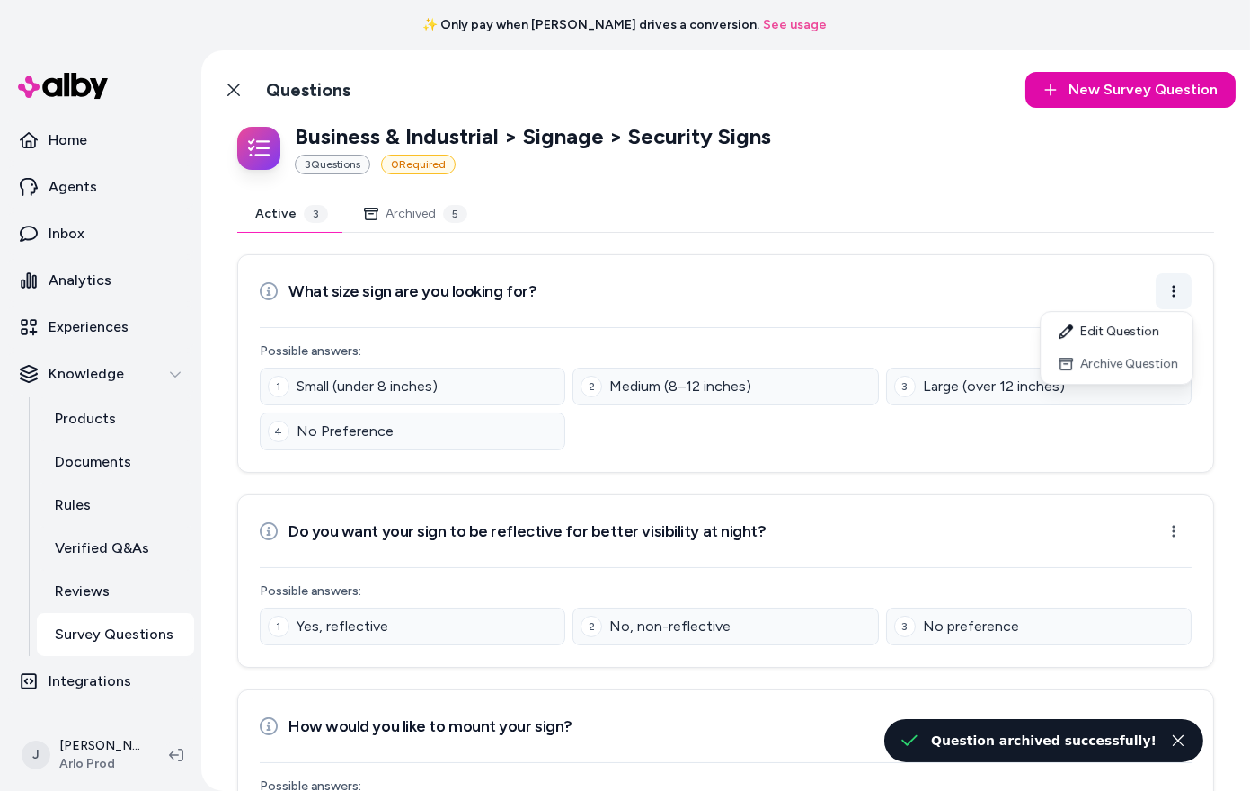
click at [1174, 296] on html "✨ Only pay when alby drives a conversion. See usage Home Agents Inbox Analytics…" at bounding box center [625, 395] width 1250 height 791
click at [1123, 353] on div "Archive Question" at bounding box center [1116, 364] width 145 height 32
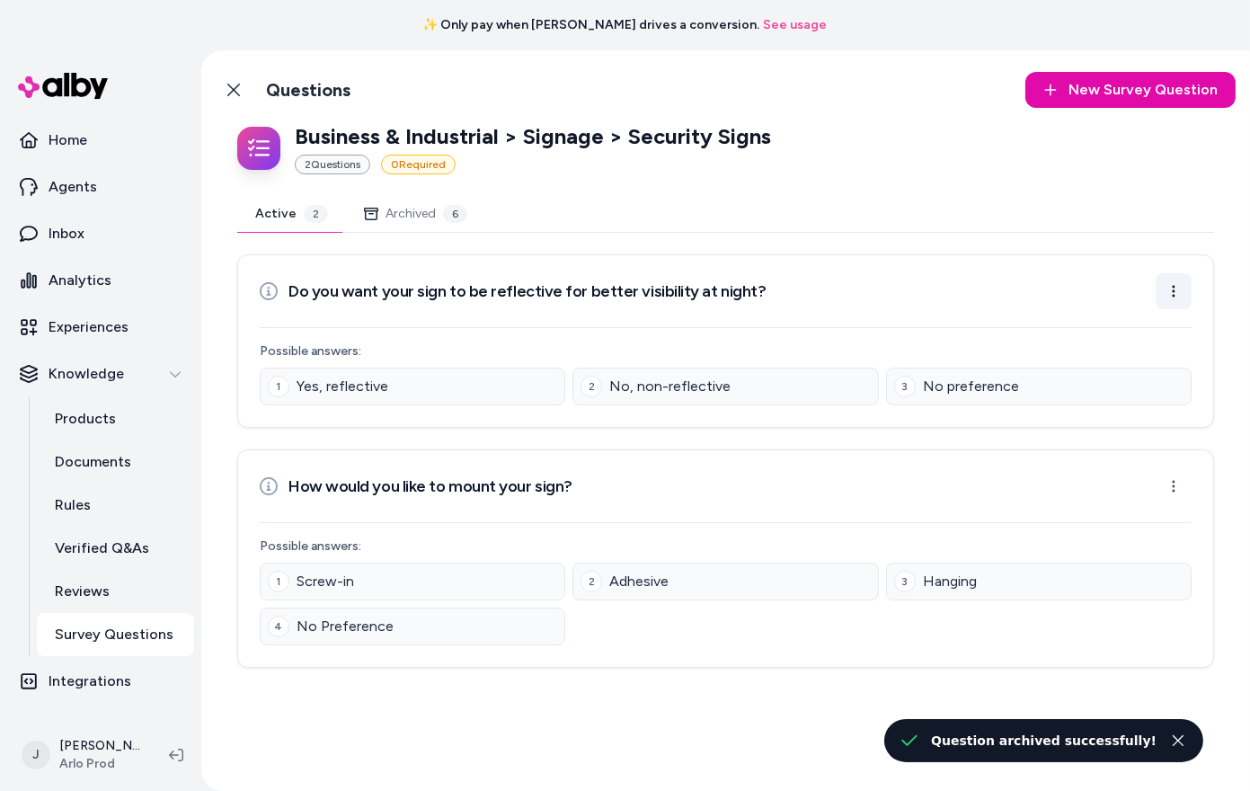
click at [1166, 287] on html "✨ Only pay when alby drives a conversion. See usage Home Agents Inbox Analytics…" at bounding box center [625, 395] width 1250 height 791
click at [1101, 365] on div "Archive Question" at bounding box center [1116, 364] width 145 height 32
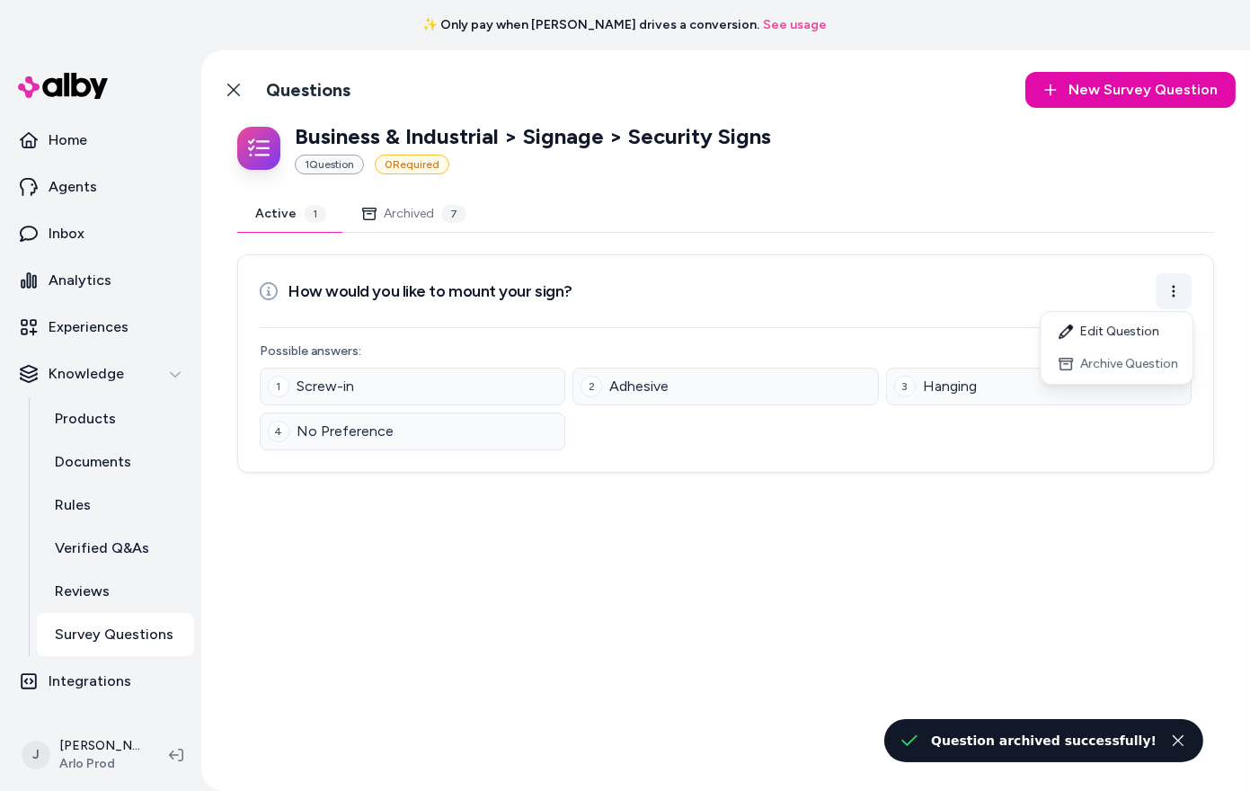
click at [1168, 291] on html "✨ Only pay when alby drives a conversion. See usage Home Agents Inbox Analytics…" at bounding box center [625, 395] width 1250 height 791
click at [1116, 364] on div "Archive Question" at bounding box center [1116, 364] width 145 height 32
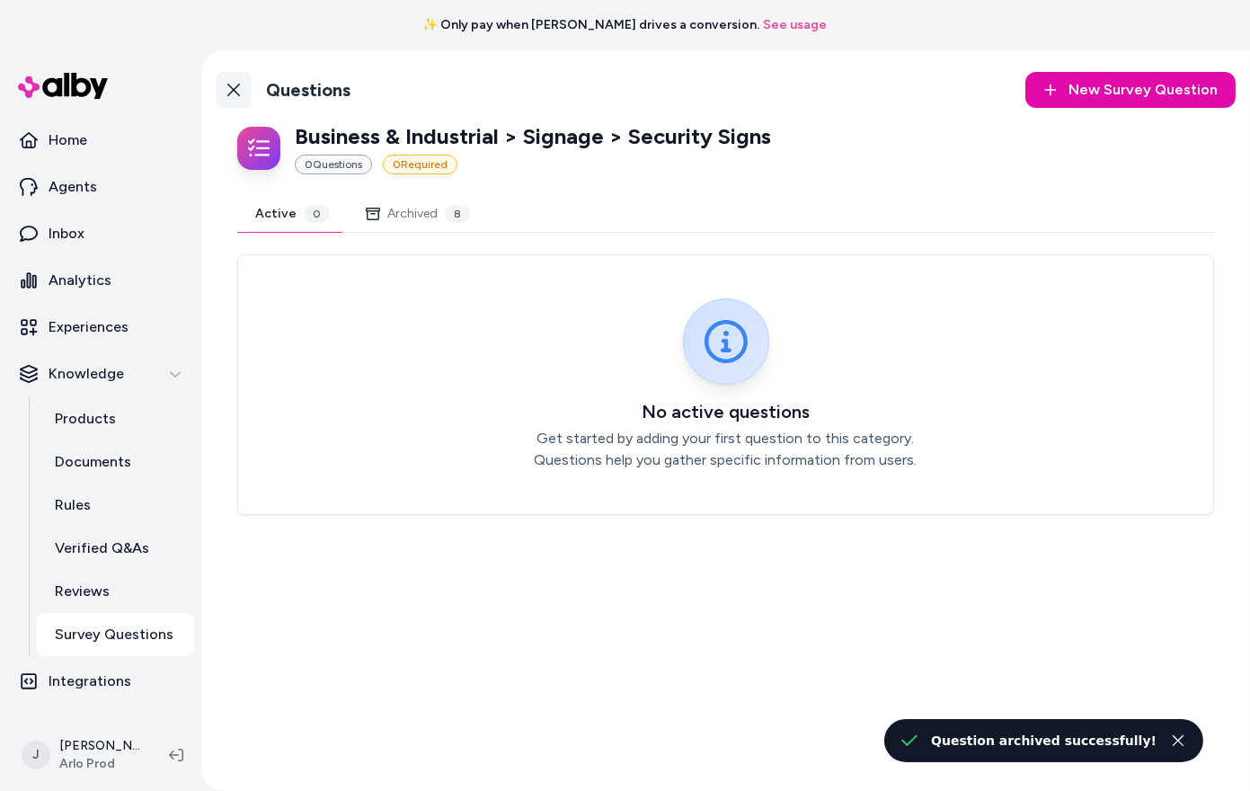
click at [240, 95] on icon at bounding box center [233, 90] width 14 height 14
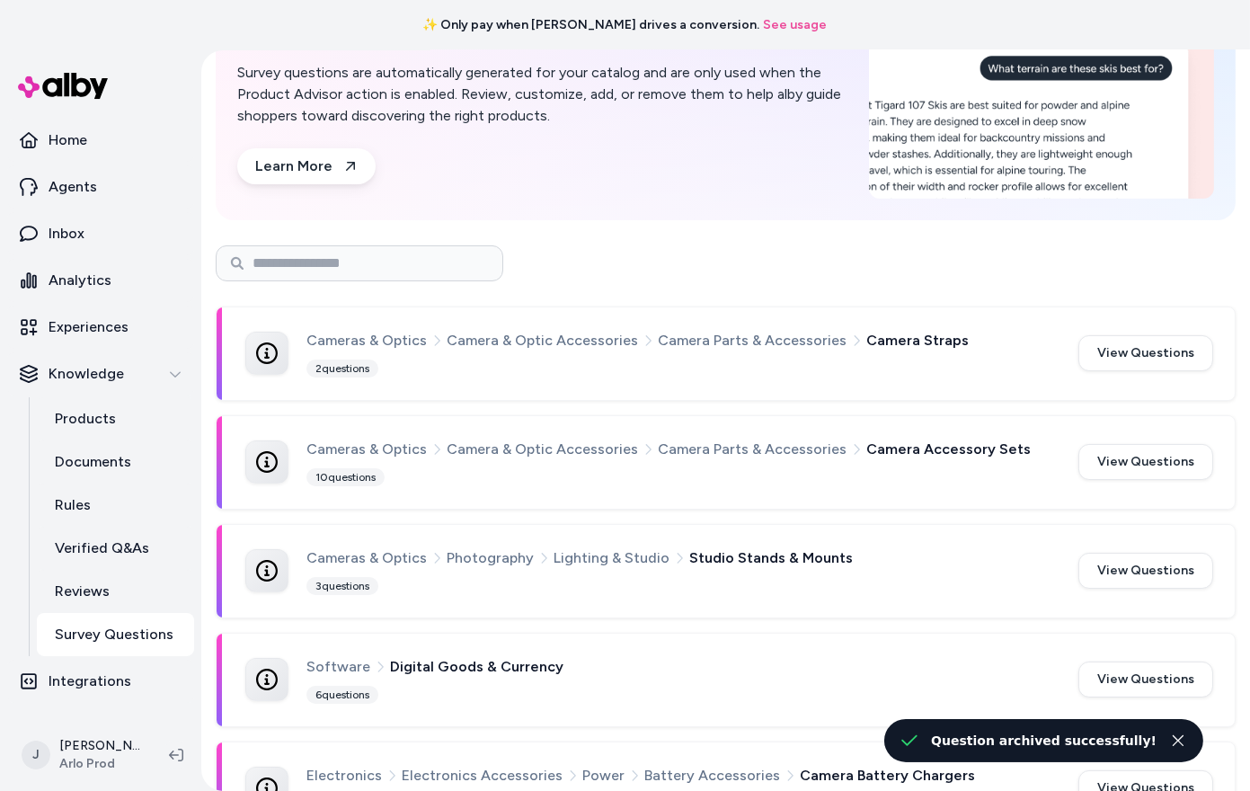
scroll to position [291, 0]
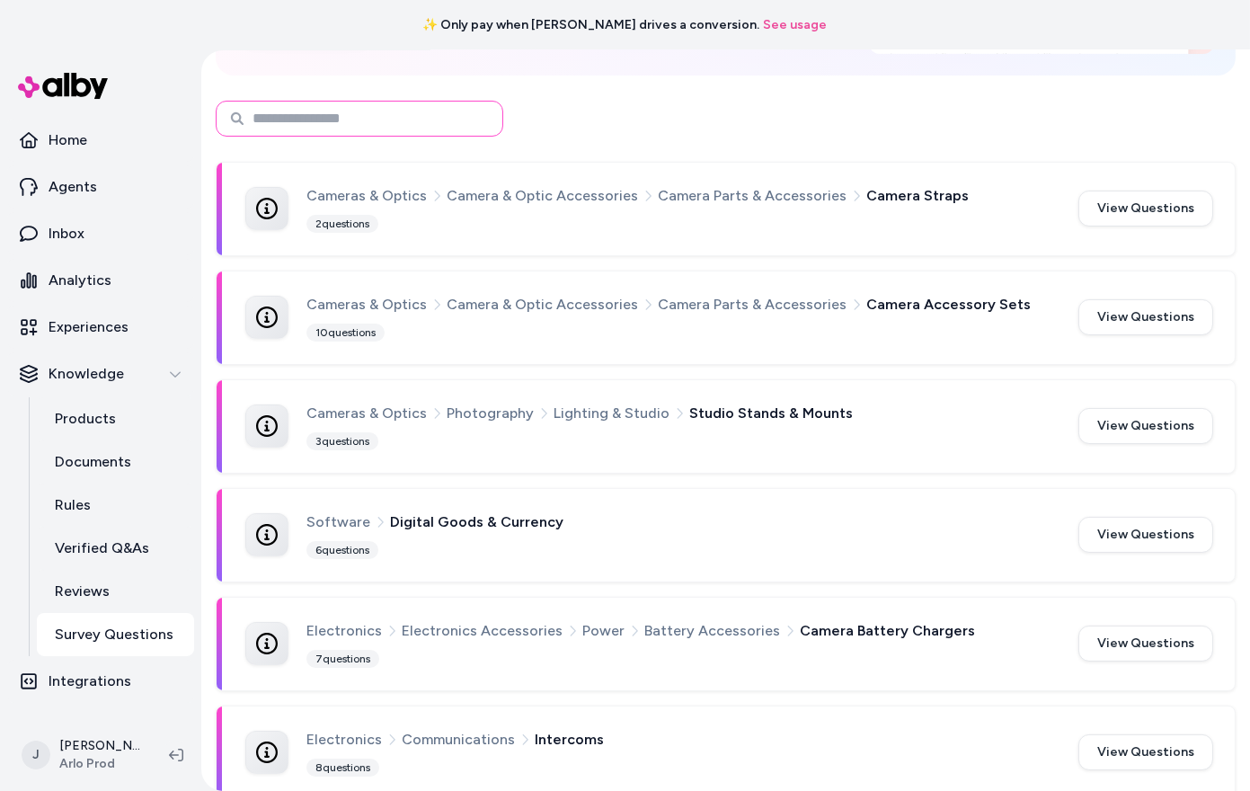
click at [390, 129] on input at bounding box center [360, 119] width 288 height 36
type input "*******"
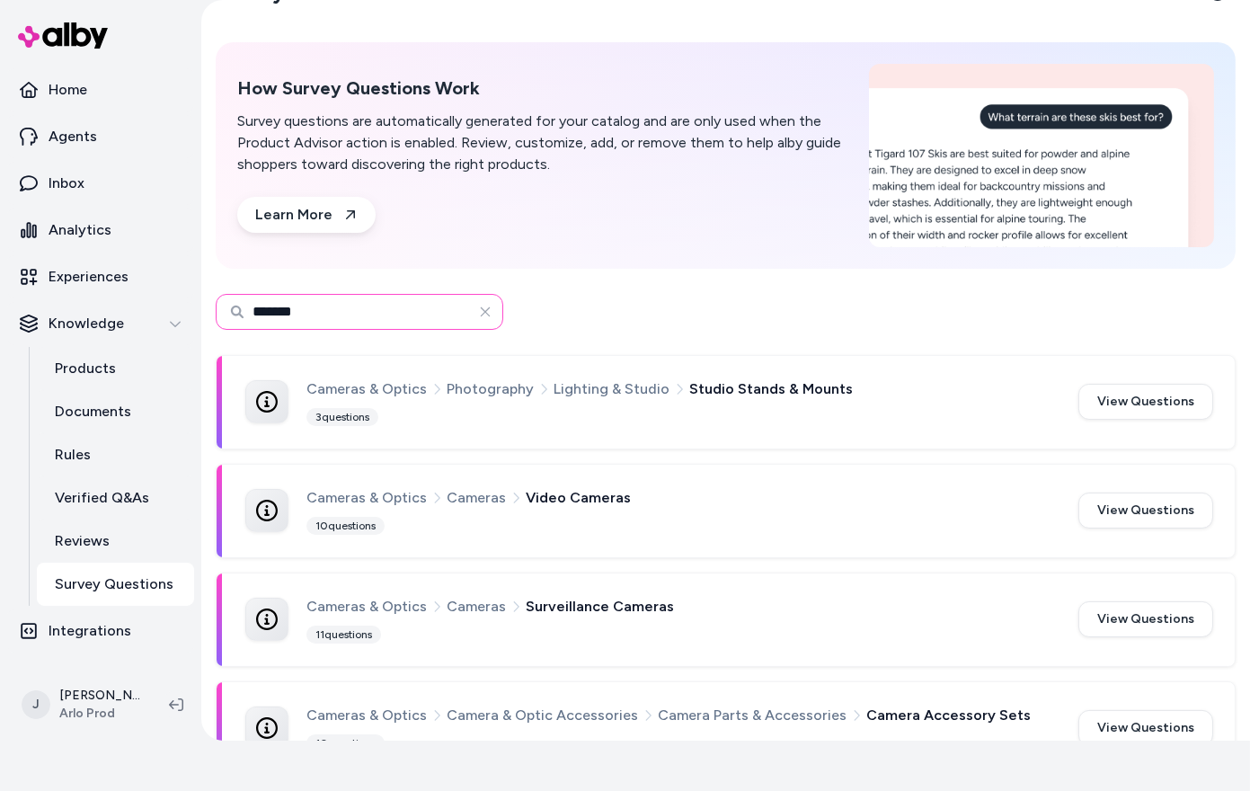
scroll to position [77, 0]
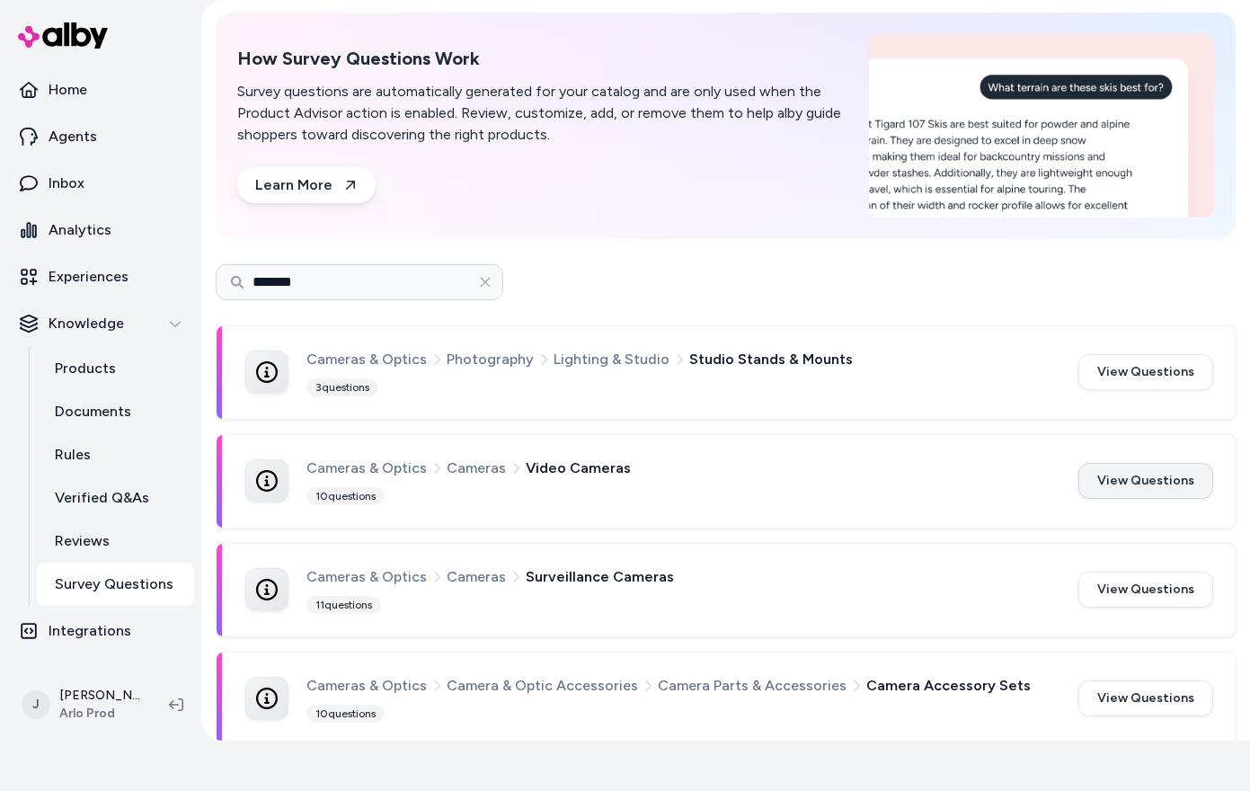
click at [1116, 480] on button "View Questions" at bounding box center [1145, 481] width 135 height 36
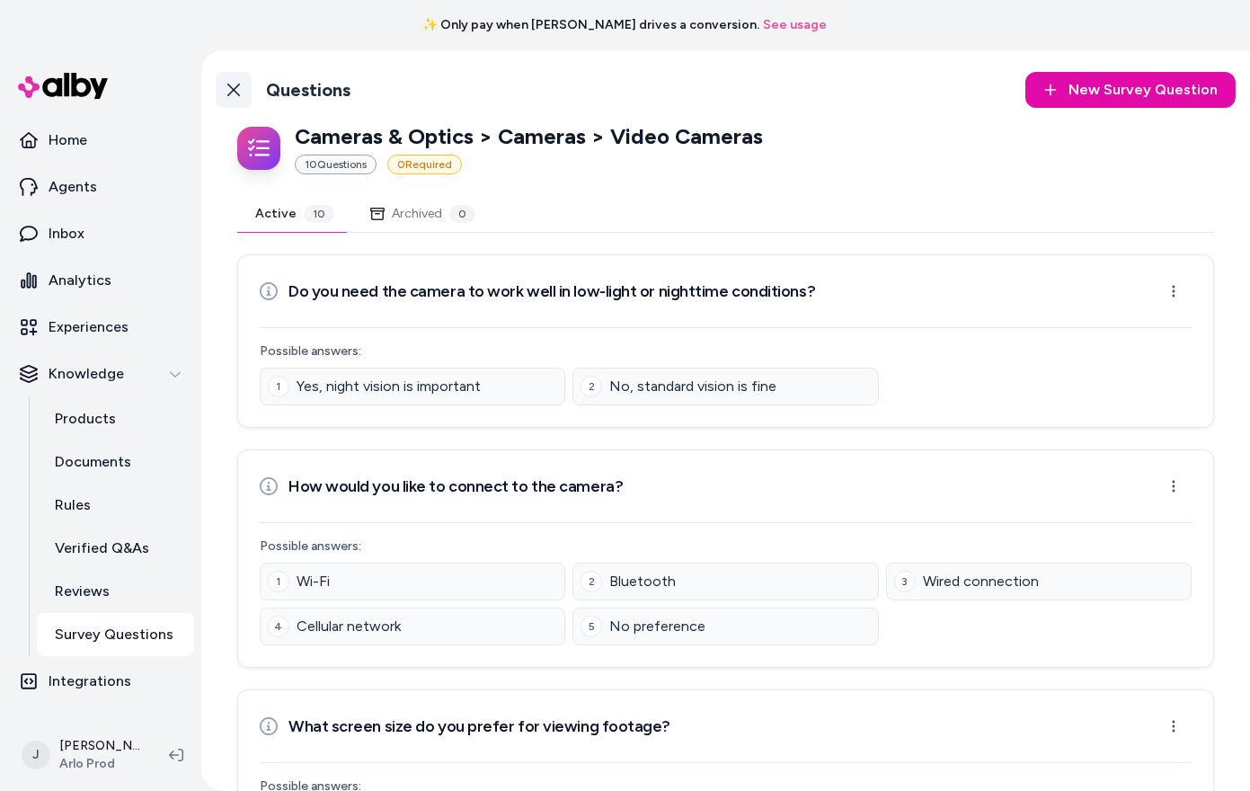
click at [230, 81] on link "Back to Categories" at bounding box center [234, 90] width 36 height 36
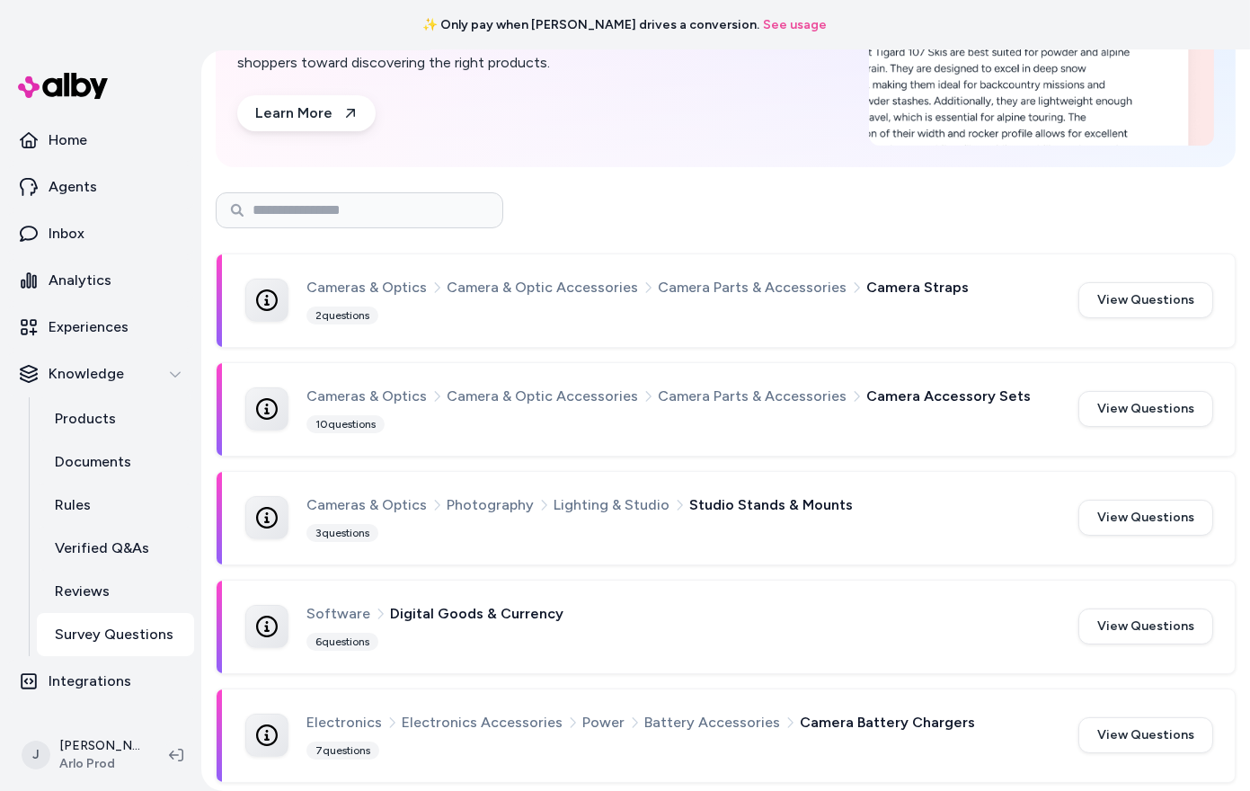
scroll to position [388, 0]
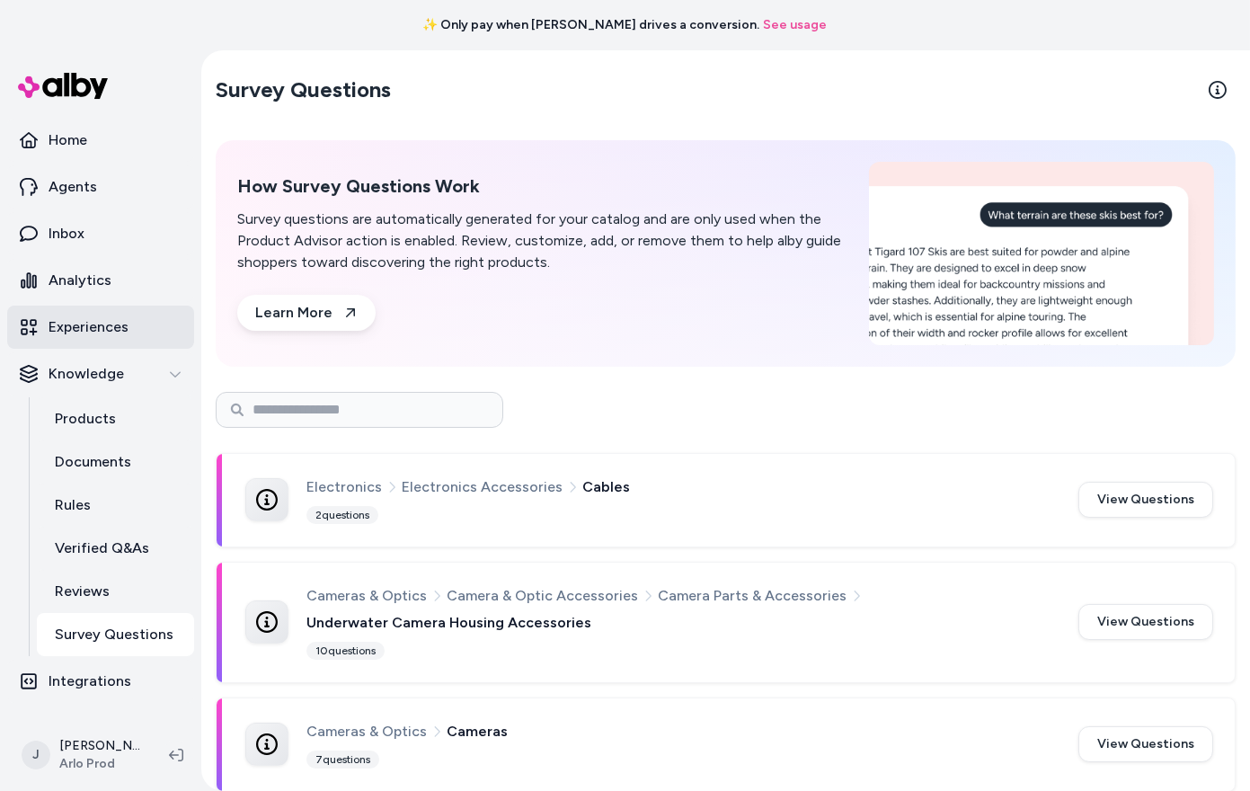
click at [97, 320] on p "Experiences" at bounding box center [89, 327] width 80 height 22
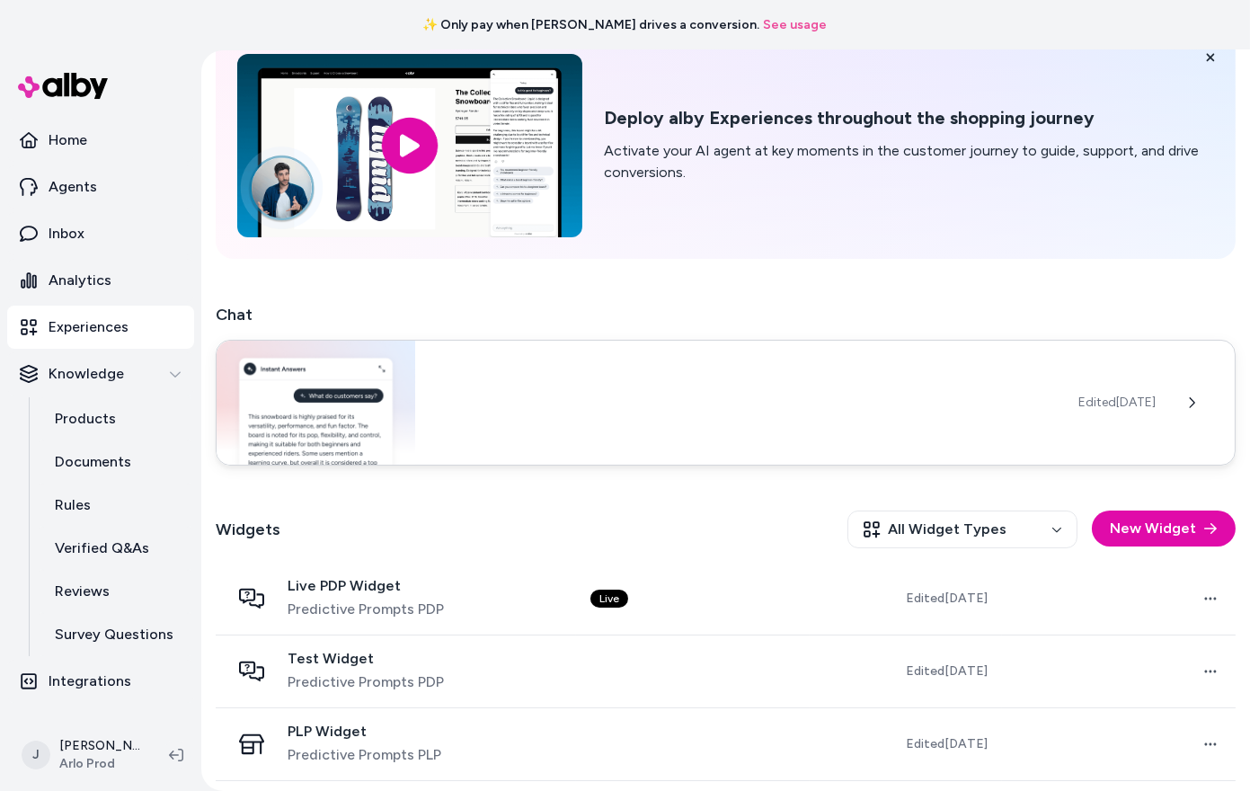
scroll to position [167, 0]
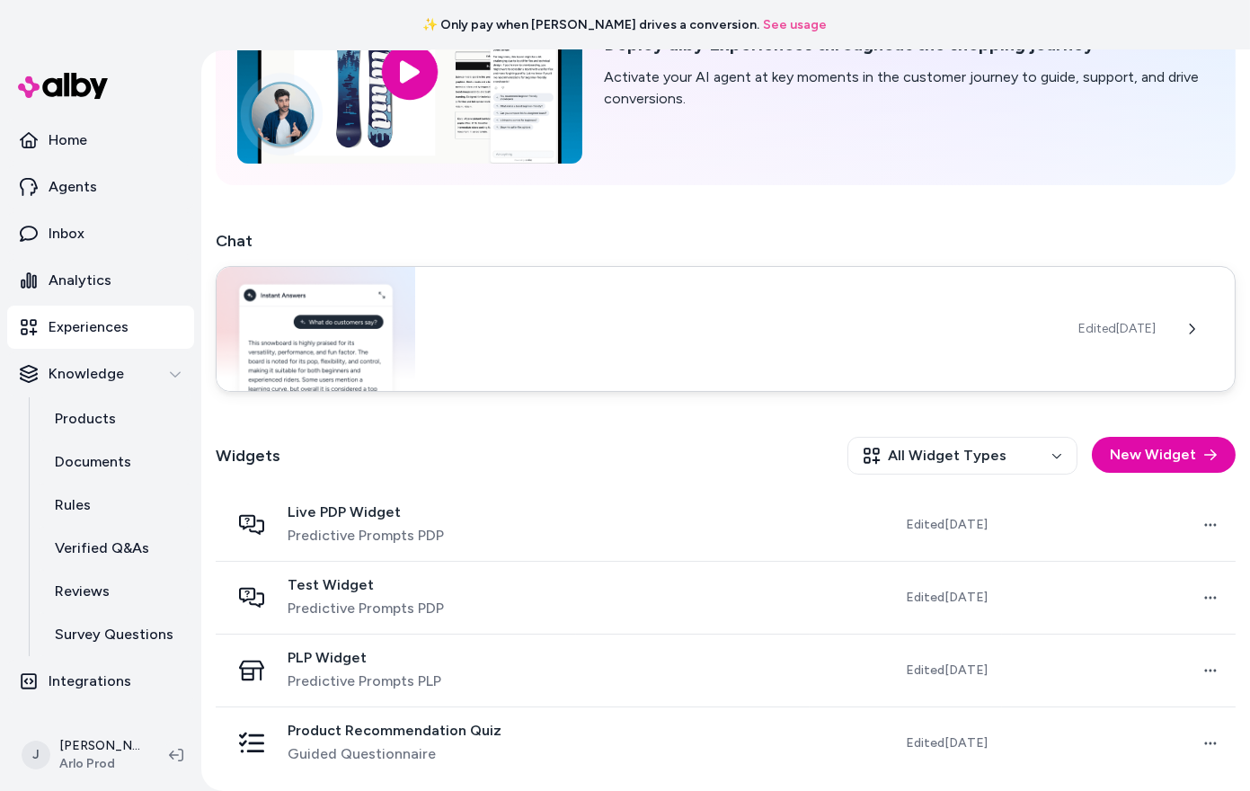
click at [328, 342] on img at bounding box center [316, 329] width 199 height 124
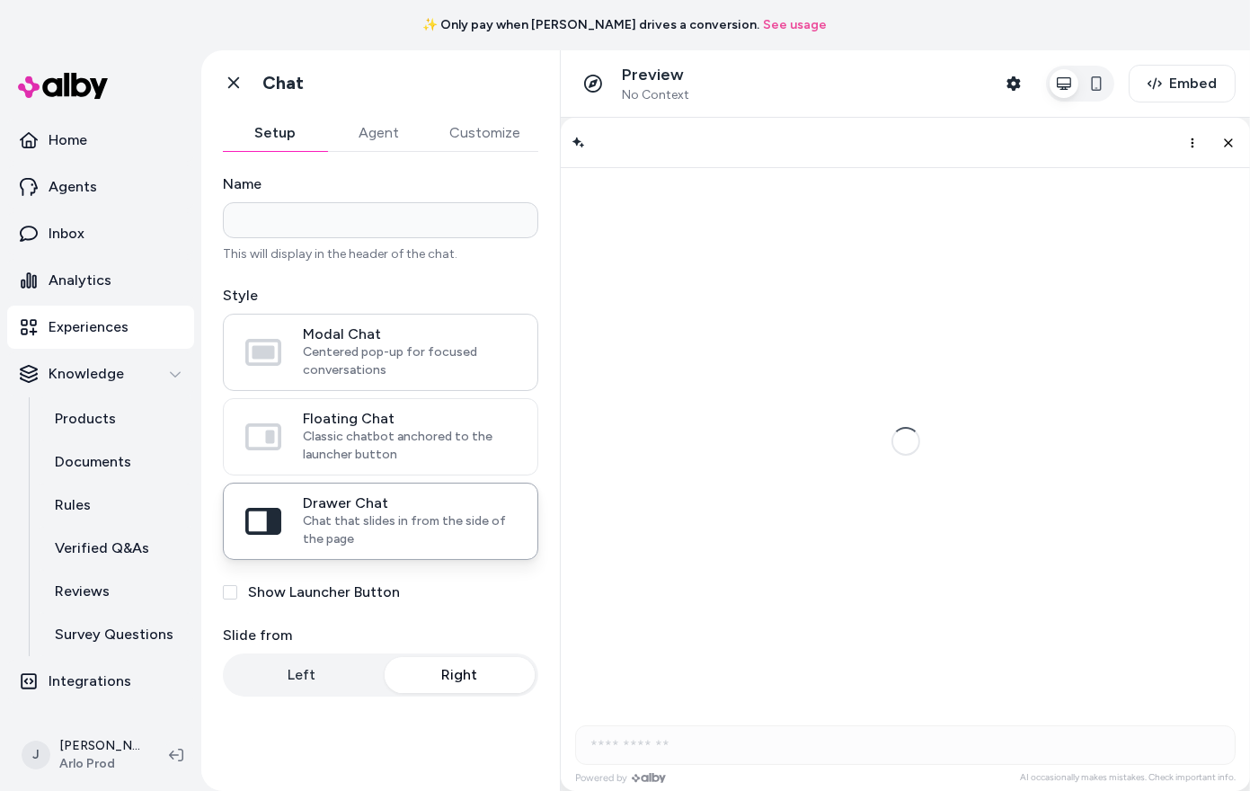
click at [337, 366] on span "Centered pop-up for focused conversations" at bounding box center [409, 361] width 213 height 36
click at [0, 0] on button "Modal Chat Centered pop-up for focused conversations" at bounding box center [0, 0] width 0 height 0
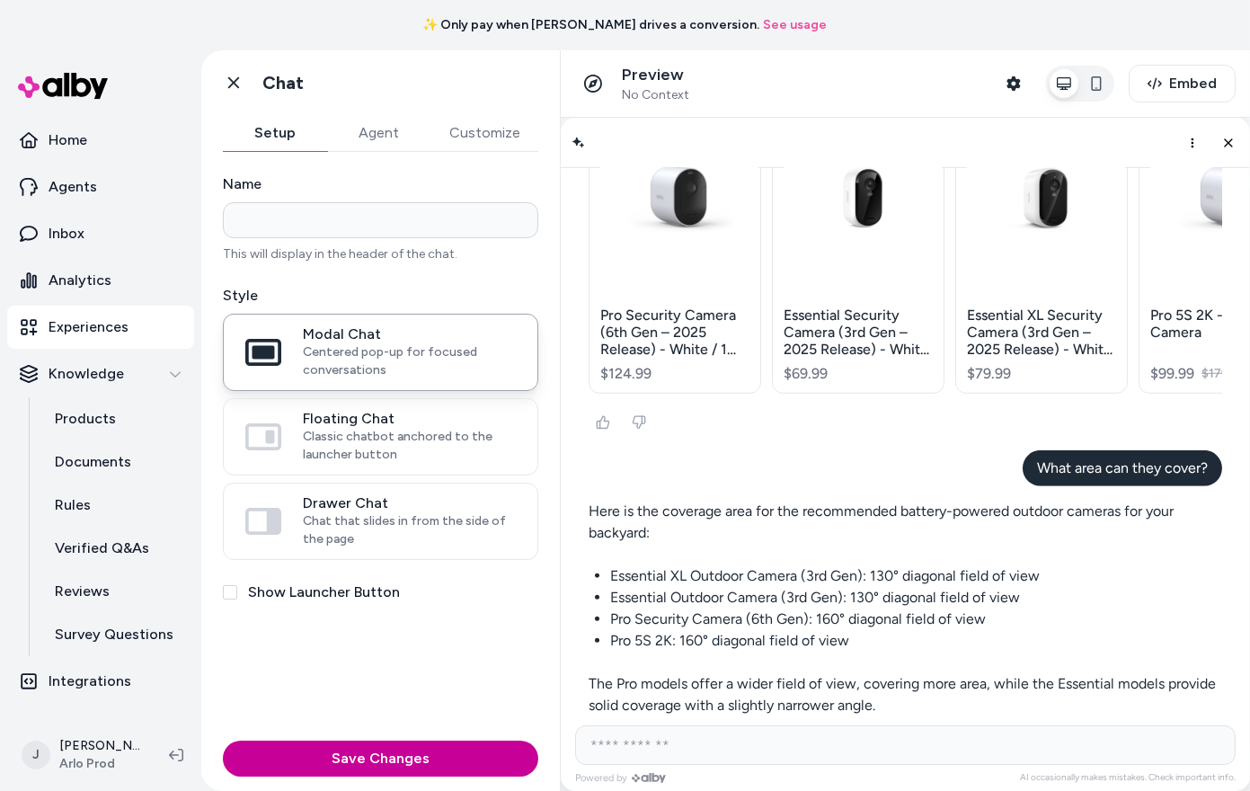
click at [353, 752] on button "Save Changes" at bounding box center [380, 759] width 315 height 36
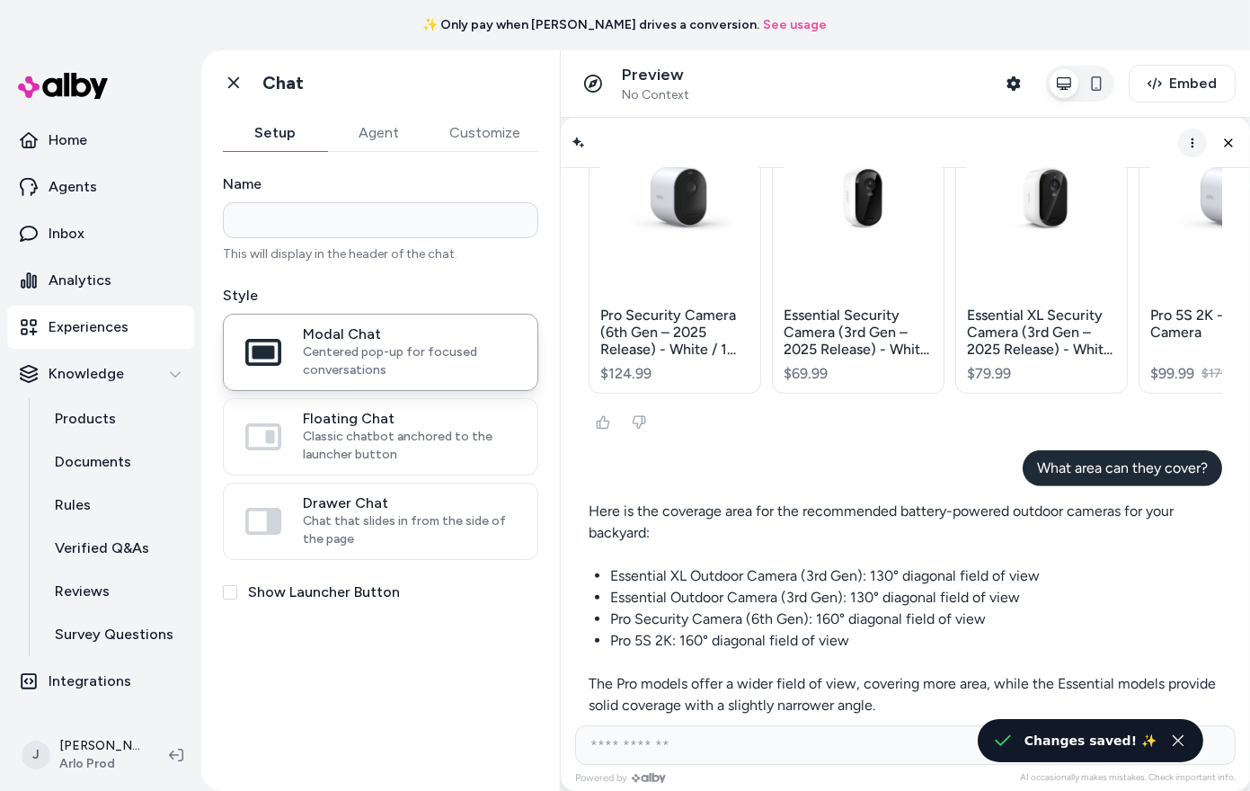
click at [1195, 137] on icon "More options" at bounding box center [1192, 142] width 14 height 14
click at [1165, 180] on span "Clear conversation" at bounding box center [1127, 179] width 106 height 15
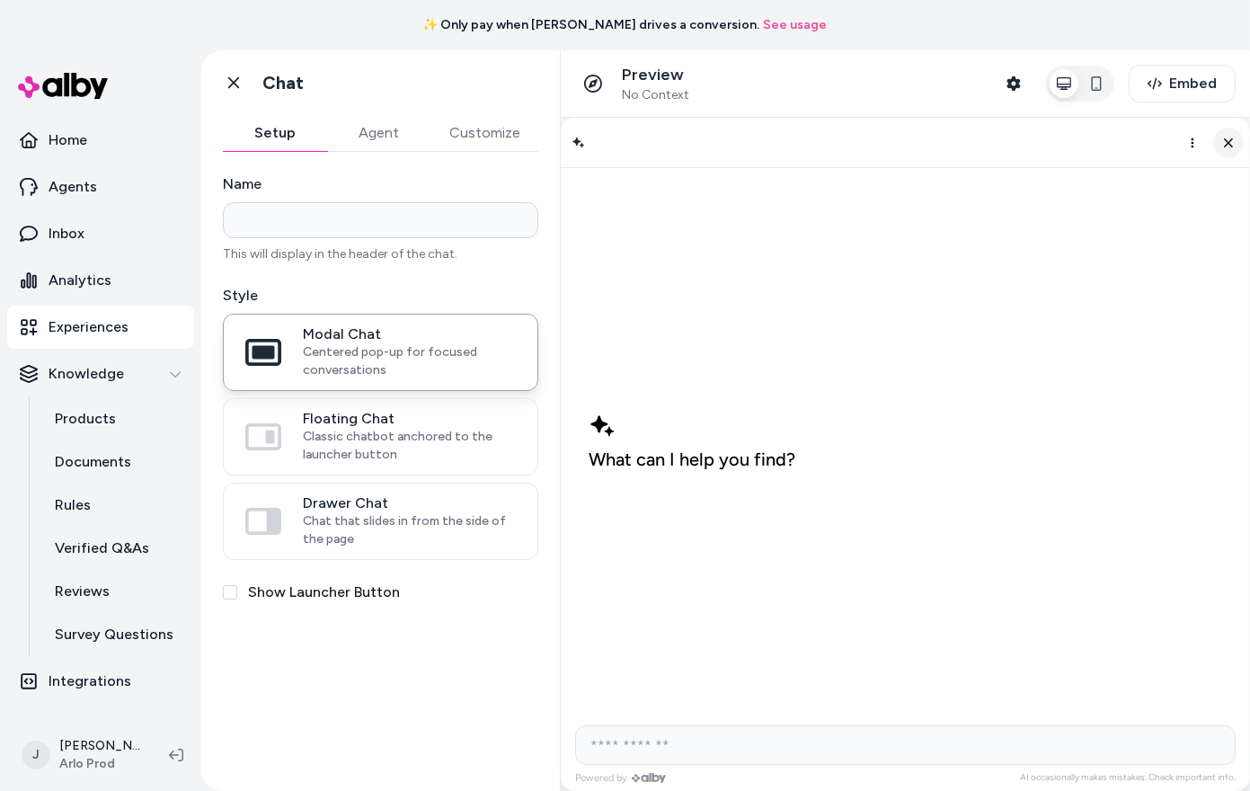
click at [1220, 139] on icon "Close chat" at bounding box center [1227, 141] width 15 height 15
click at [1020, 87] on icon "button" at bounding box center [1013, 83] width 13 height 14
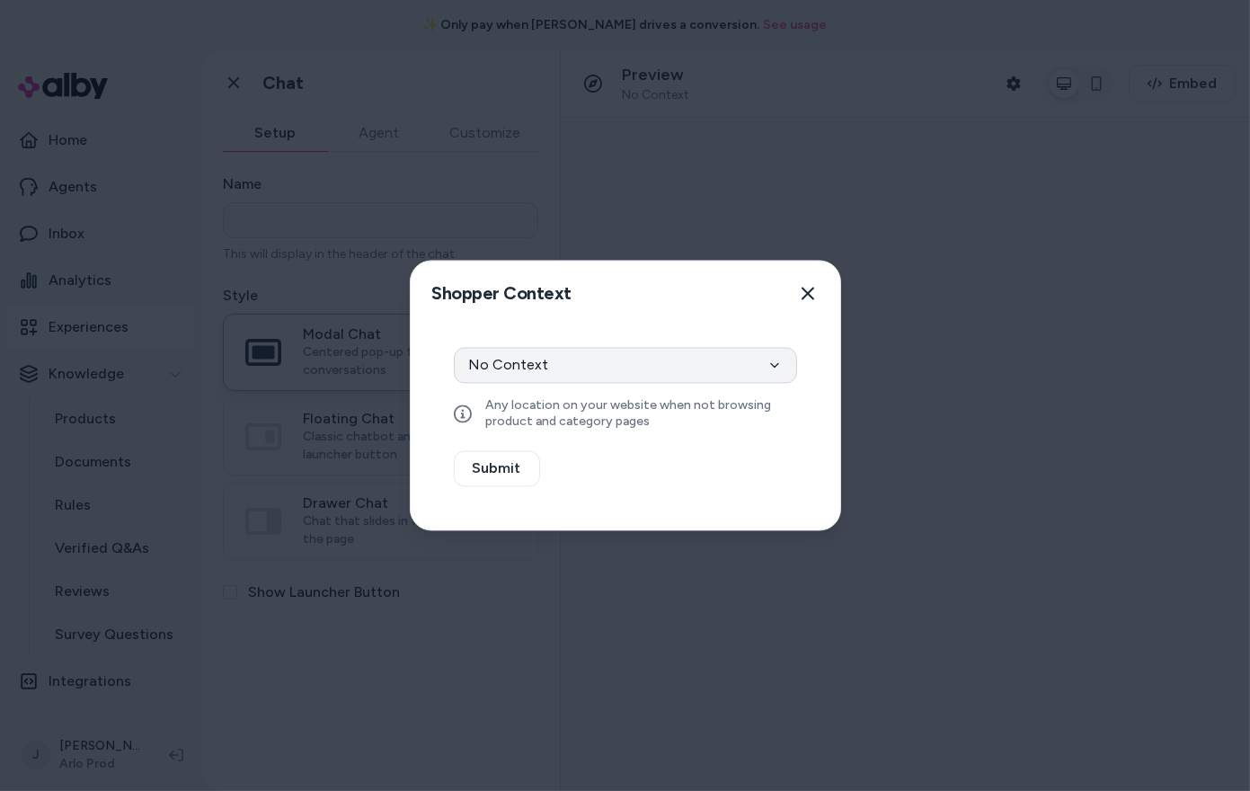
click at [760, 378] on button "No Context" at bounding box center [625, 366] width 343 height 36
click at [801, 294] on icon "button" at bounding box center [808, 294] width 14 height 14
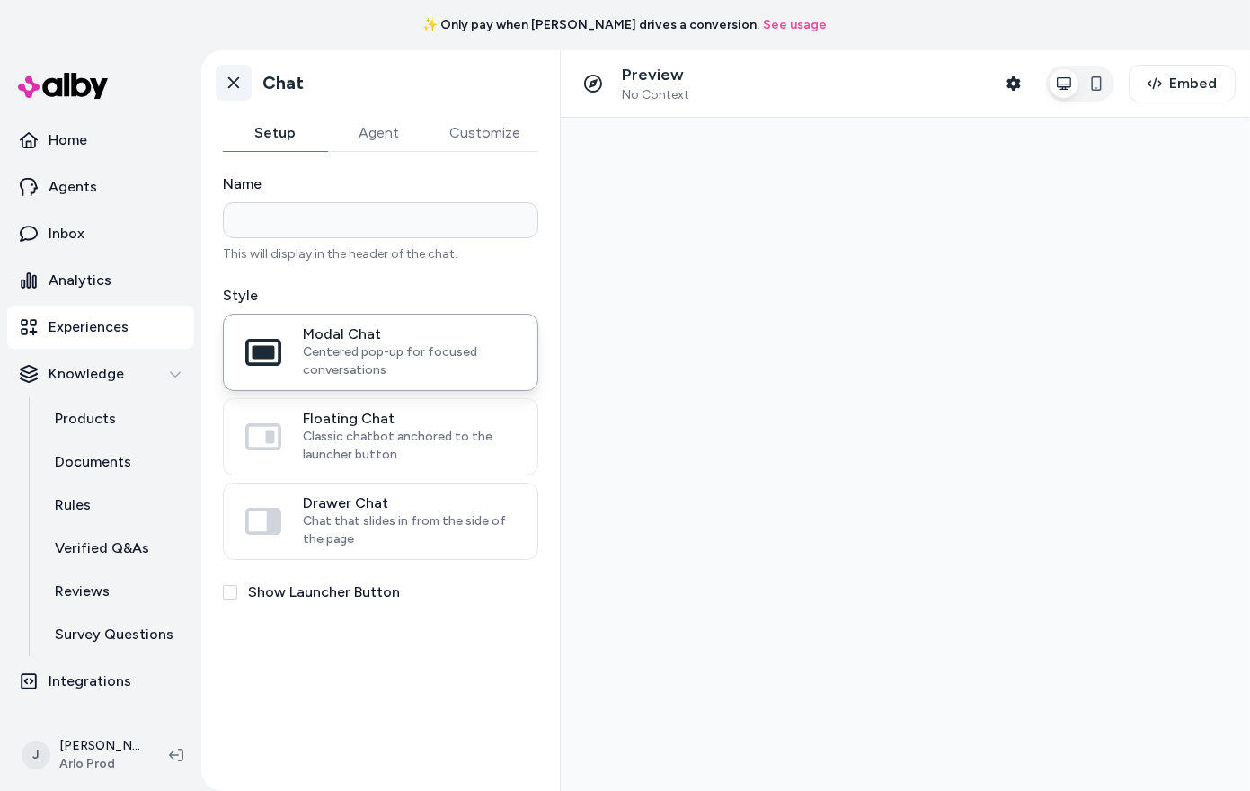
click at [238, 90] on icon at bounding box center [234, 83] width 18 height 18
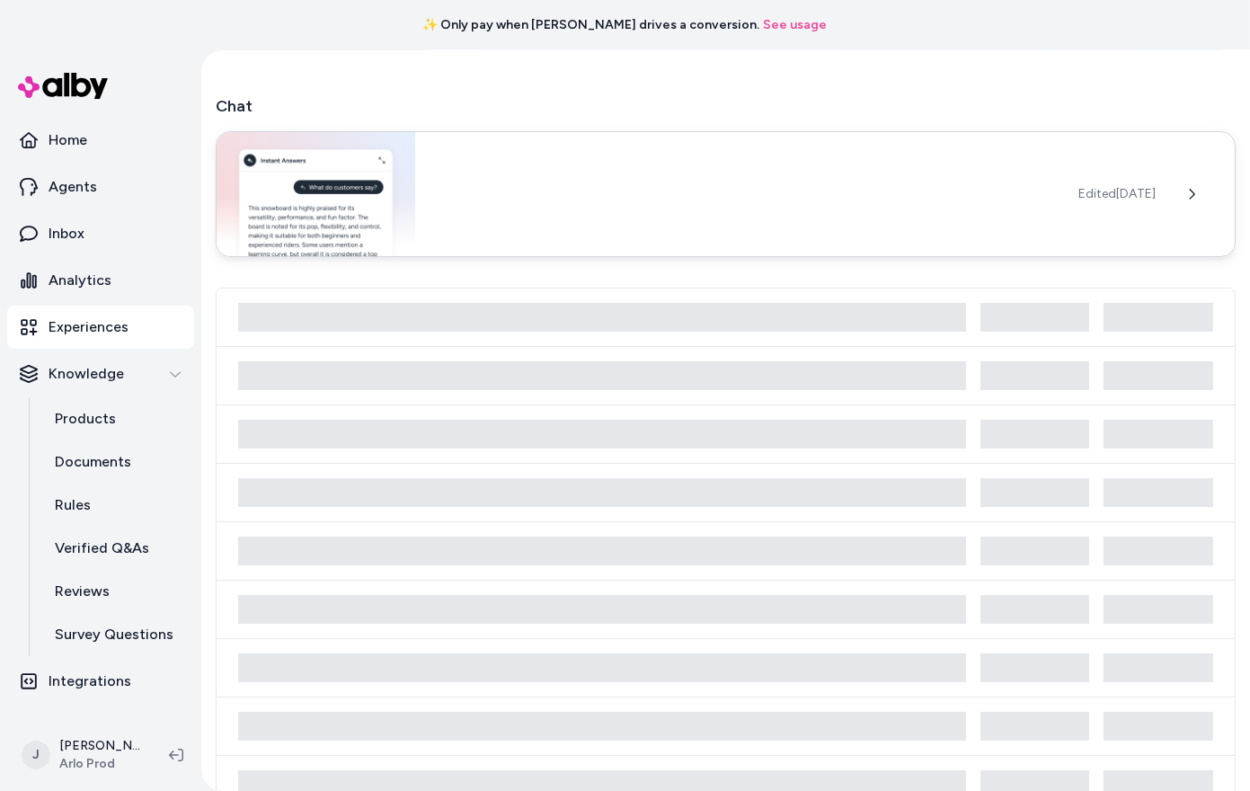
scroll to position [167, 0]
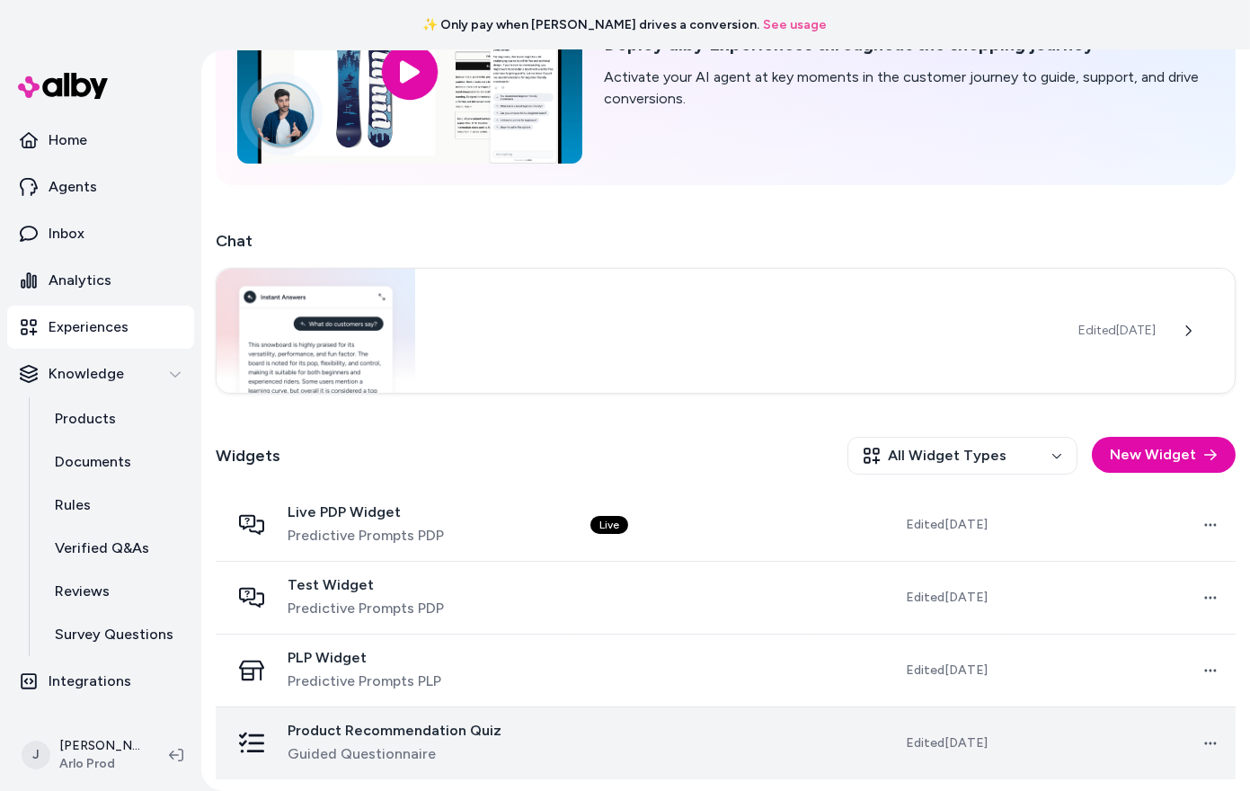
click at [513, 742] on div "Product Recommendation Quiz Guided Questionnaire" at bounding box center [396, 743] width 332 height 43
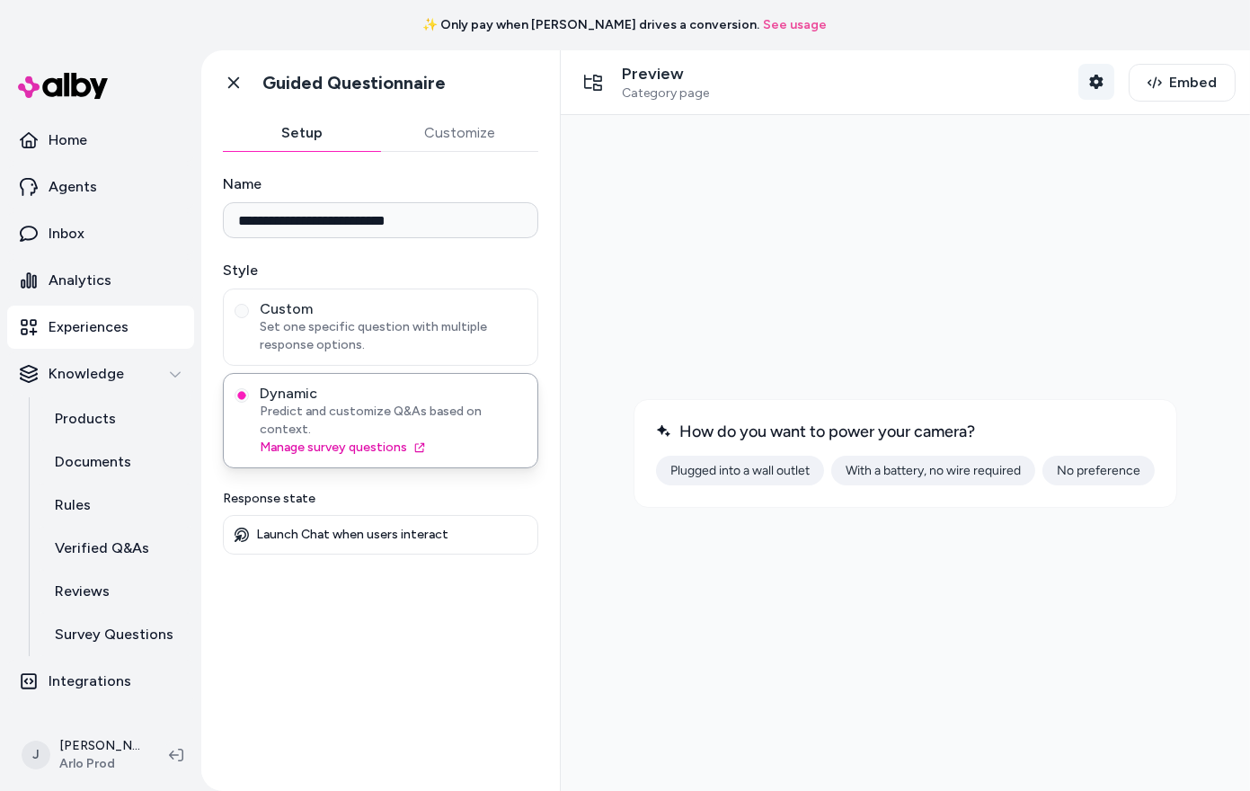
click at [1103, 72] on button "Shopper Context" at bounding box center [1096, 82] width 36 height 36
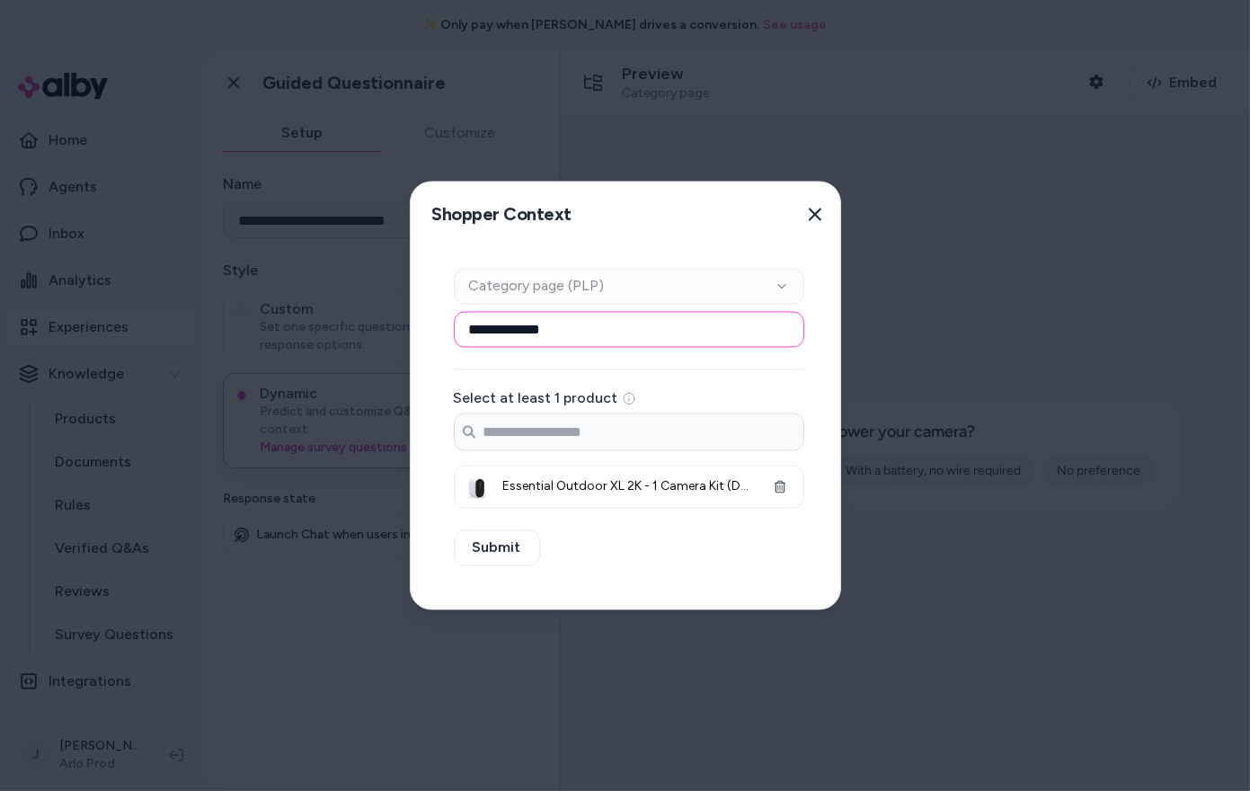
click at [703, 336] on input "**********" at bounding box center [629, 330] width 351 height 36
paste input "**********"
click at [590, 332] on input "**********" at bounding box center [629, 330] width 350 height 36
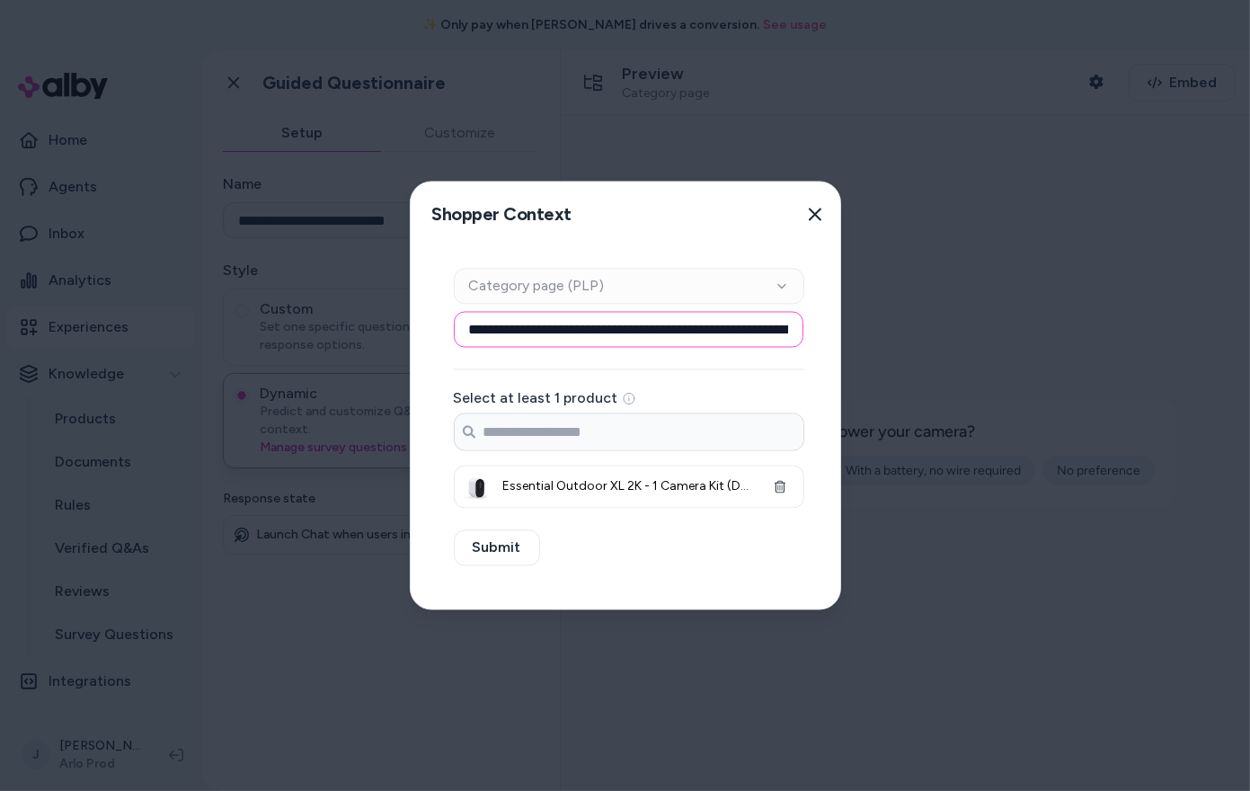
click at [590, 332] on input "**********" at bounding box center [629, 330] width 350 height 36
paste input "**********"
paste input
type input "**********"
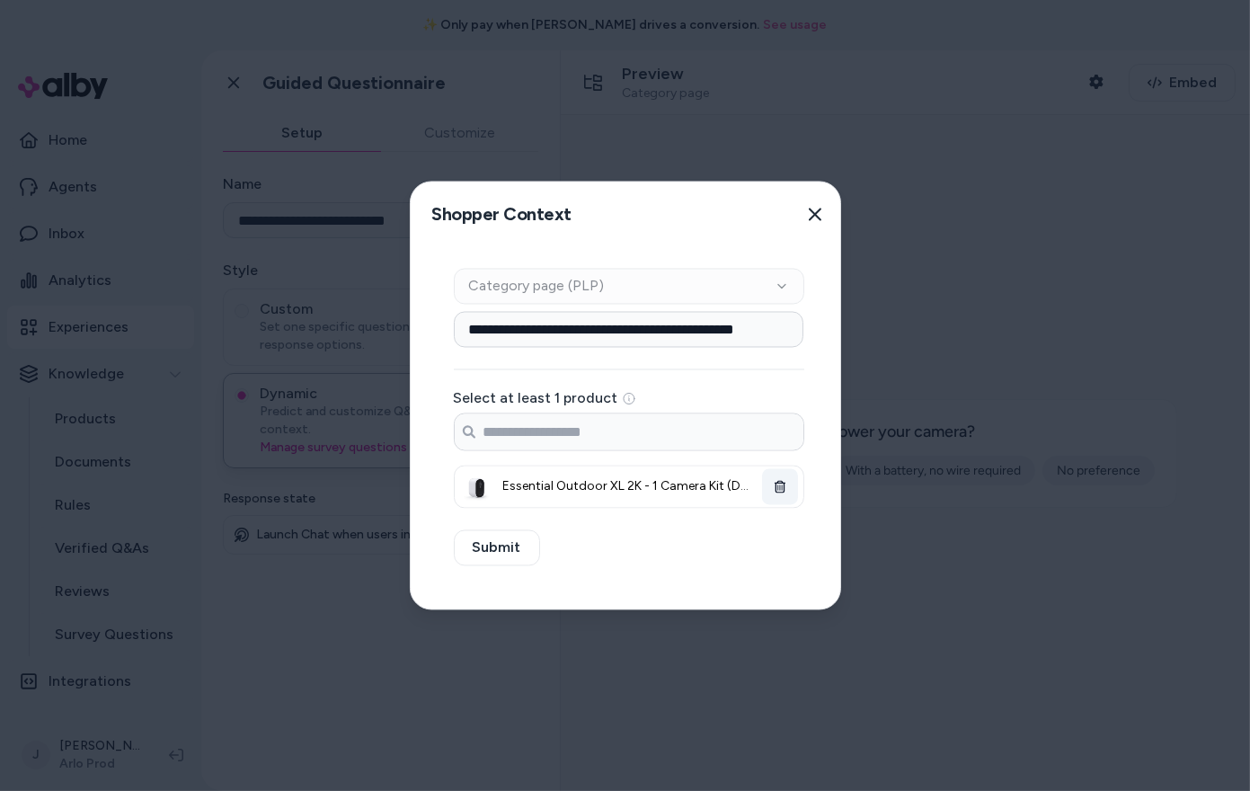
scroll to position [0, 0]
click at [787, 481] on button "button" at bounding box center [780, 487] width 36 height 36
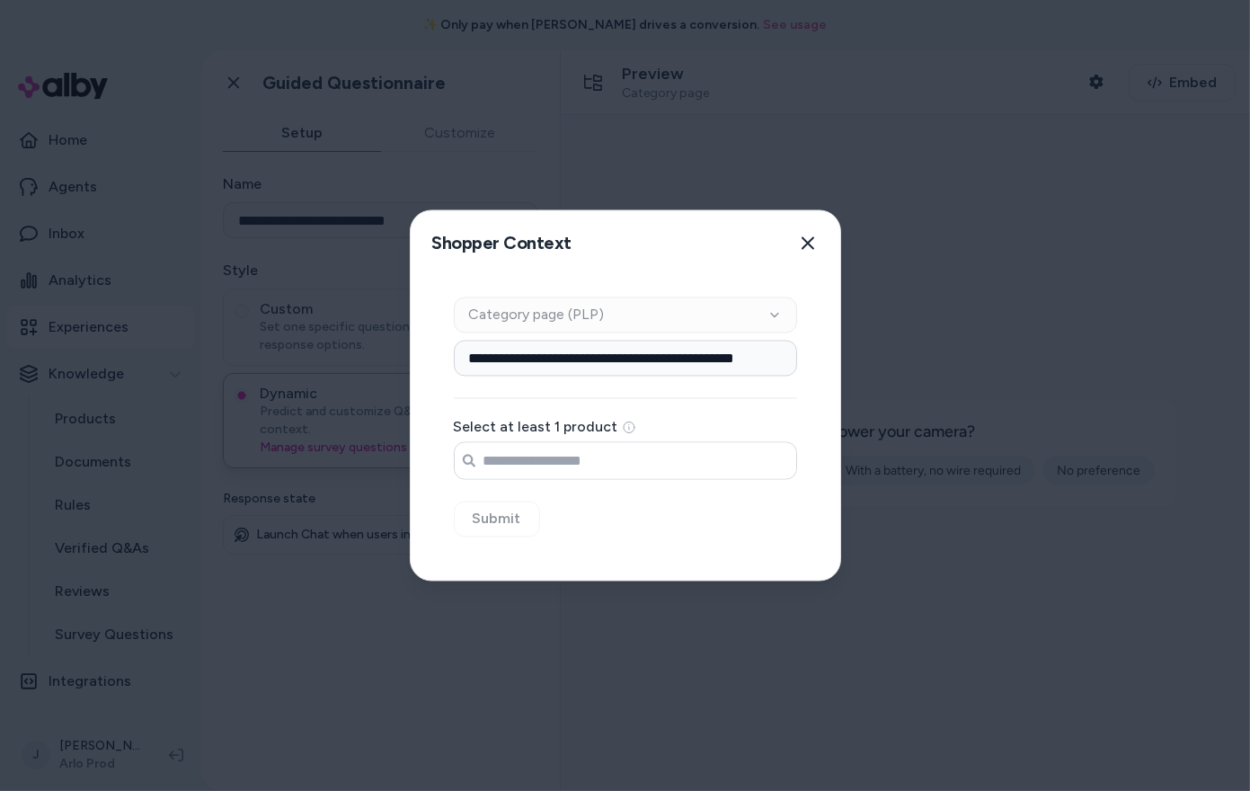
click at [690, 462] on input "Search products..." at bounding box center [626, 461] width 342 height 36
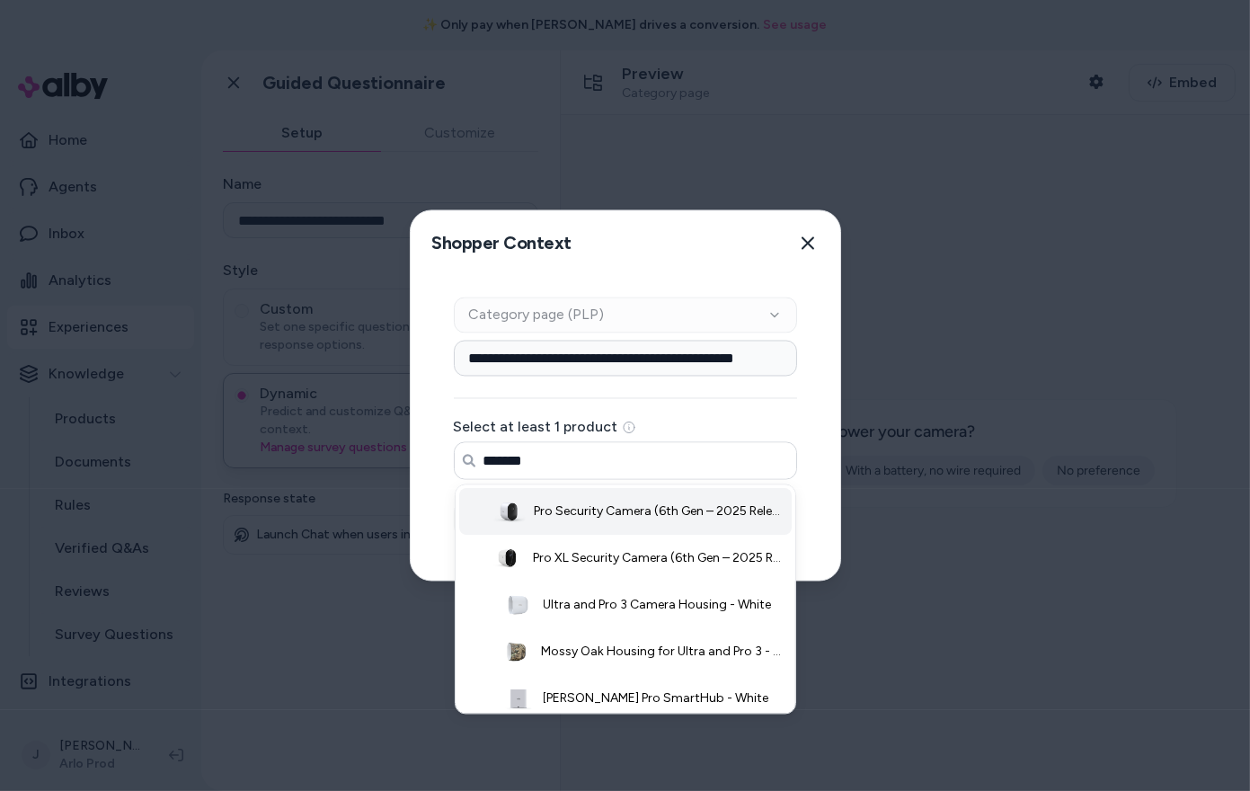
click at [555, 512] on span "Pro Security Camera (6th Gen – 2025 Release) - White / 1 Camera" at bounding box center [660, 512] width 253 height 18
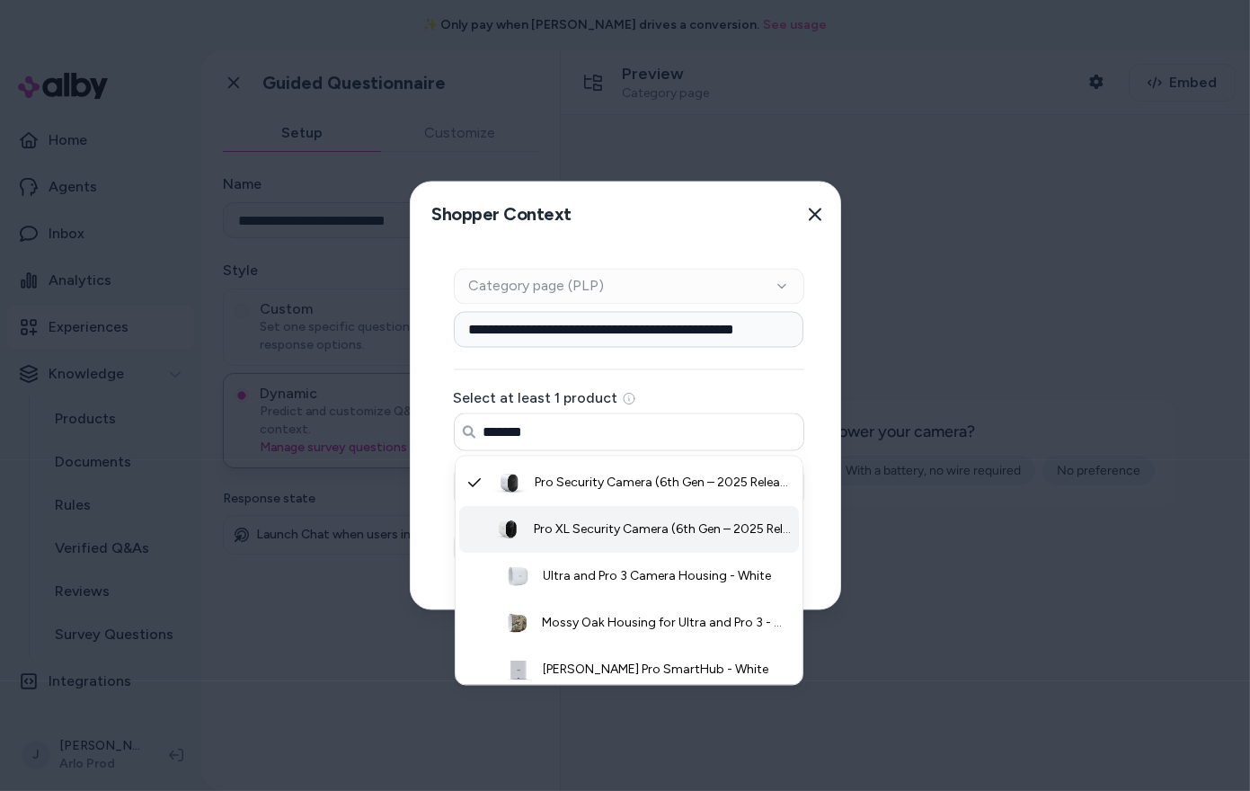
click at [555, 531] on span "Pro XL Security Camera (6th Gen – 2025 Release) - White / 1 Camera" at bounding box center [664, 530] width 260 height 18
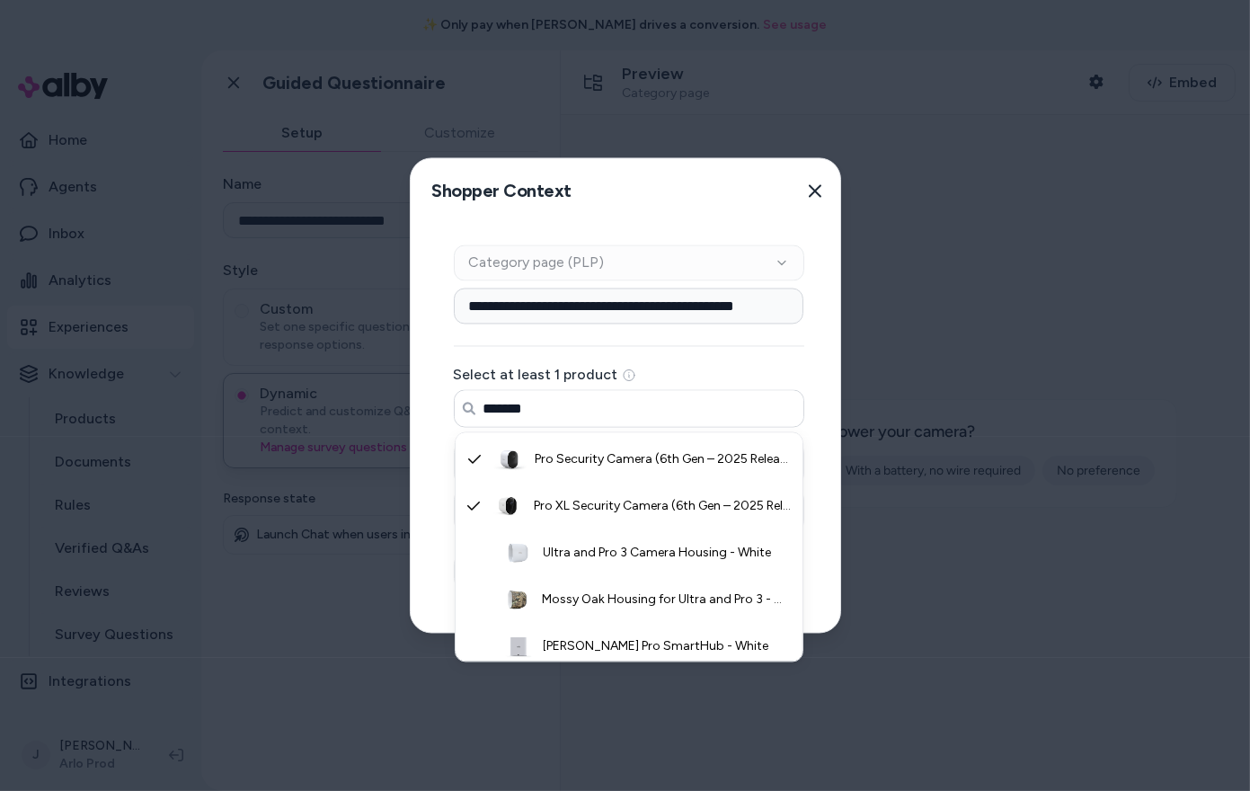
type input "*******"
click at [428, 551] on div "**********" at bounding box center [629, 428] width 437 height 409
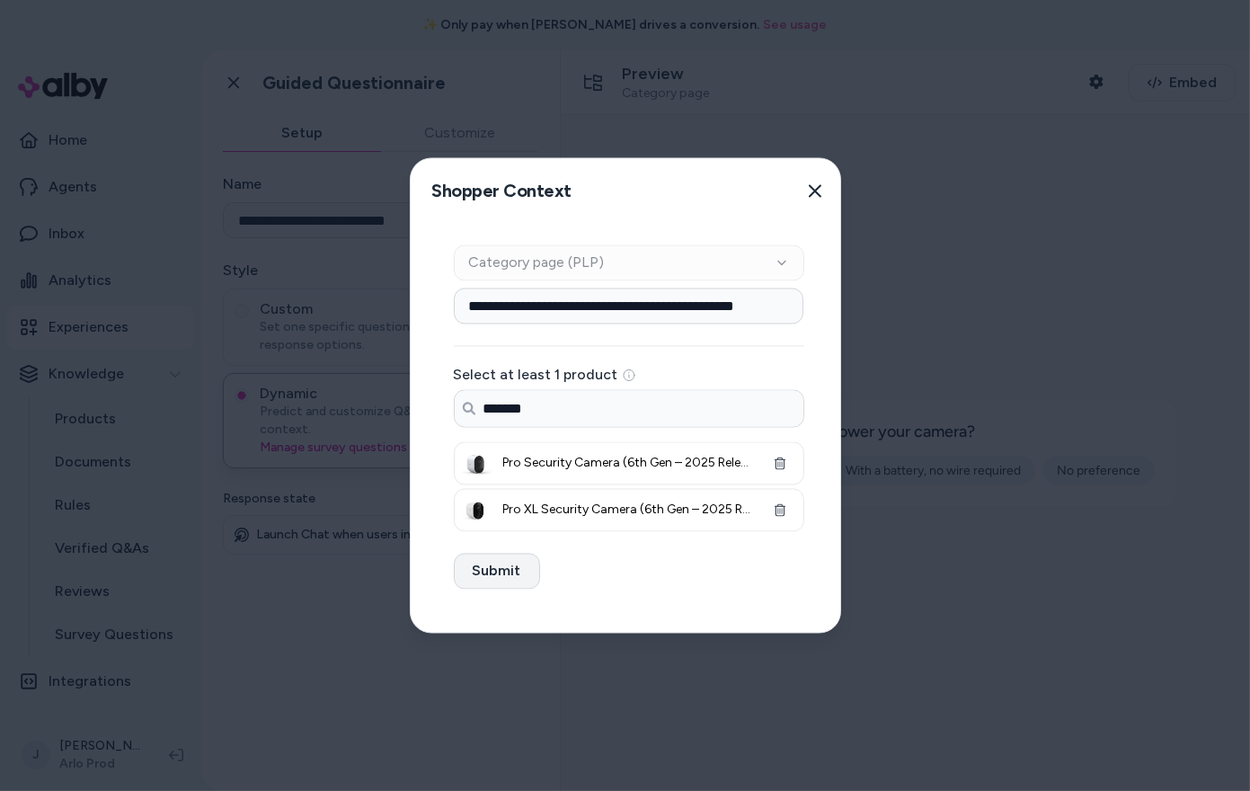
click at [479, 568] on button "Submit" at bounding box center [497, 572] width 86 height 36
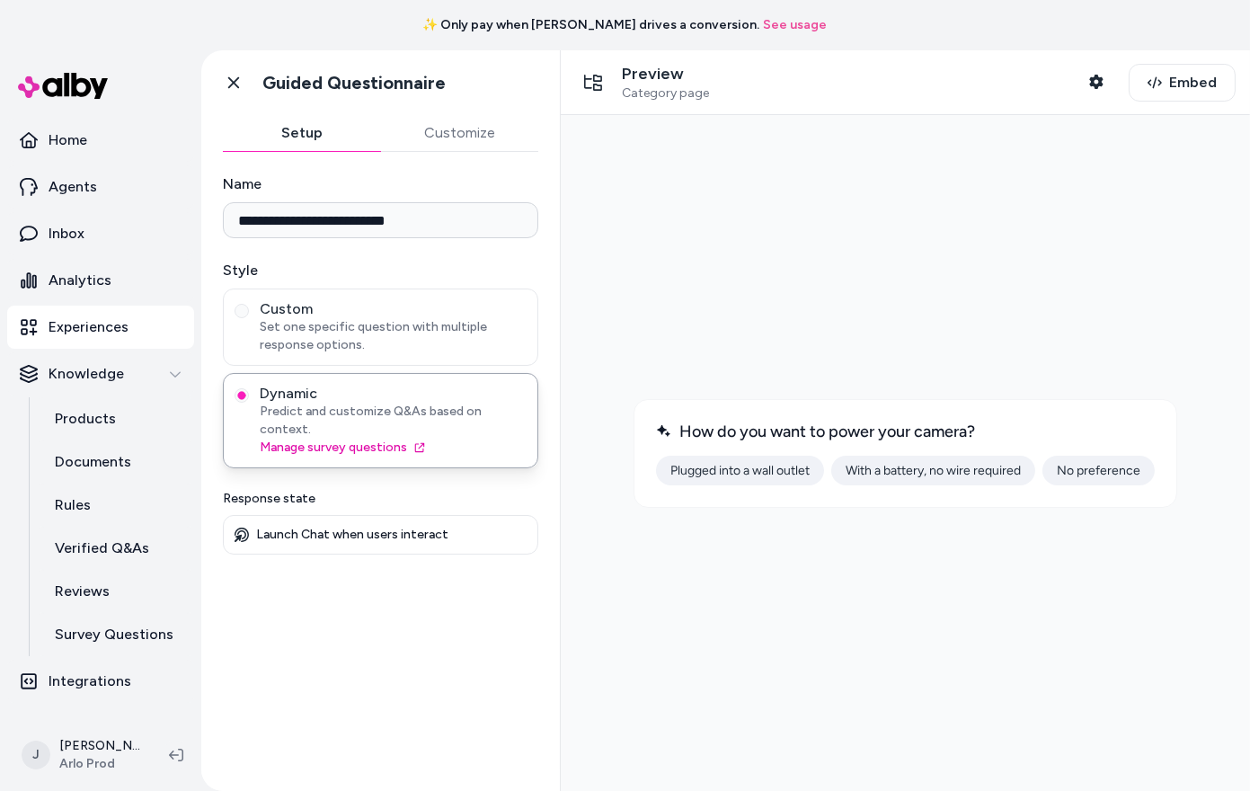
click at [897, 469] on button "With a battery, no wire required" at bounding box center [932, 470] width 204 height 30
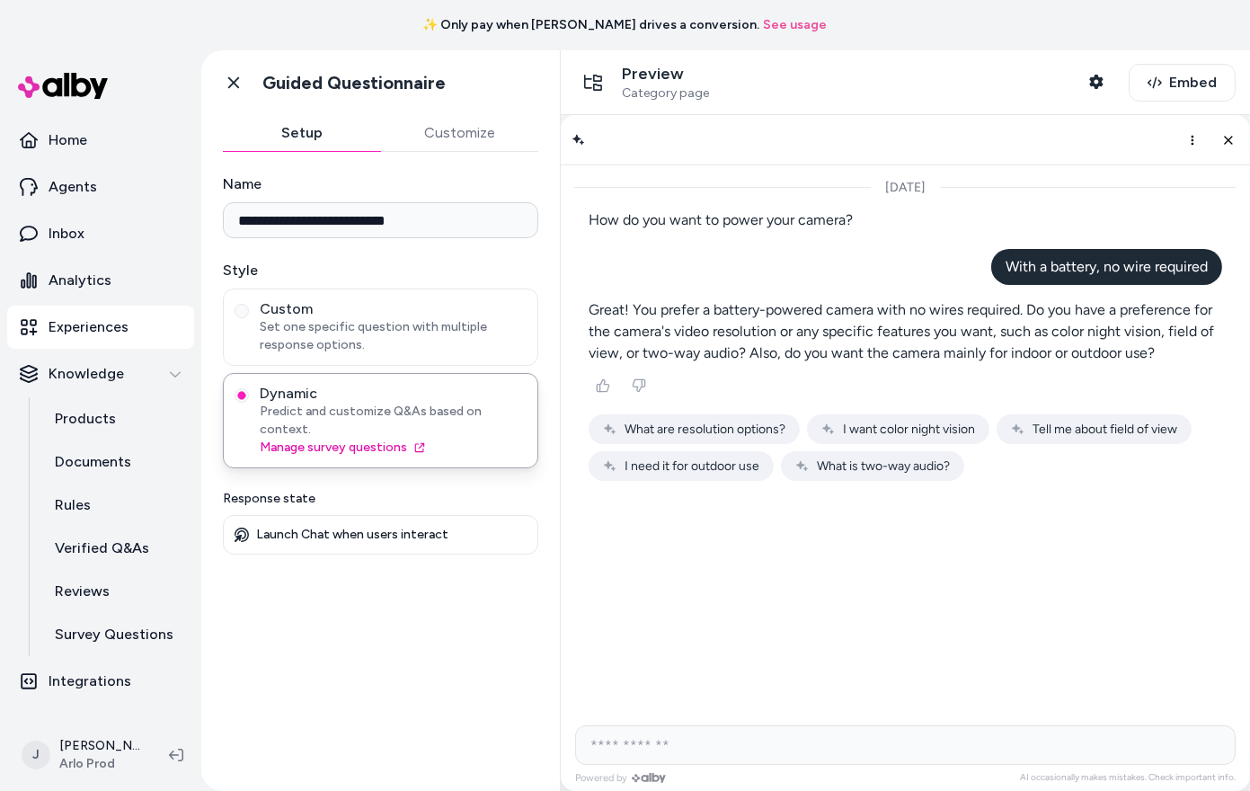
click at [854, 430] on span "I want color night vision" at bounding box center [908, 428] width 132 height 15
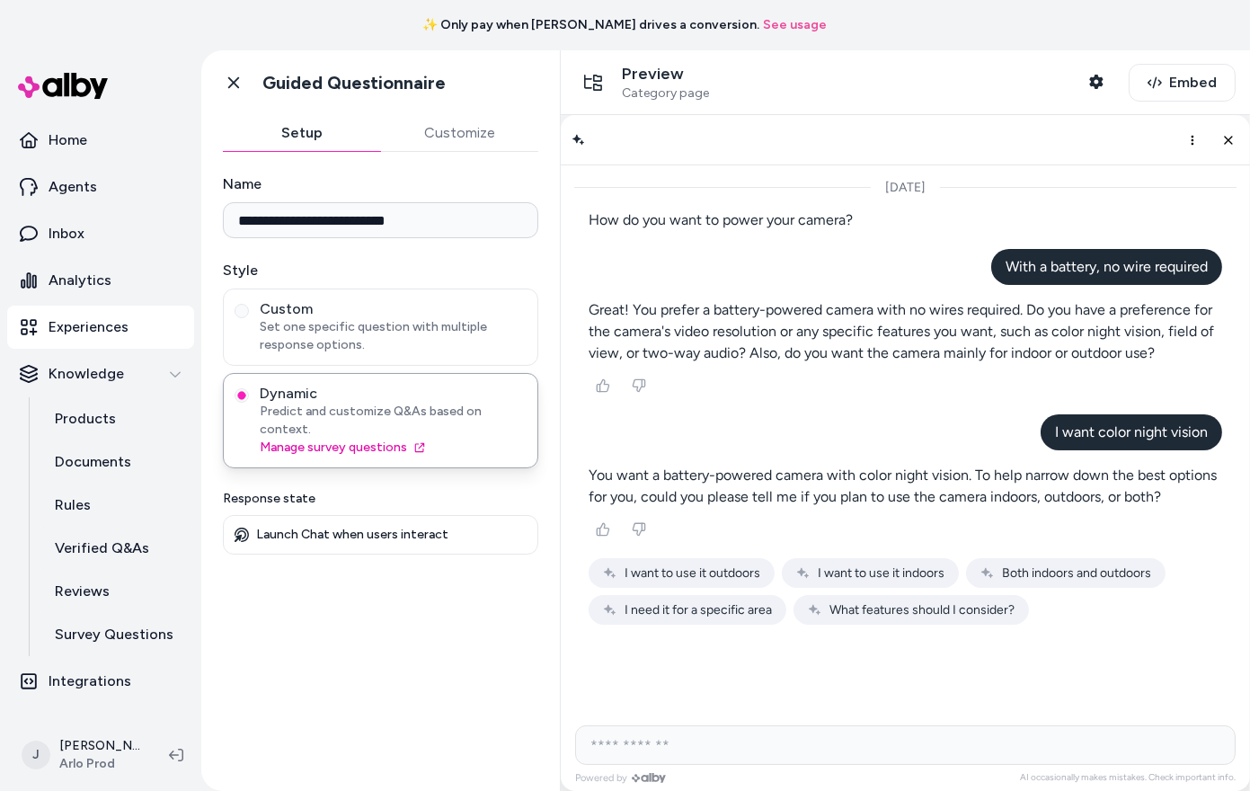
click at [1031, 579] on button "Both indoors and outdoors" at bounding box center [1065, 572] width 200 height 30
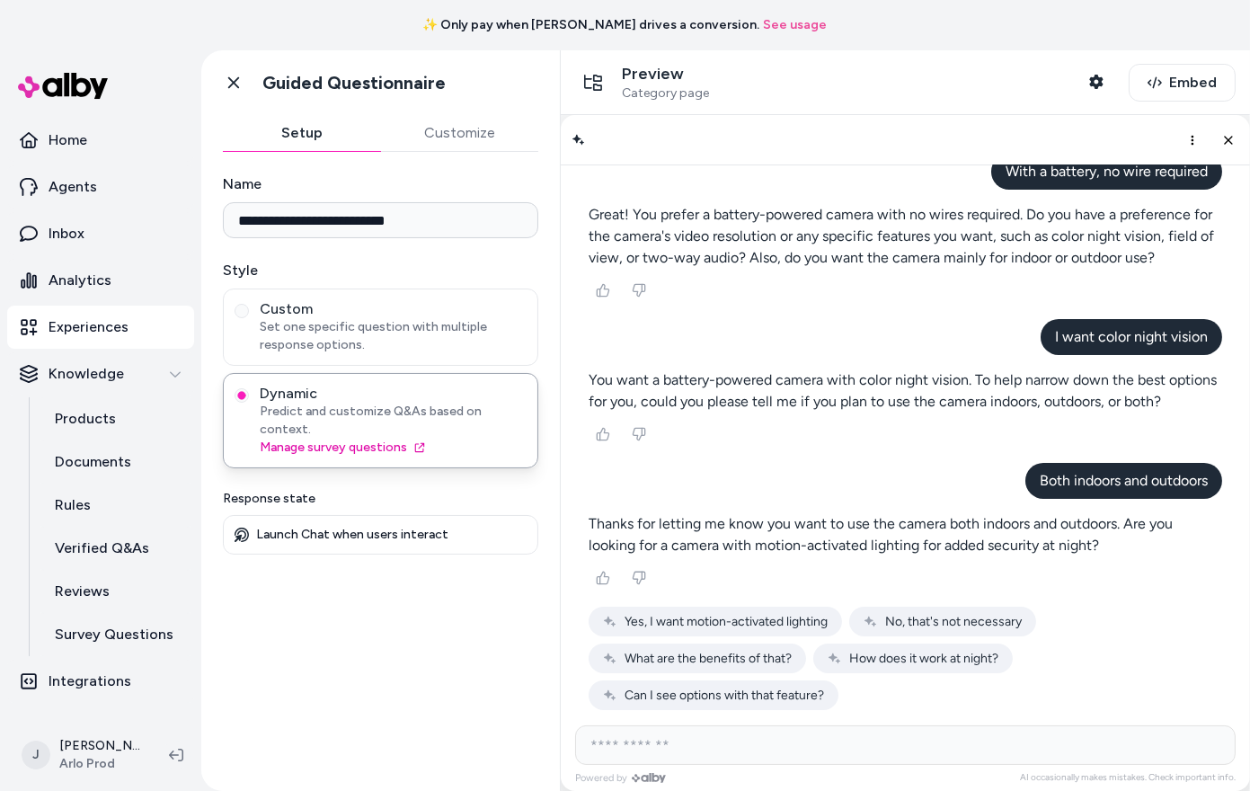
scroll to position [100, 0]
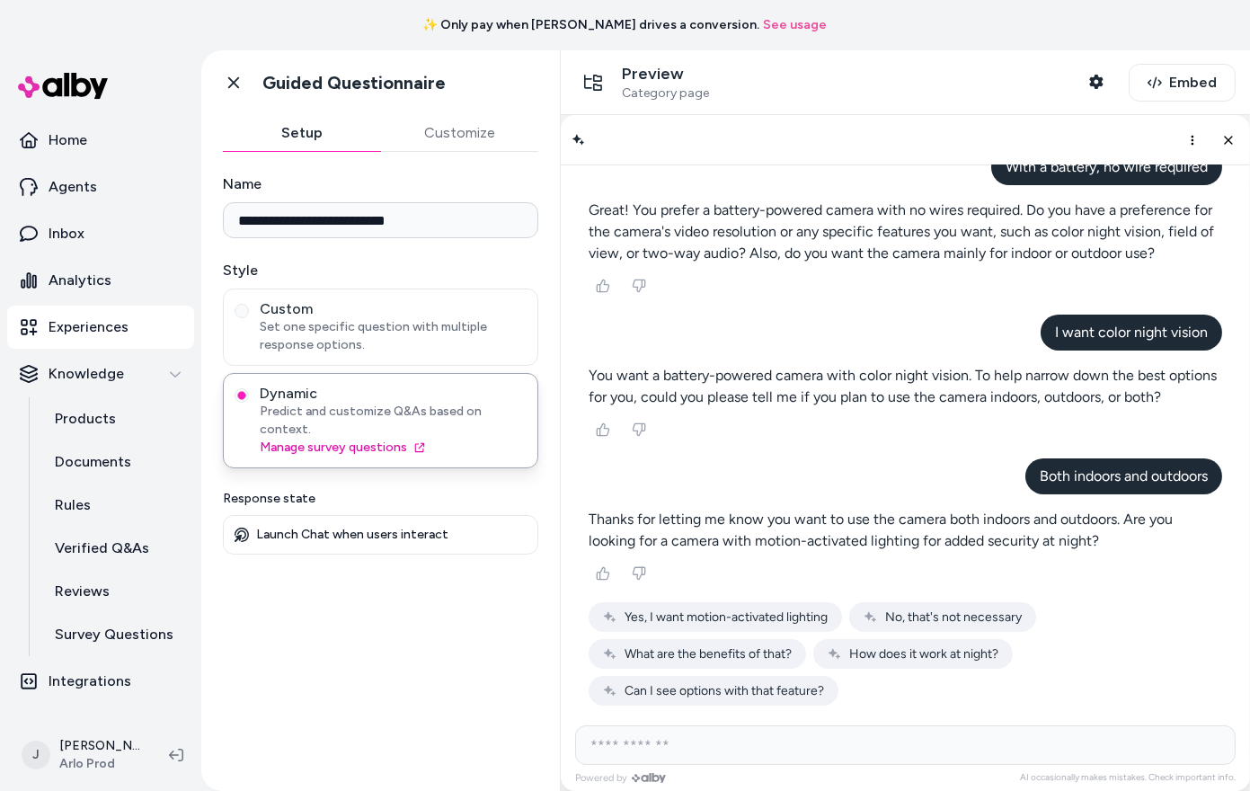
click at [794, 620] on span "Yes, I want motion-activated lighting" at bounding box center [725, 615] width 203 height 15
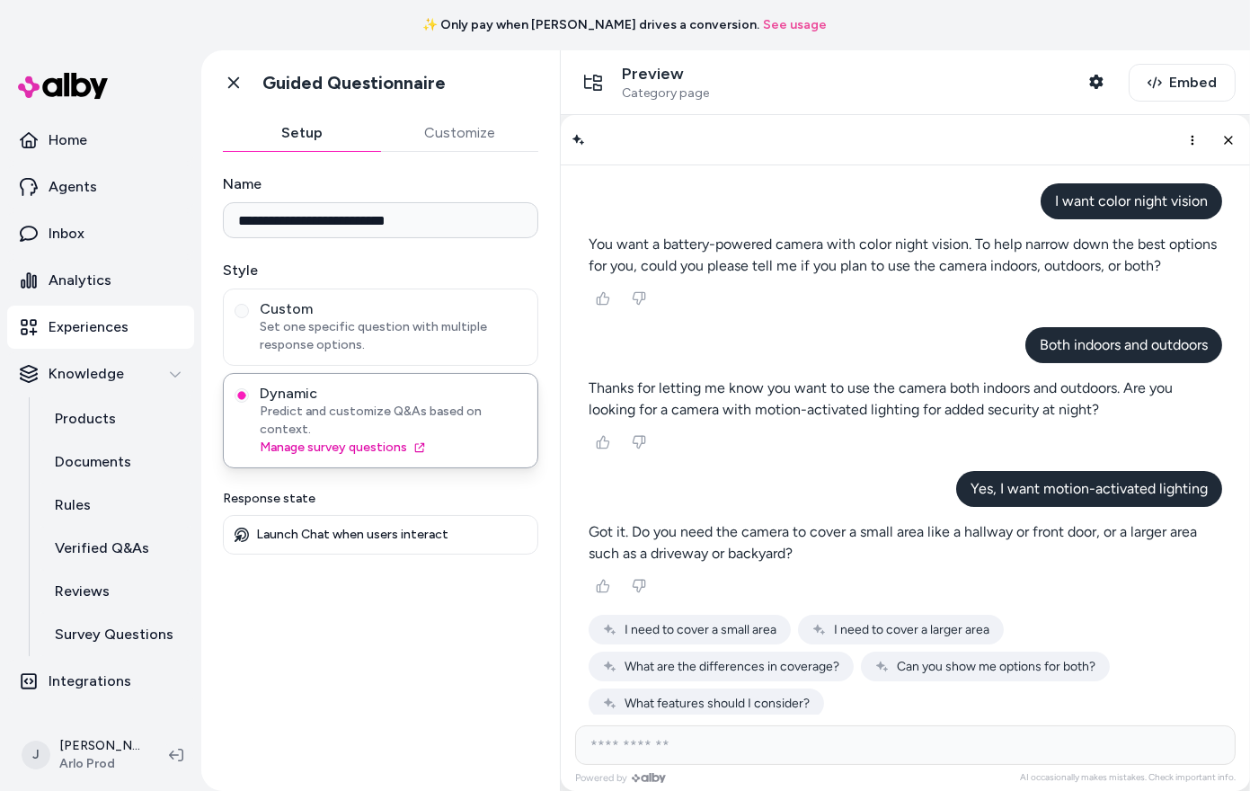
scroll to position [244, 0]
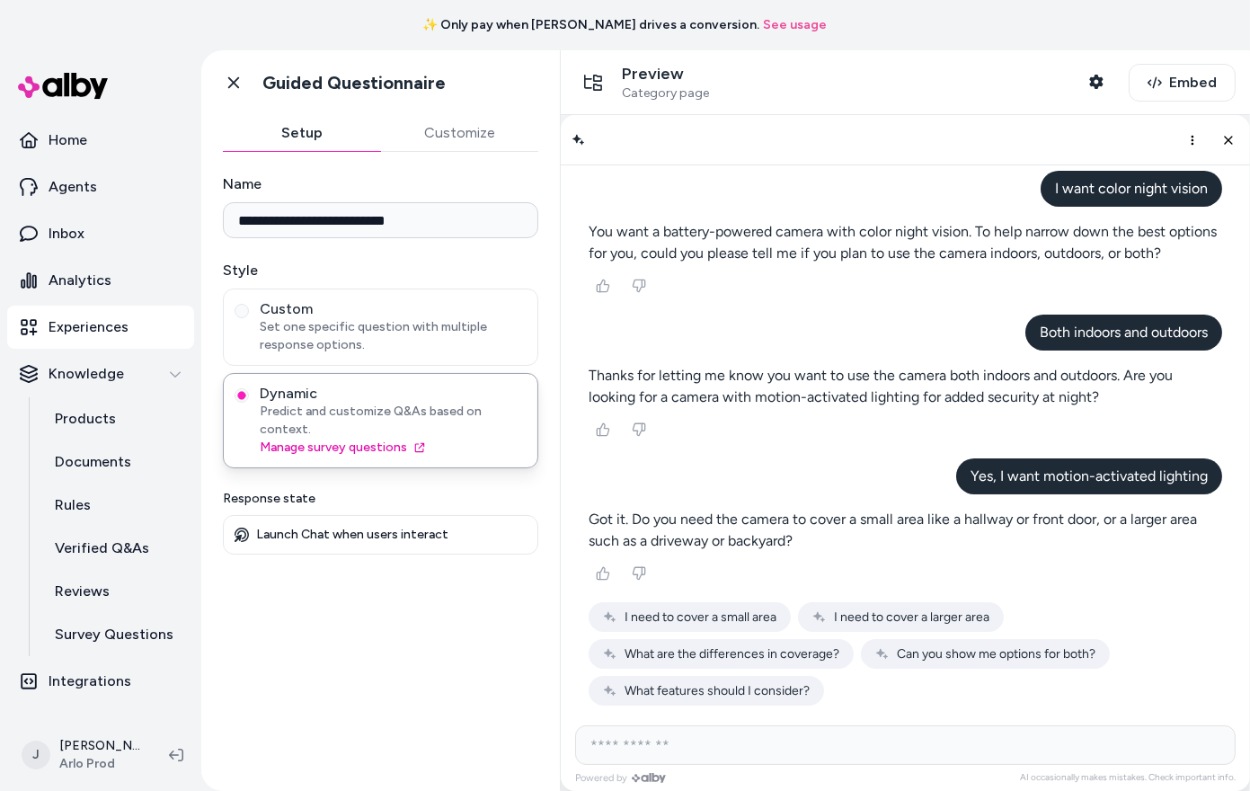
click at [865, 617] on span "I need to cover a larger area" at bounding box center [910, 615] width 155 height 15
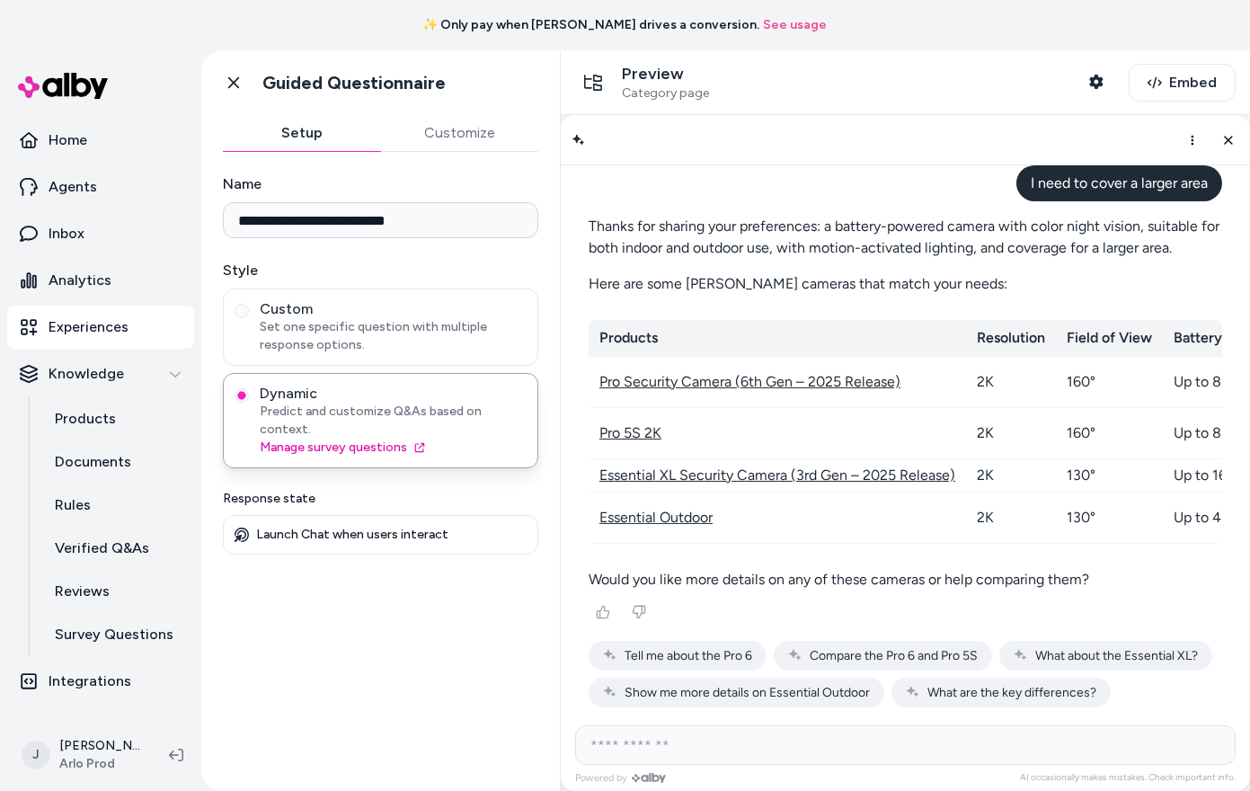
scroll to position [695, 0]
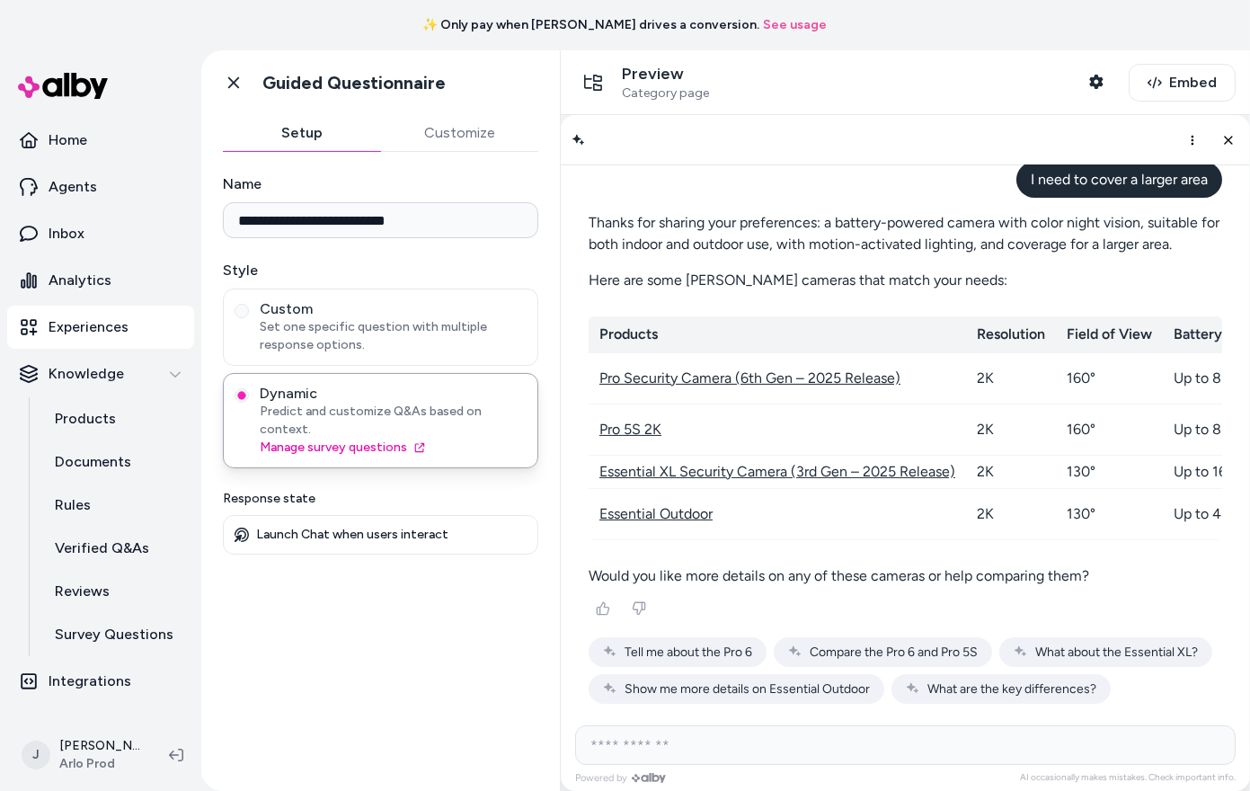
click at [679, 504] on link "Essential Outdoor" at bounding box center [655, 512] width 113 height 17
click at [652, 462] on link "Essential XL Security Camera (3rd Gen – 2025 Release)" at bounding box center [777, 470] width 356 height 17
click at [634, 420] on link "Pro 5S 2K" at bounding box center [630, 428] width 62 height 17
click at [639, 368] on link "Pro Security Camera (6th Gen – 2025 Release)" at bounding box center [749, 376] width 301 height 17
